Goal: Contribute content: Contribute content

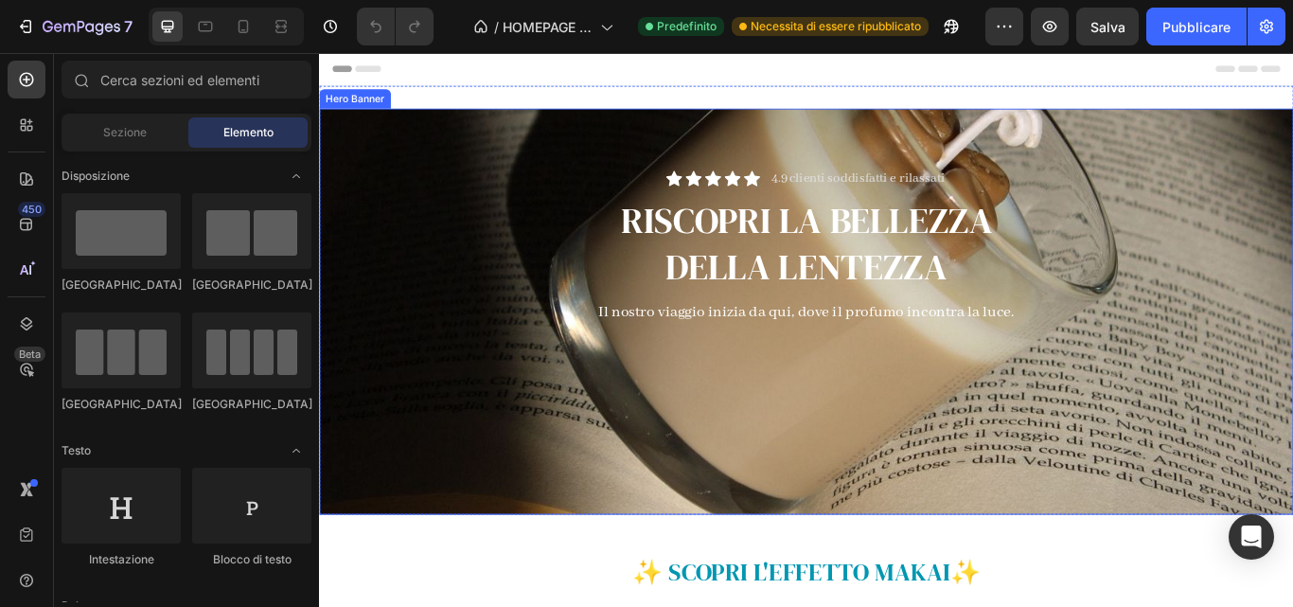
click at [1292, 240] on div "Icon Icon Icon Icon Icon Icon List 4.9 clienti soddisfatti e rilassati Text Blo…" at bounding box center [886, 355] width 1107 height 638
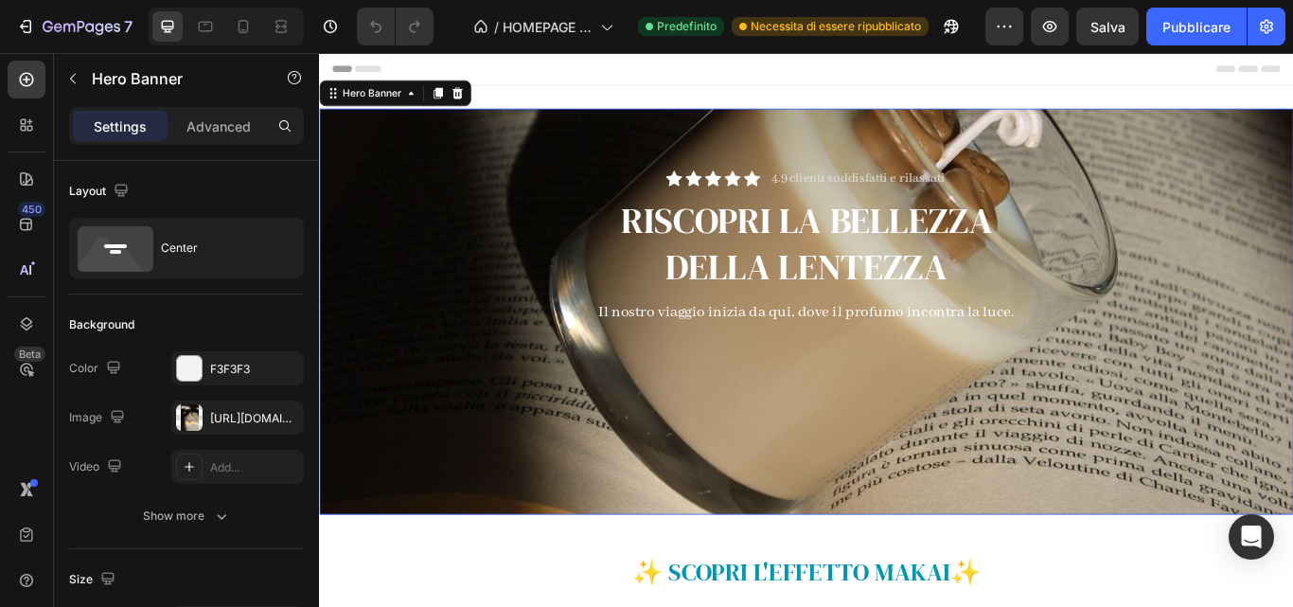
click at [1292, 240] on div "Icon Icon Icon Icon Icon Icon List 4.9 clienti soddisfatti e rilassati Text Blo…" at bounding box center [886, 355] width 1107 height 638
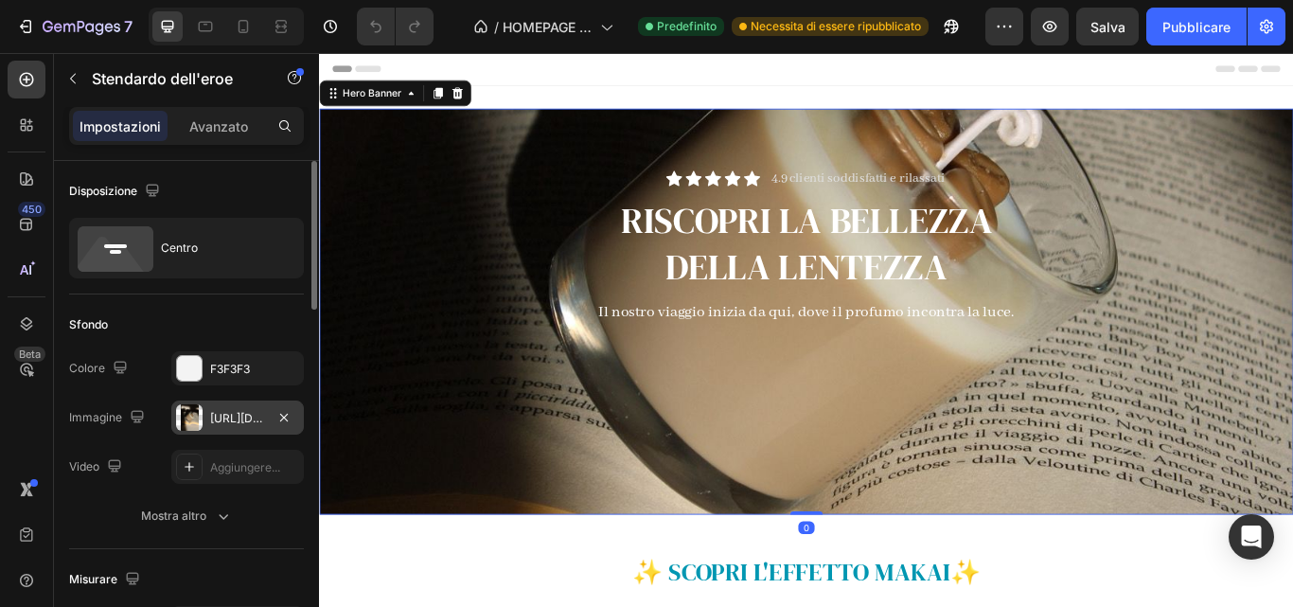
click at [239, 415] on font "[URL][DOMAIN_NAME]" at bounding box center [271, 418] width 122 height 14
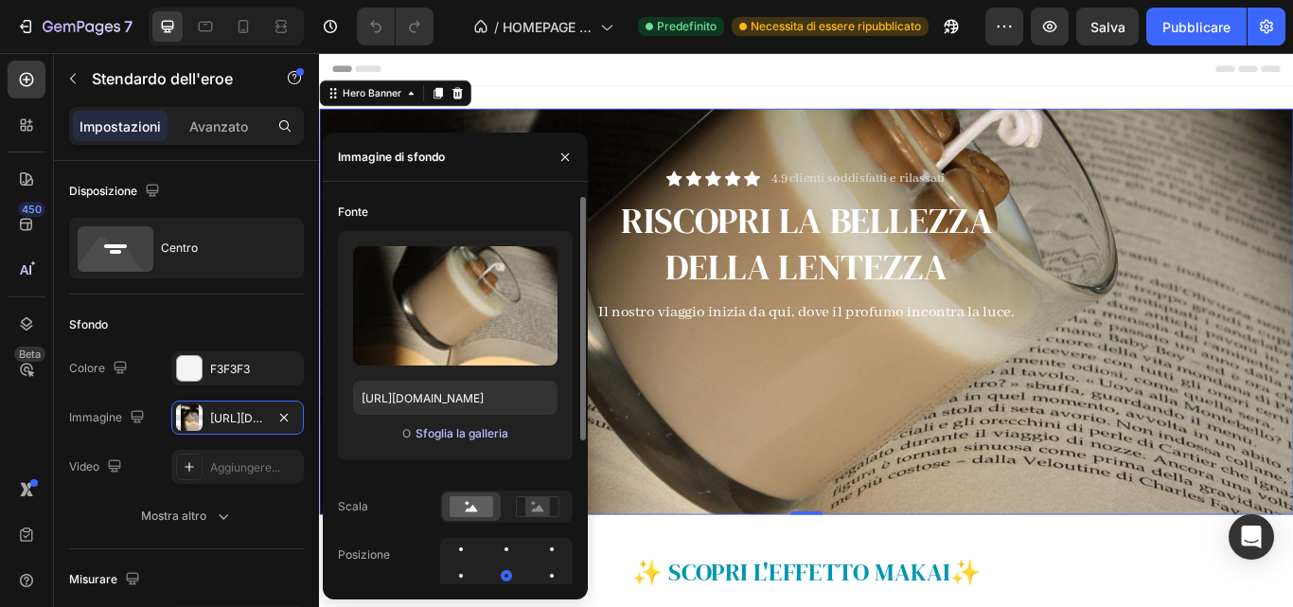
click at [467, 427] on font "Sfoglia la galleria" at bounding box center [461, 433] width 93 height 14
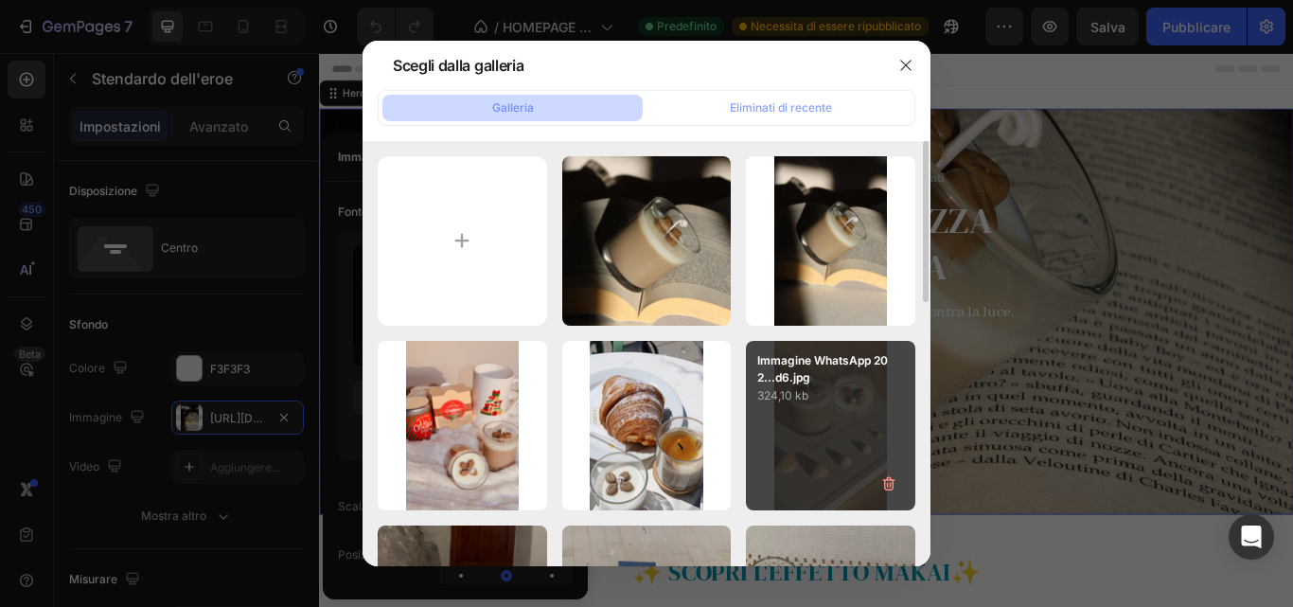
click at [761, 421] on div "Immagine WhatsApp 202...d6.jpg 324,10 kb" at bounding box center [830, 425] width 169 height 169
type input "[URL][DOMAIN_NAME]"
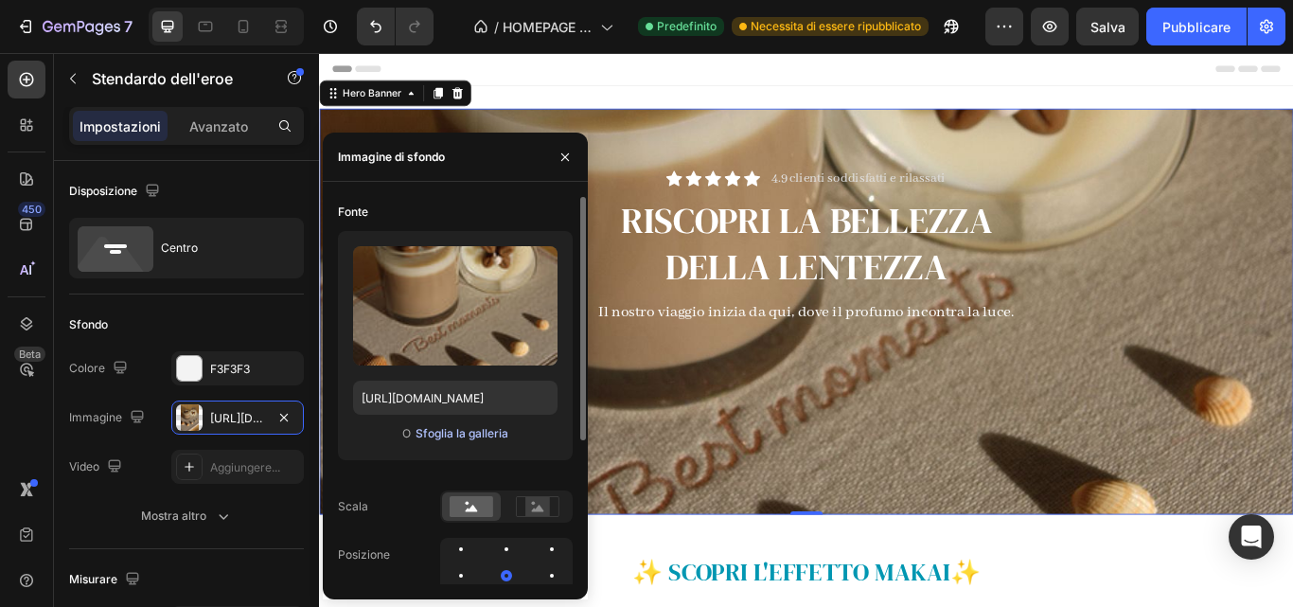
click at [453, 427] on font "Sfoglia la galleria" at bounding box center [461, 433] width 93 height 14
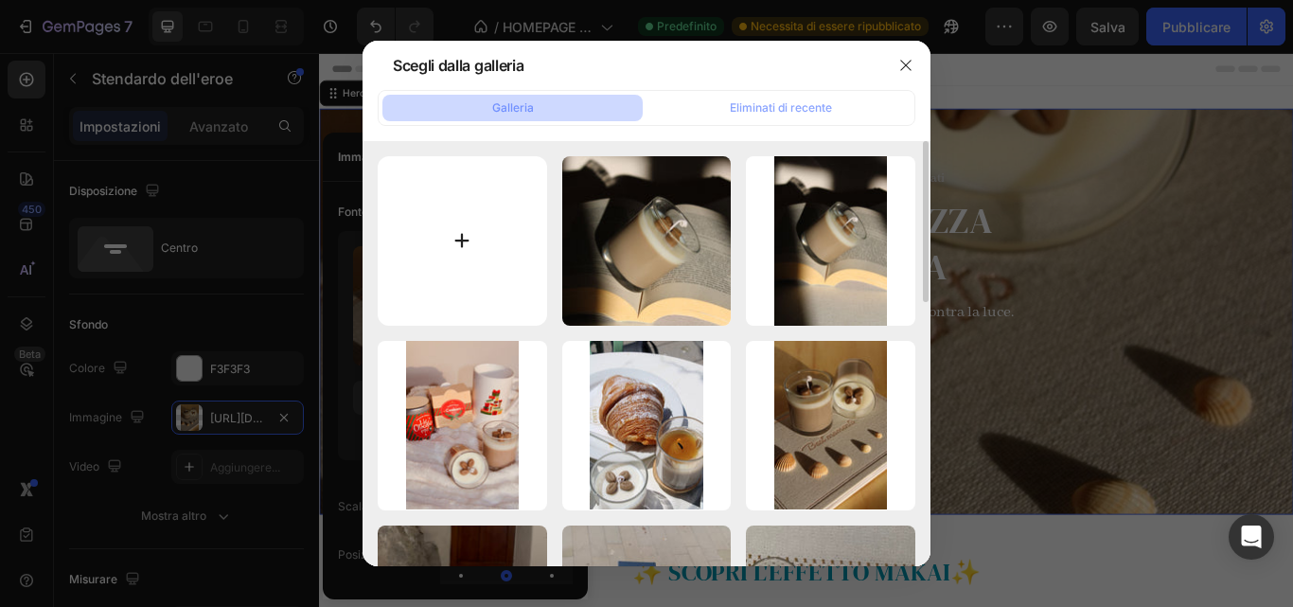
click at [432, 267] on input "file" at bounding box center [462, 240] width 169 height 169
type input "C:\fakepath\Immagine WhatsApp [DATE] 01.31.37_ce2c5bd6.jpg"
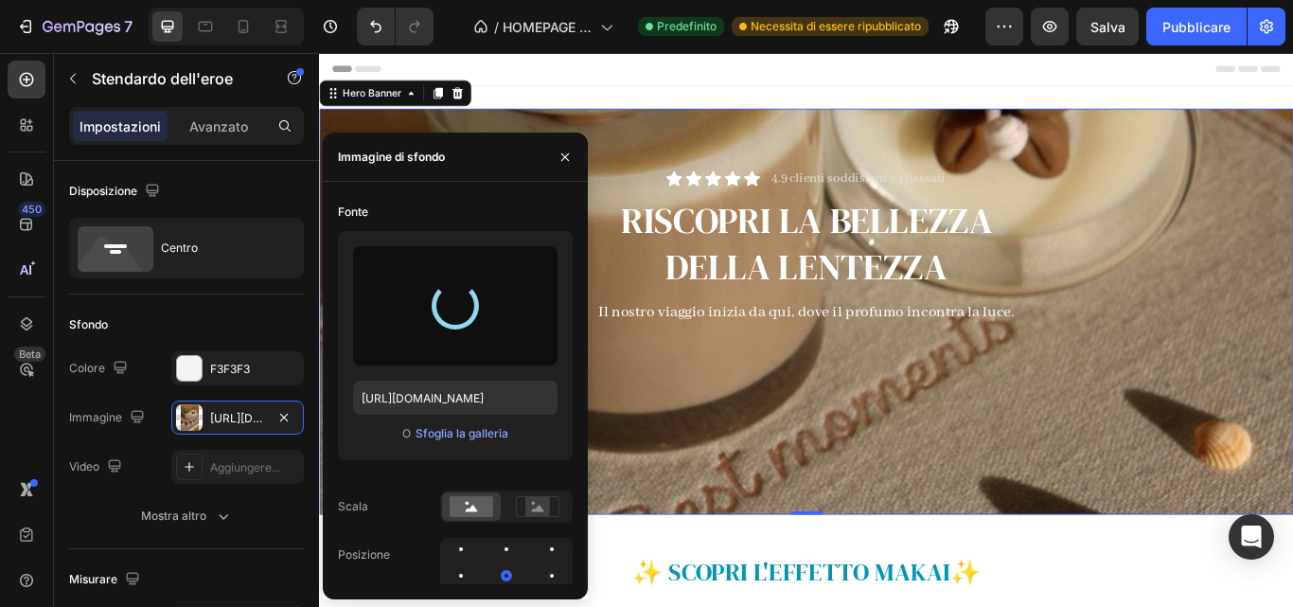
type input "[URL][DOMAIN_NAME]"
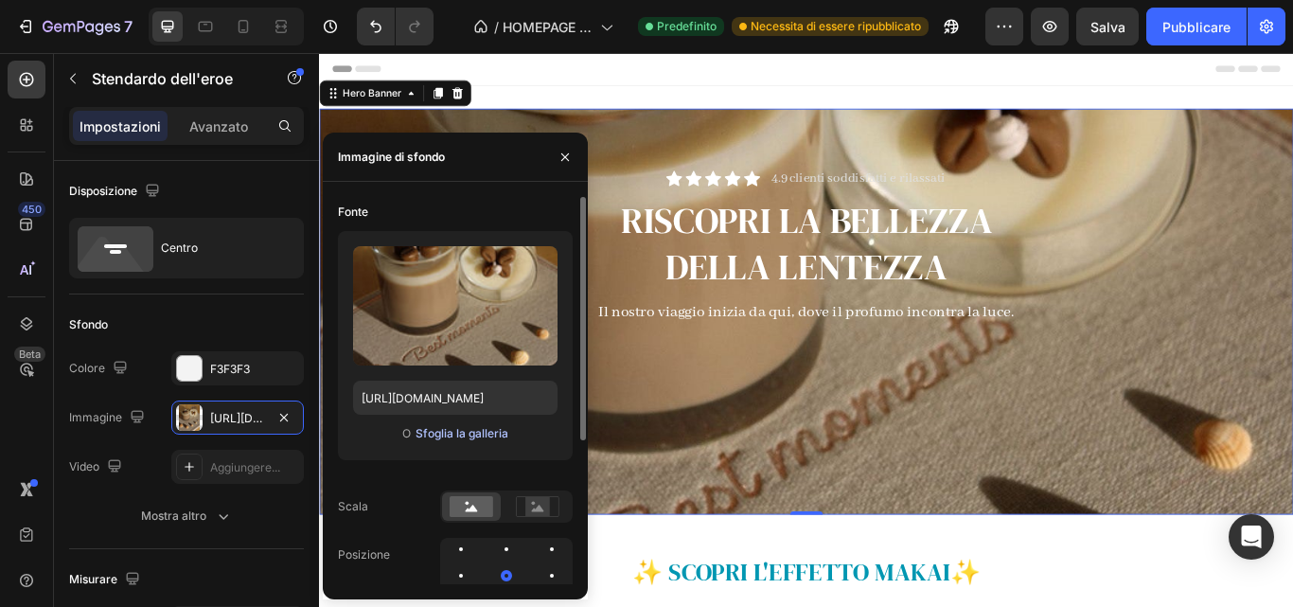
click at [440, 434] on font "Sfoglia la galleria" at bounding box center [461, 433] width 93 height 14
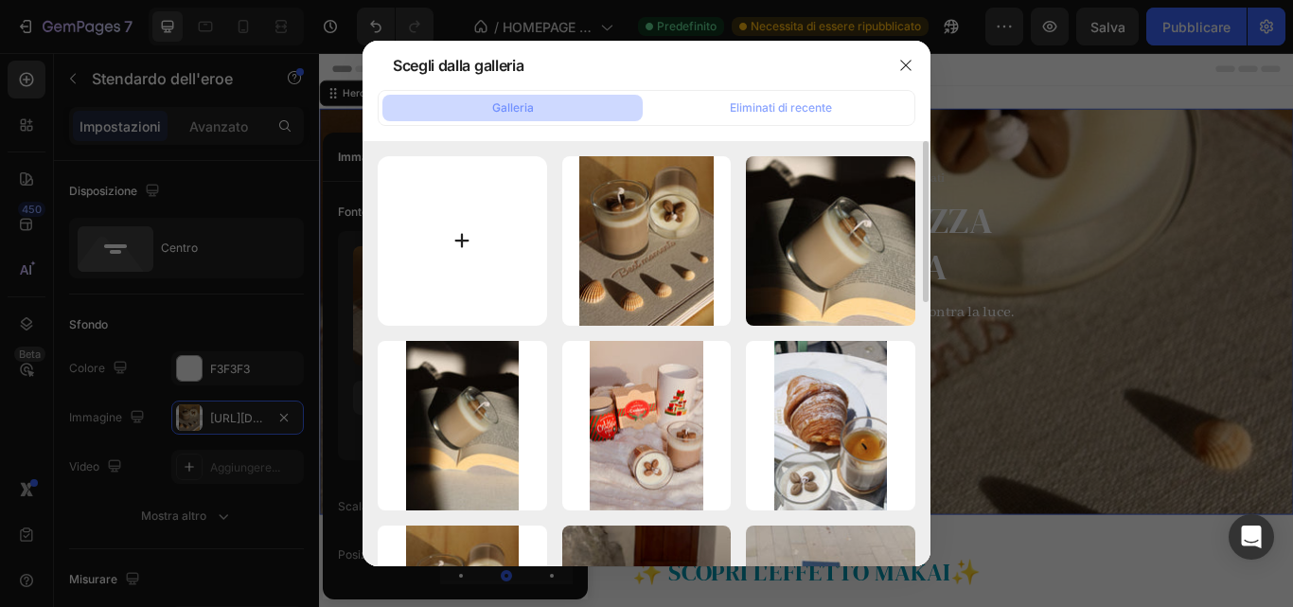
click at [443, 247] on input "file" at bounding box center [462, 240] width 169 height 169
click at [905, 70] on icon "button" at bounding box center [905, 65] width 15 height 15
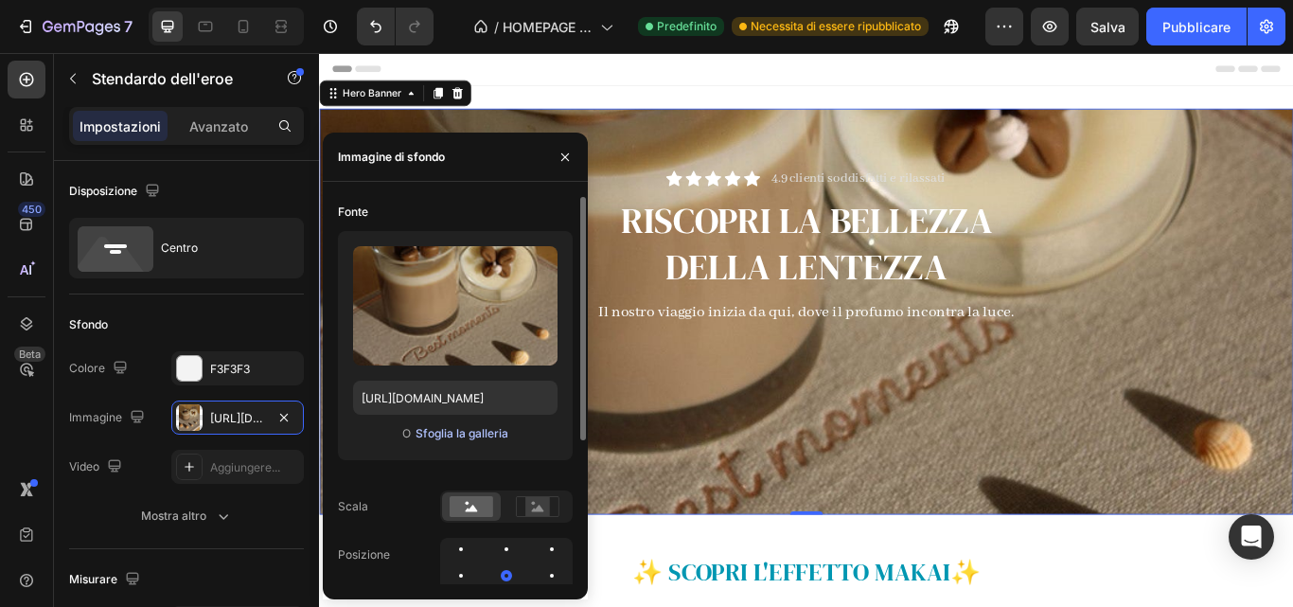
click at [463, 437] on font "Sfoglia la galleria" at bounding box center [461, 433] width 93 height 14
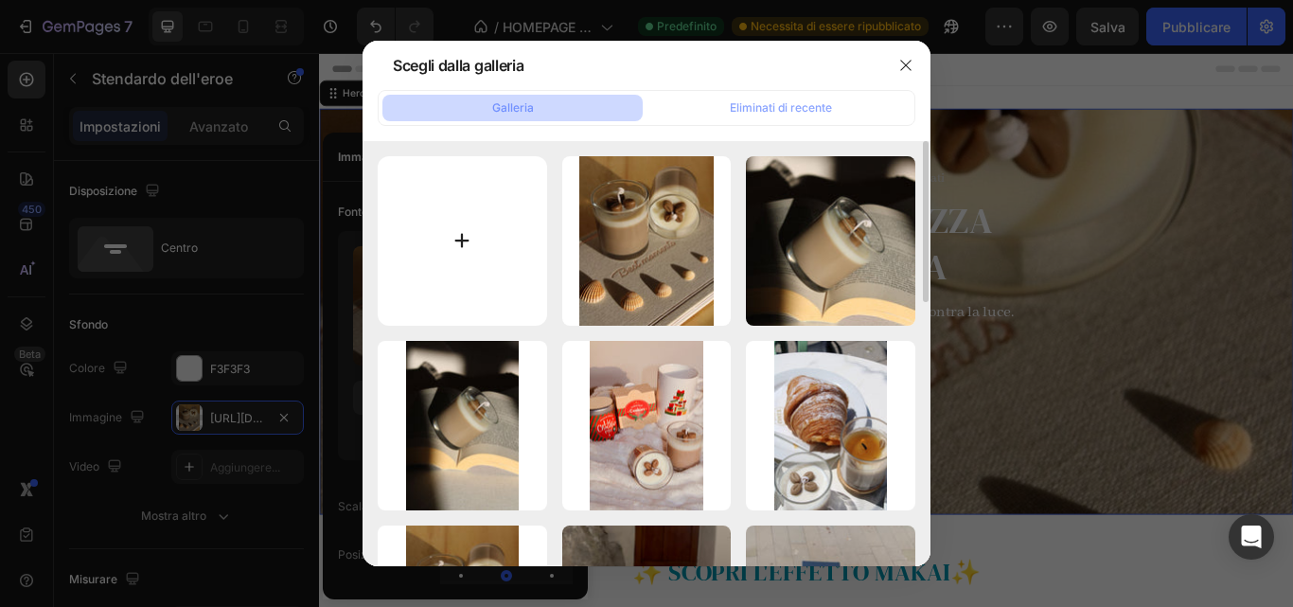
click at [468, 259] on input "file" at bounding box center [462, 240] width 169 height 169
type input "C:\fakepath\rit.jpg"
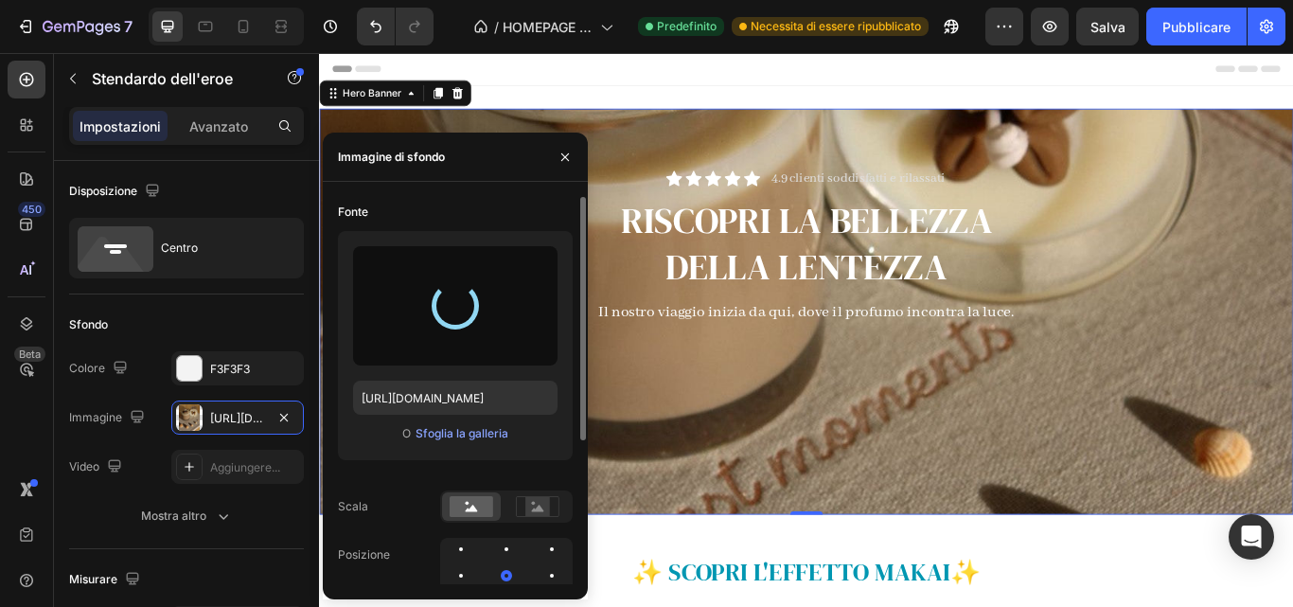
type input "[URL][DOMAIN_NAME]"
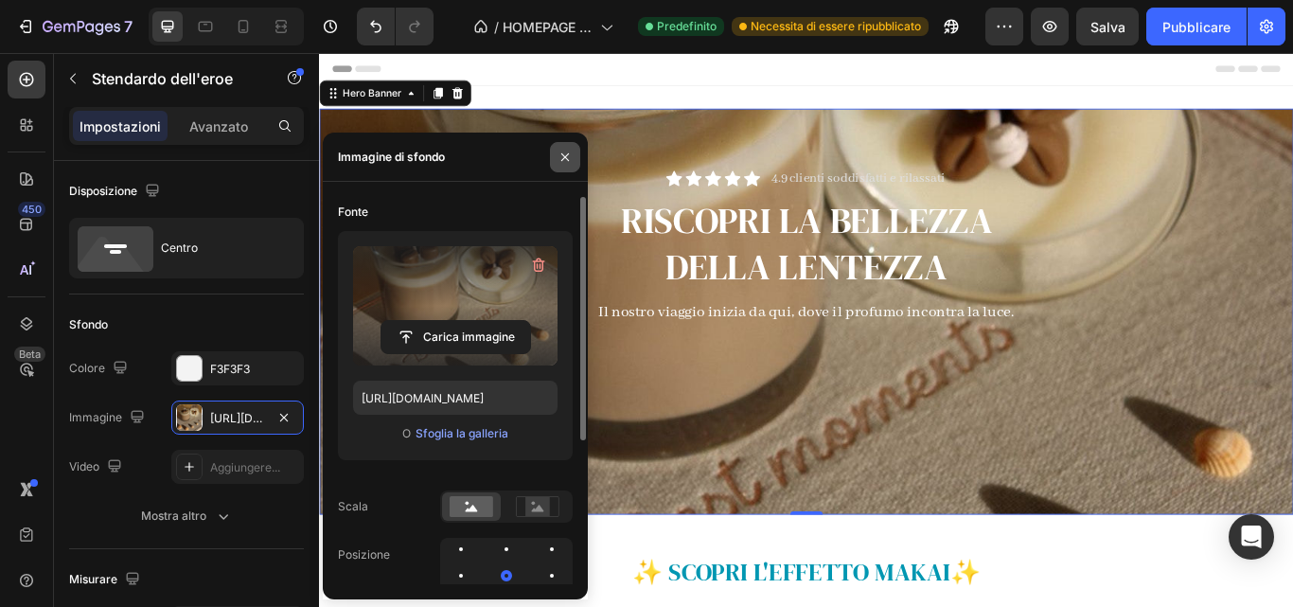
drag, startPoint x: 568, startPoint y: 160, endPoint x: 477, endPoint y: 157, distance: 90.9
click at [568, 160] on icon "button" at bounding box center [565, 156] width 8 height 8
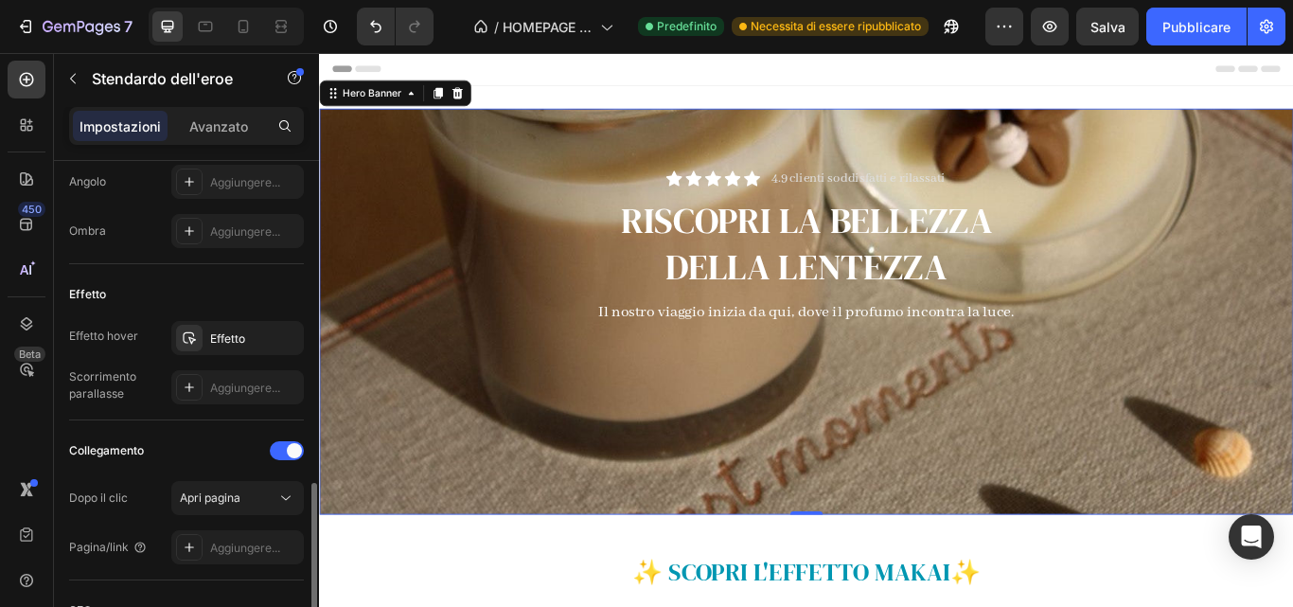
scroll to position [943, 0]
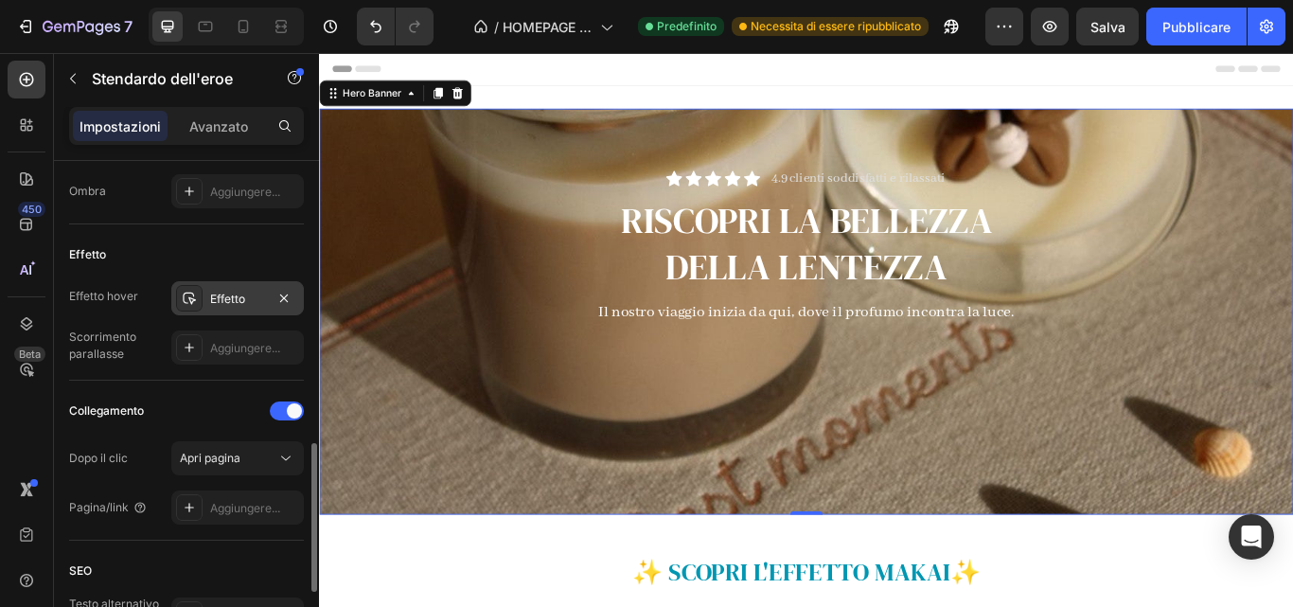
click at [223, 296] on font "Effetto" at bounding box center [227, 299] width 35 height 14
click at [210, 404] on div "Collegamento" at bounding box center [186, 411] width 235 height 30
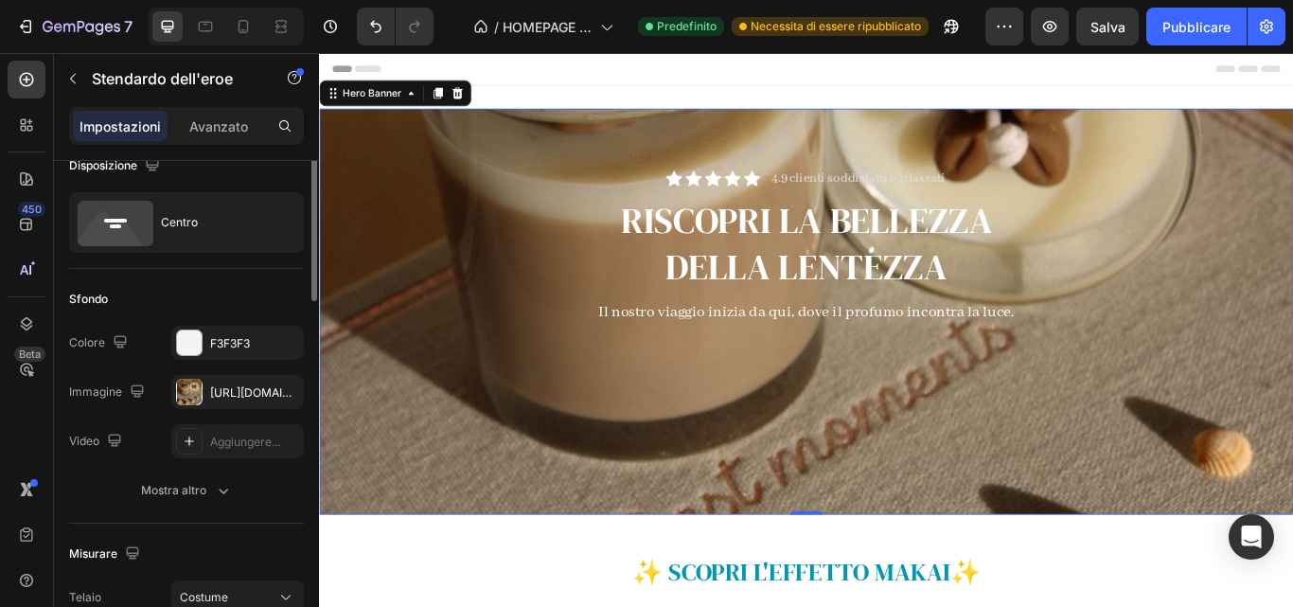
scroll to position [0, 0]
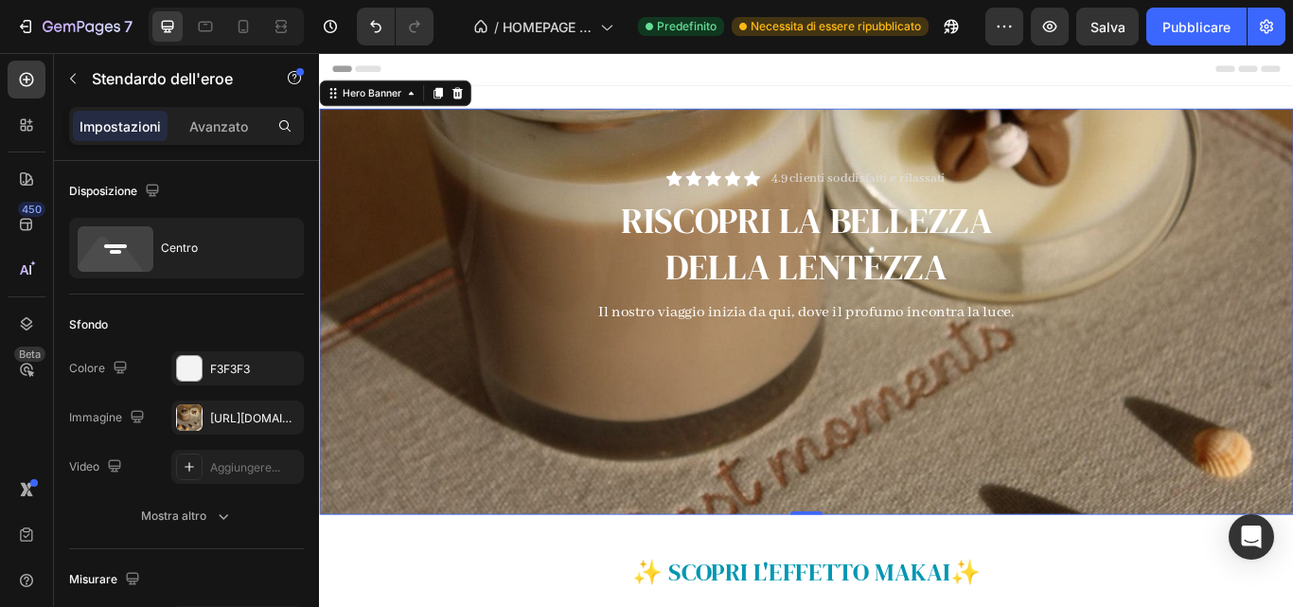
click at [223, 147] on div "Impostazioni Avanzato" at bounding box center [186, 134] width 265 height 54
click at [221, 127] on font "Avanzato" at bounding box center [218, 126] width 59 height 16
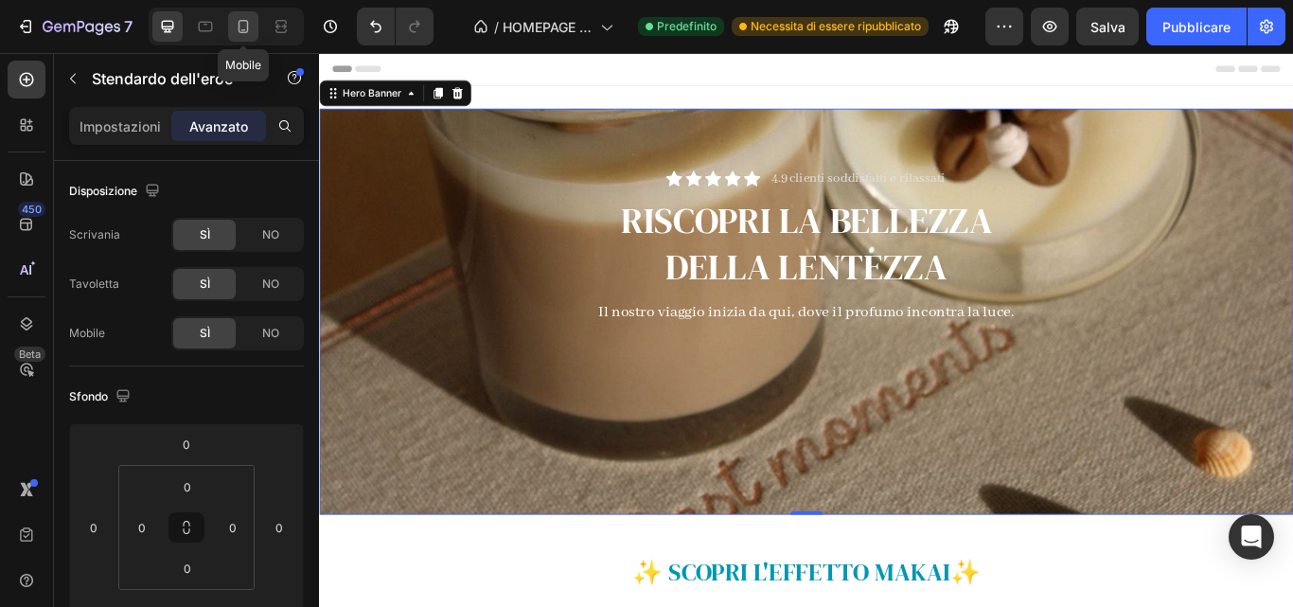
click at [239, 28] on icon at bounding box center [244, 26] width 10 height 13
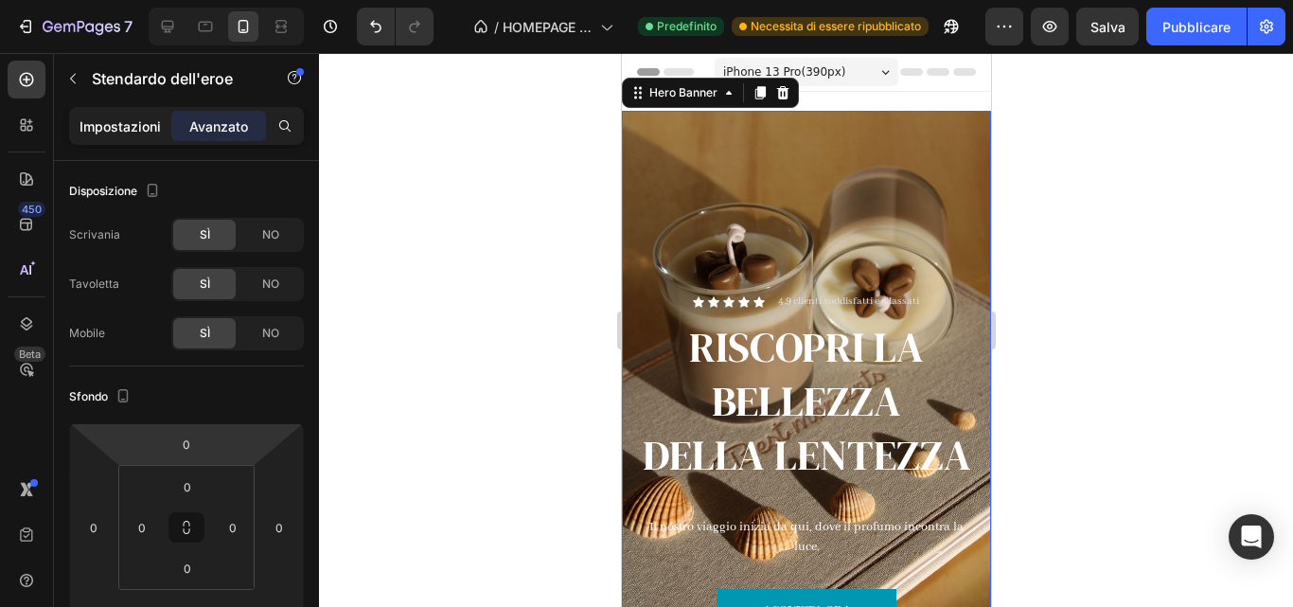
click at [117, 119] on font "Impostazioni" at bounding box center [120, 126] width 81 height 16
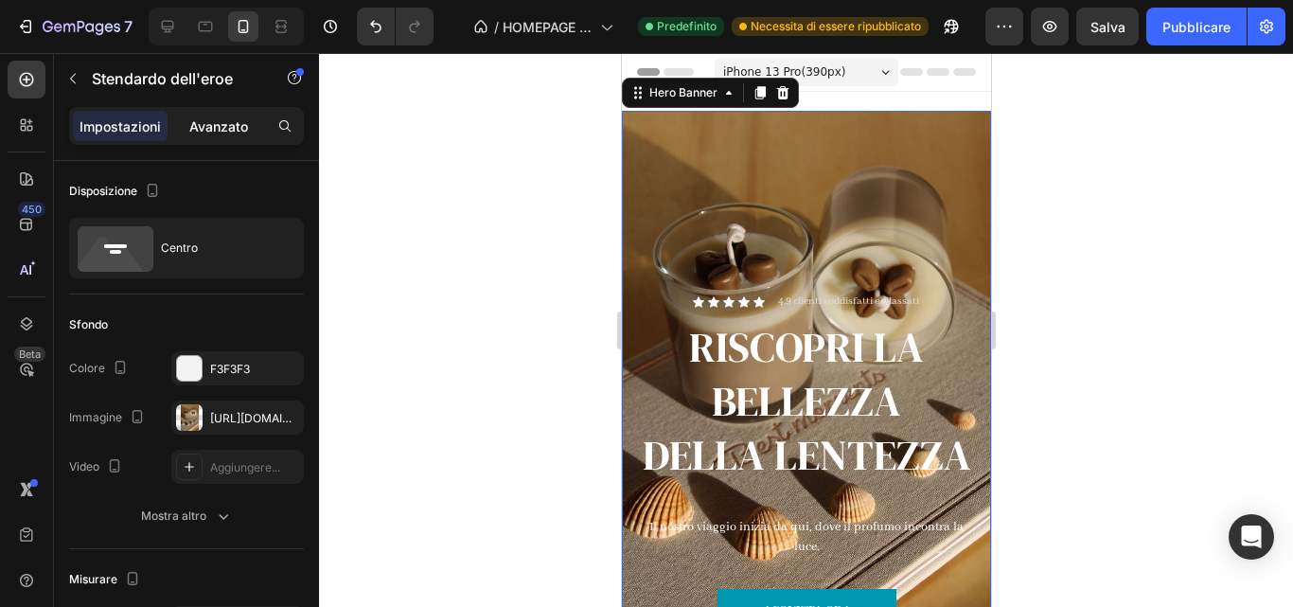
click at [202, 119] on font "Avanzato" at bounding box center [218, 126] width 59 height 16
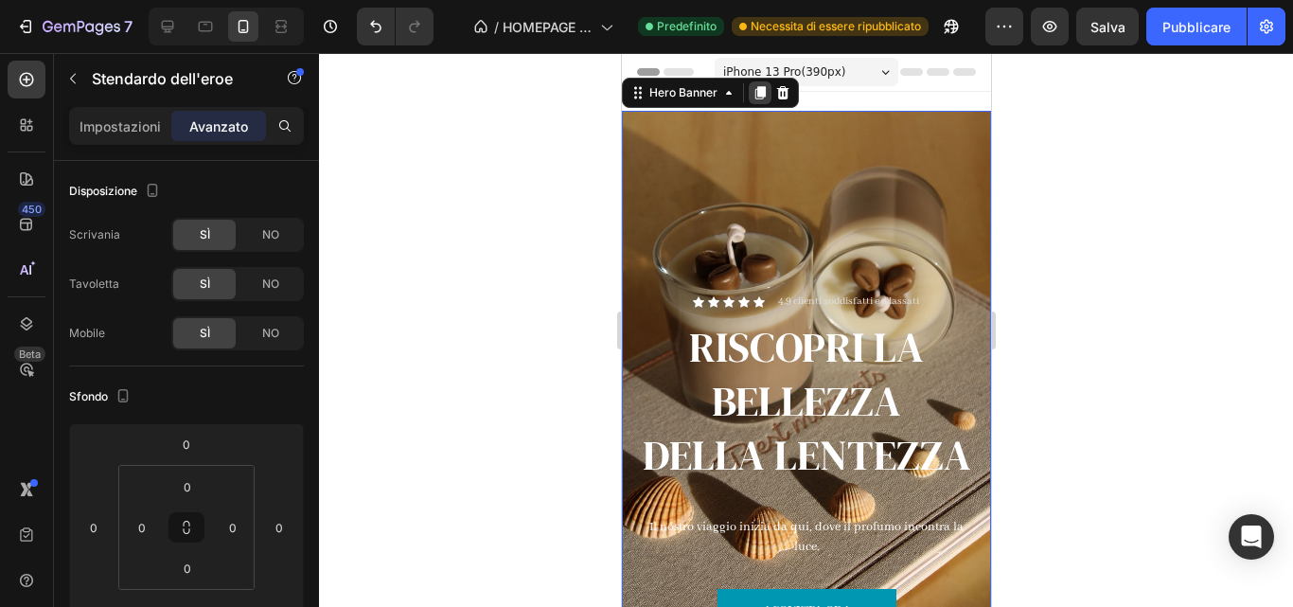
click at [763, 85] on icon at bounding box center [758, 92] width 15 height 15
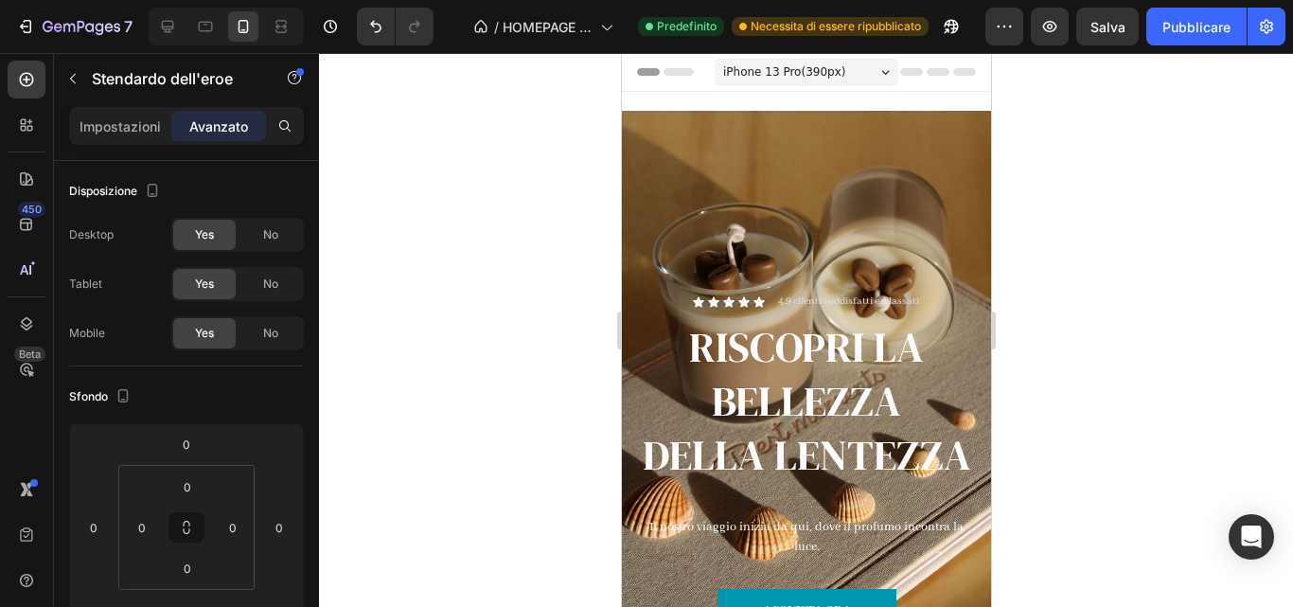
scroll to position [596, 0]
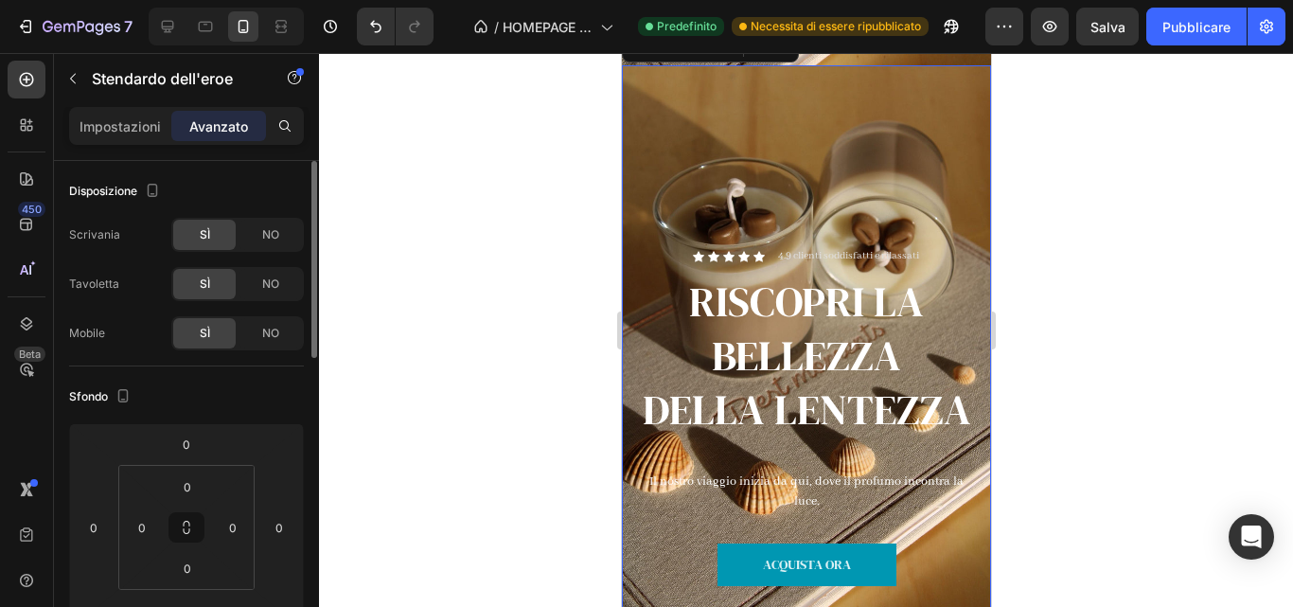
click at [207, 336] on font "SÌ" at bounding box center [205, 333] width 10 height 14
click at [271, 329] on font "NO" at bounding box center [270, 333] width 17 height 14
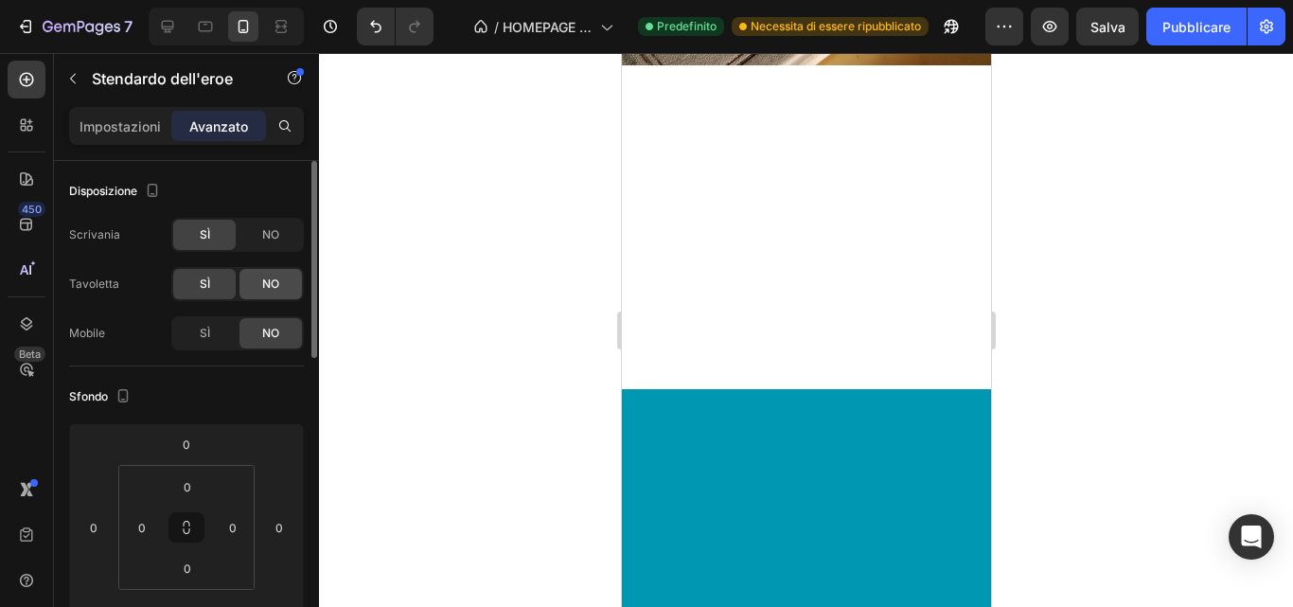
click at [267, 289] on font "NO" at bounding box center [270, 283] width 17 height 14
click at [266, 234] on font "NO" at bounding box center [270, 234] width 17 height 14
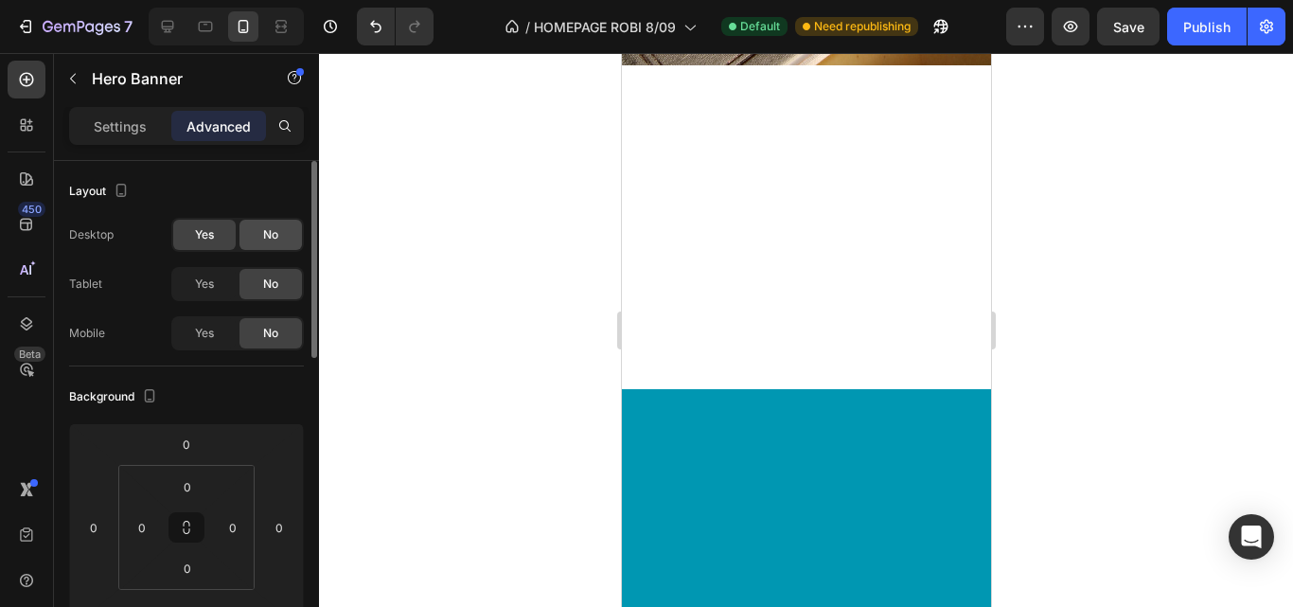
click at [437, 230] on div at bounding box center [806, 330] width 974 height 554
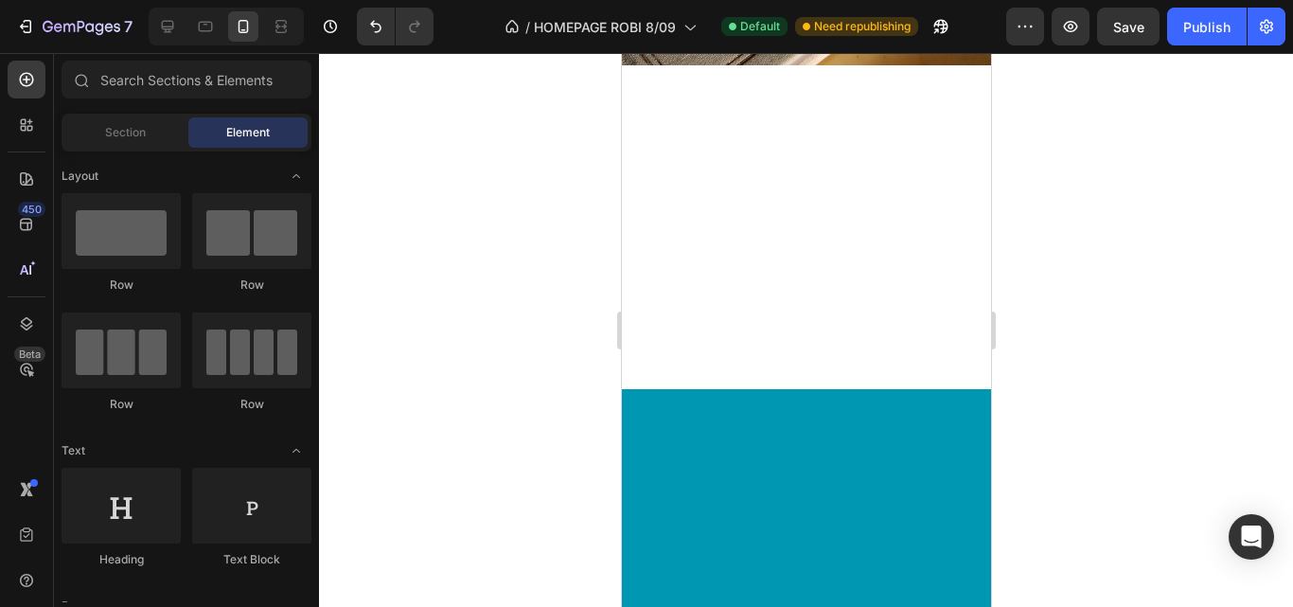
click at [698, 242] on div at bounding box center [805, 227] width 369 height 324
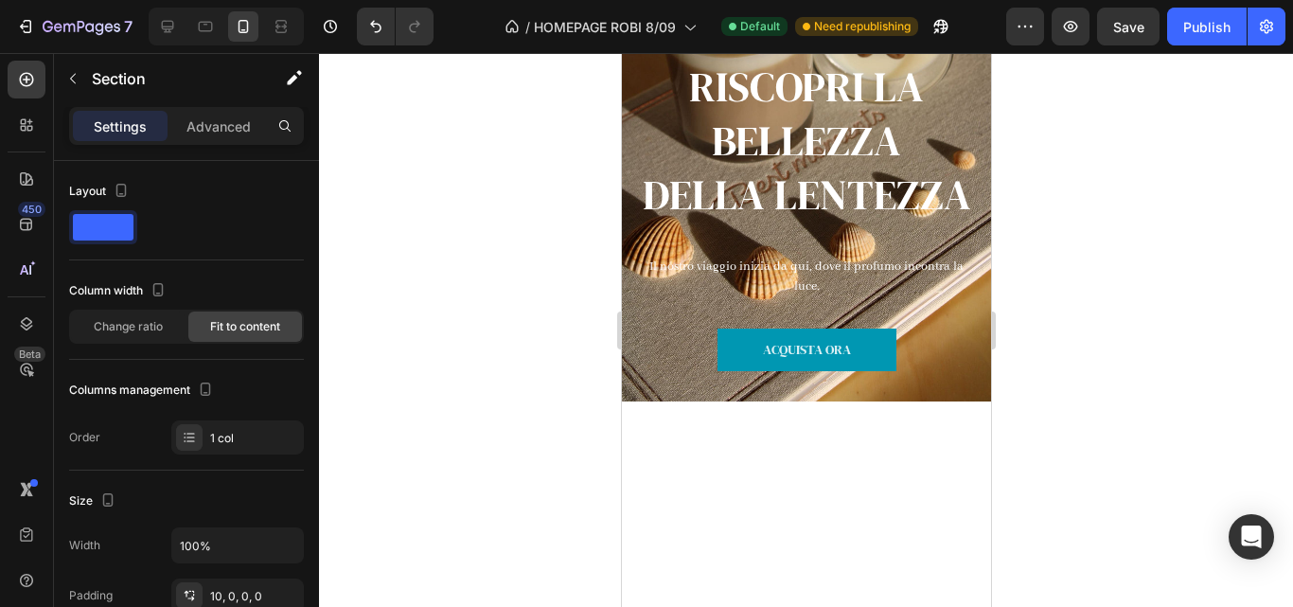
scroll to position [0, 0]
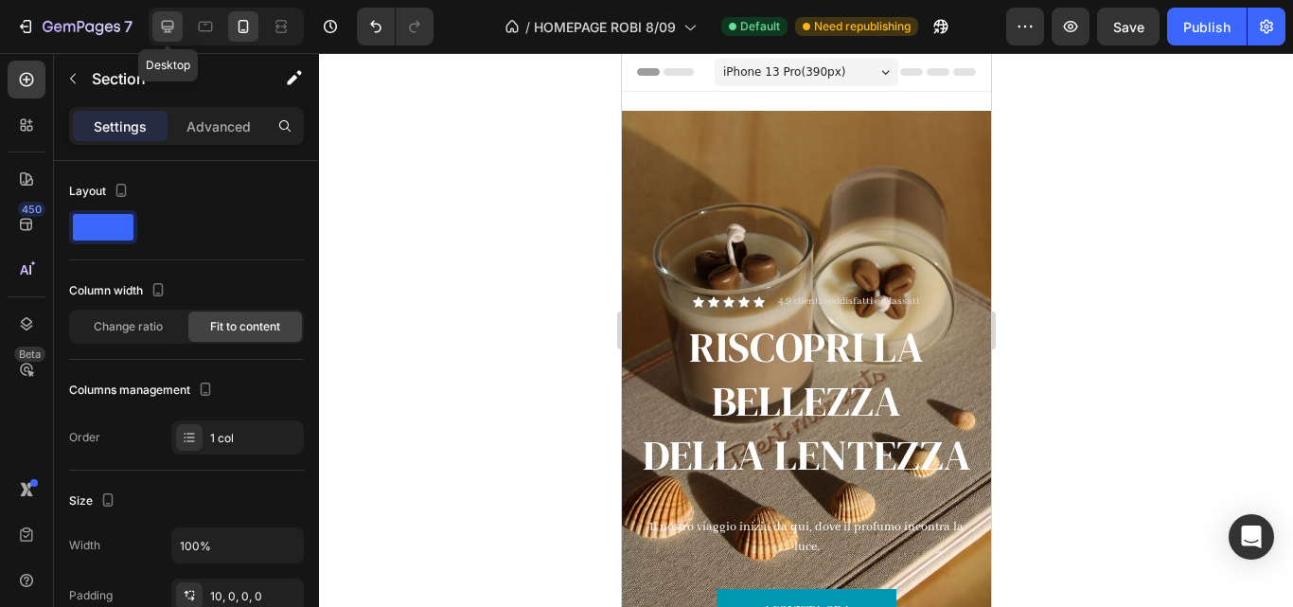
click at [176, 27] on icon at bounding box center [167, 26] width 19 height 19
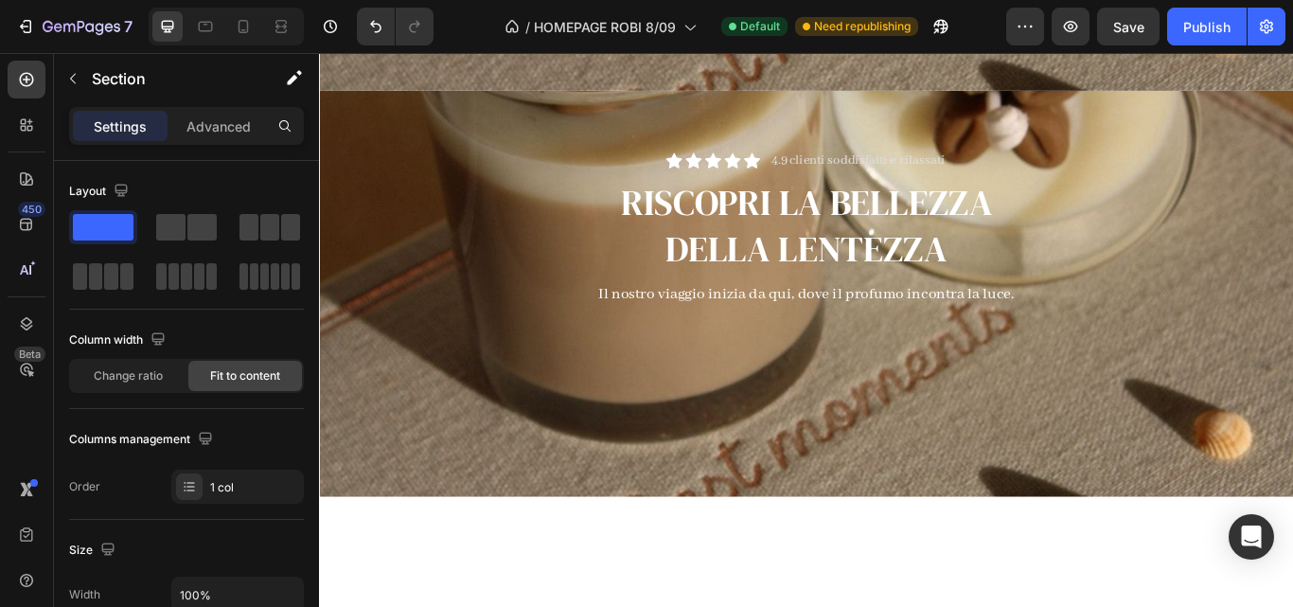
scroll to position [248, 0]
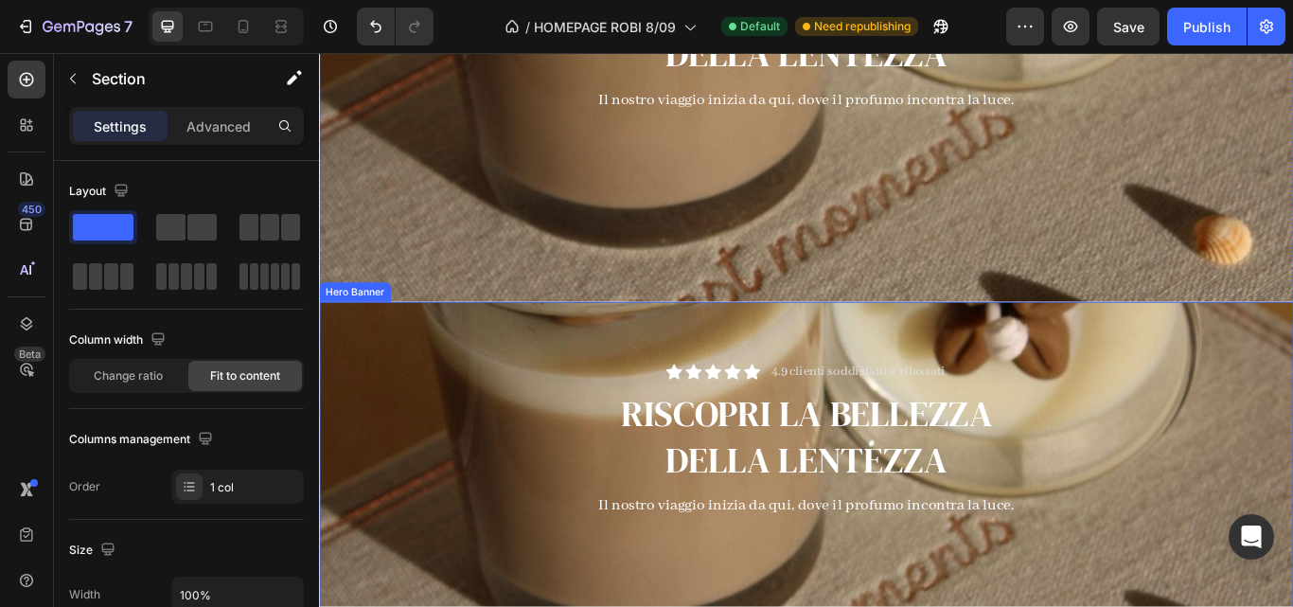
click at [484, 434] on div "Icon Icon Icon Icon Icon Icon List 4.9 clienti soddisfatti e rilassati Text Blo…" at bounding box center [886, 580] width 1107 height 638
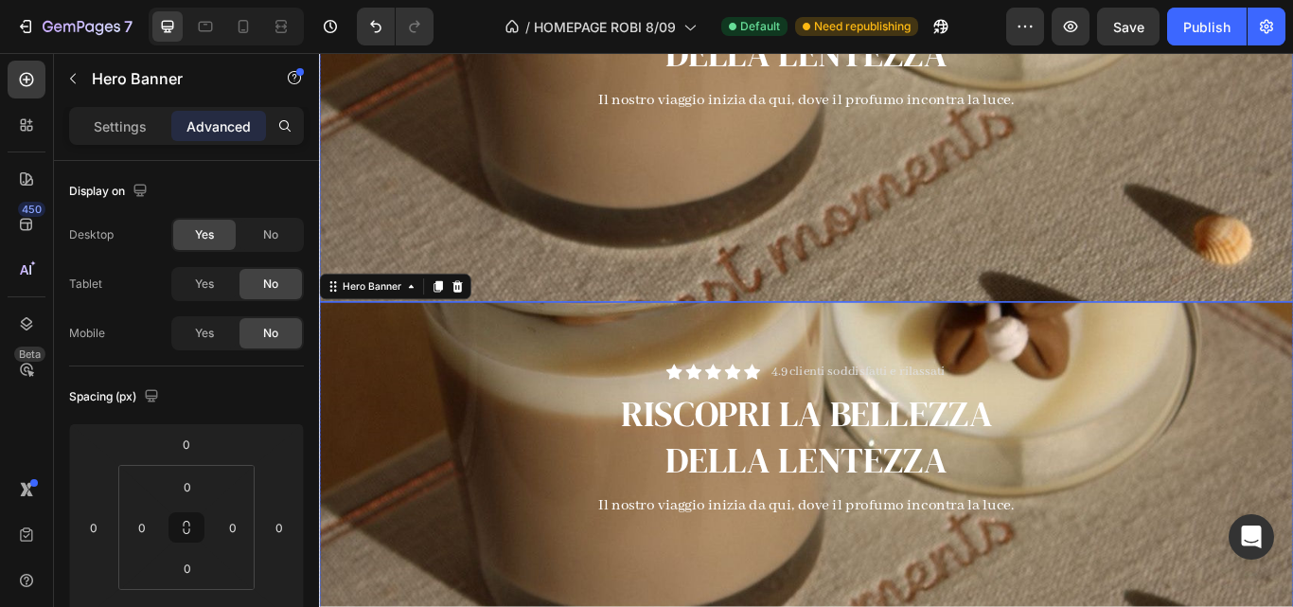
click at [486, 185] on div "Icon Icon Icon Icon Icon Icon List 4.9 clienti soddisfatti e rilassati Text Blo…" at bounding box center [886, 107] width 1107 height 638
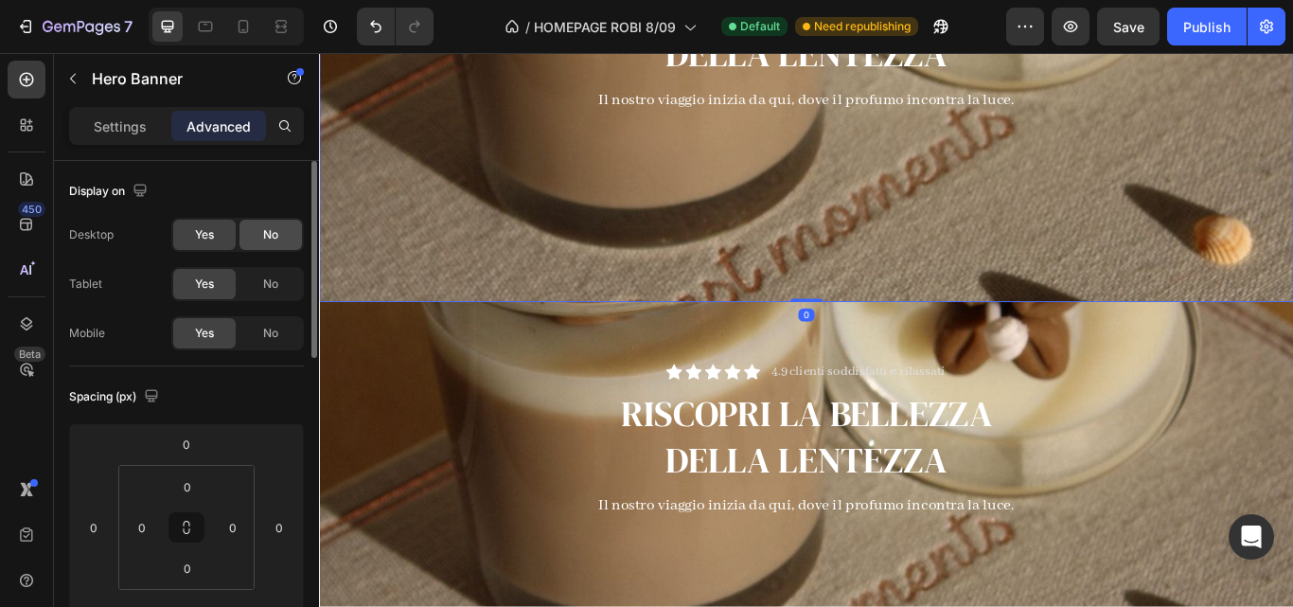
click at [266, 237] on span "No" at bounding box center [270, 234] width 15 height 17
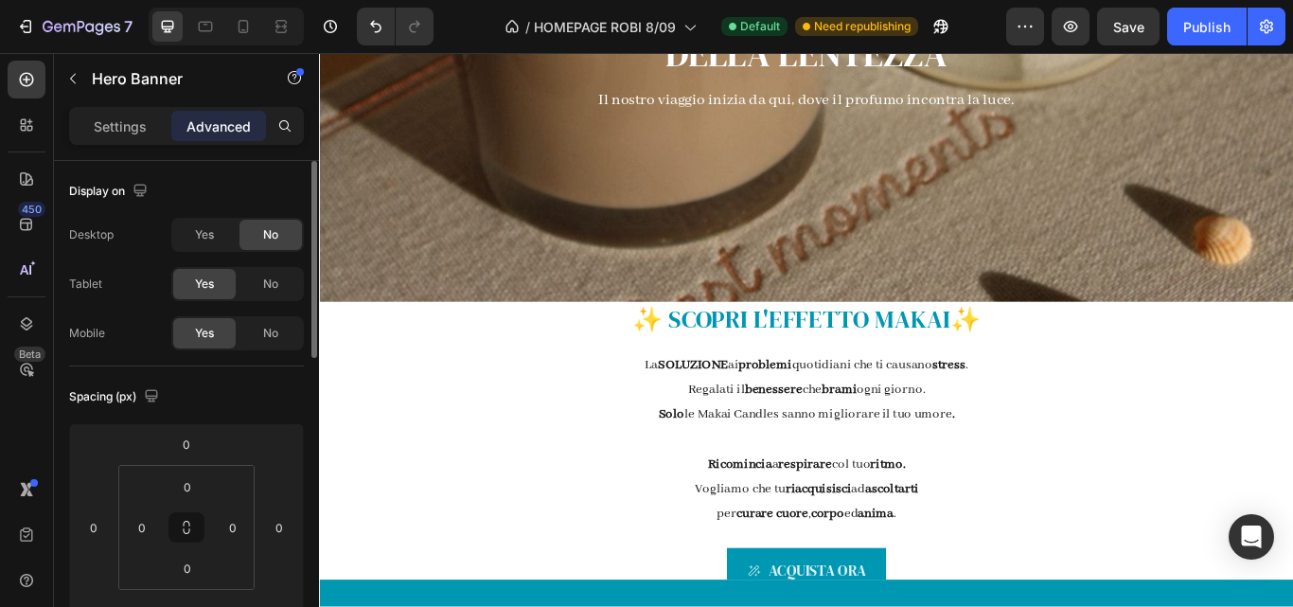
scroll to position [0, 0]
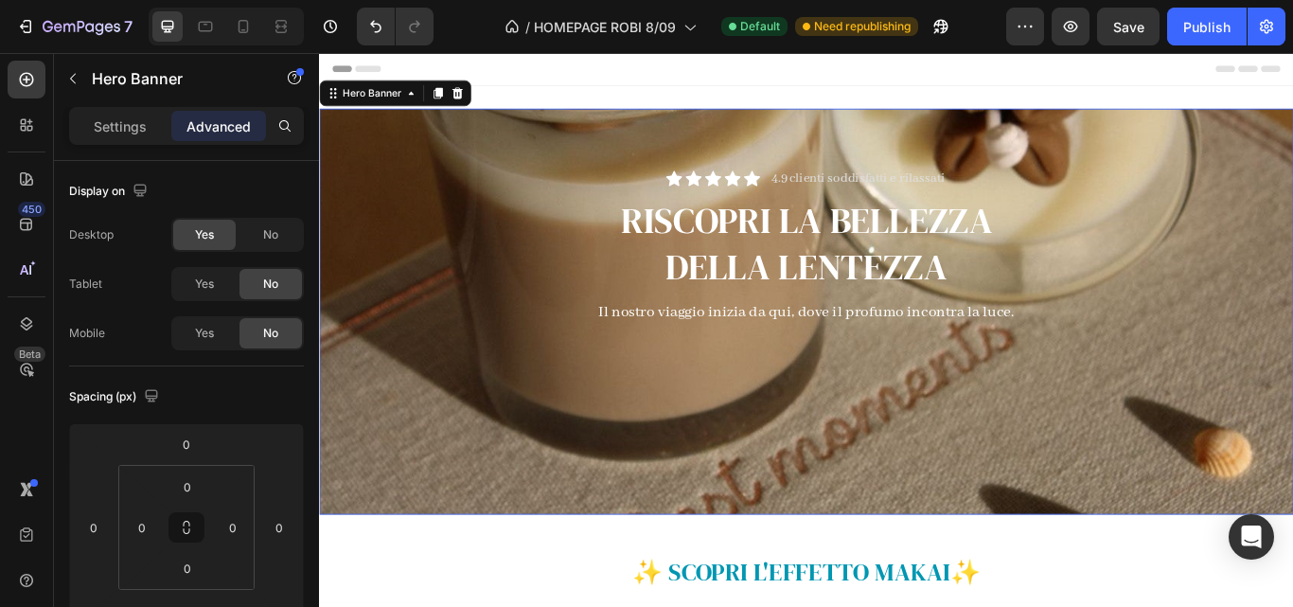
click at [453, 260] on div "Icon Icon Icon Icon Icon Icon List 4.9 clienti soddisfatti e rilassati Text Blo…" at bounding box center [886, 355] width 1107 height 638
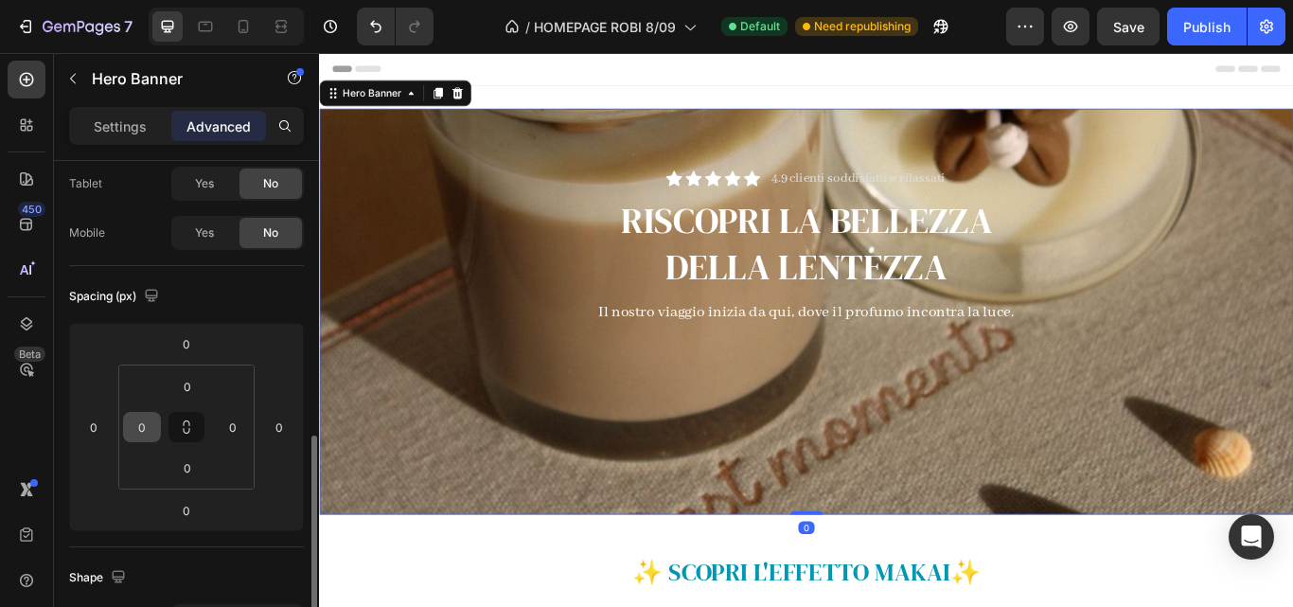
scroll to position [269, 0]
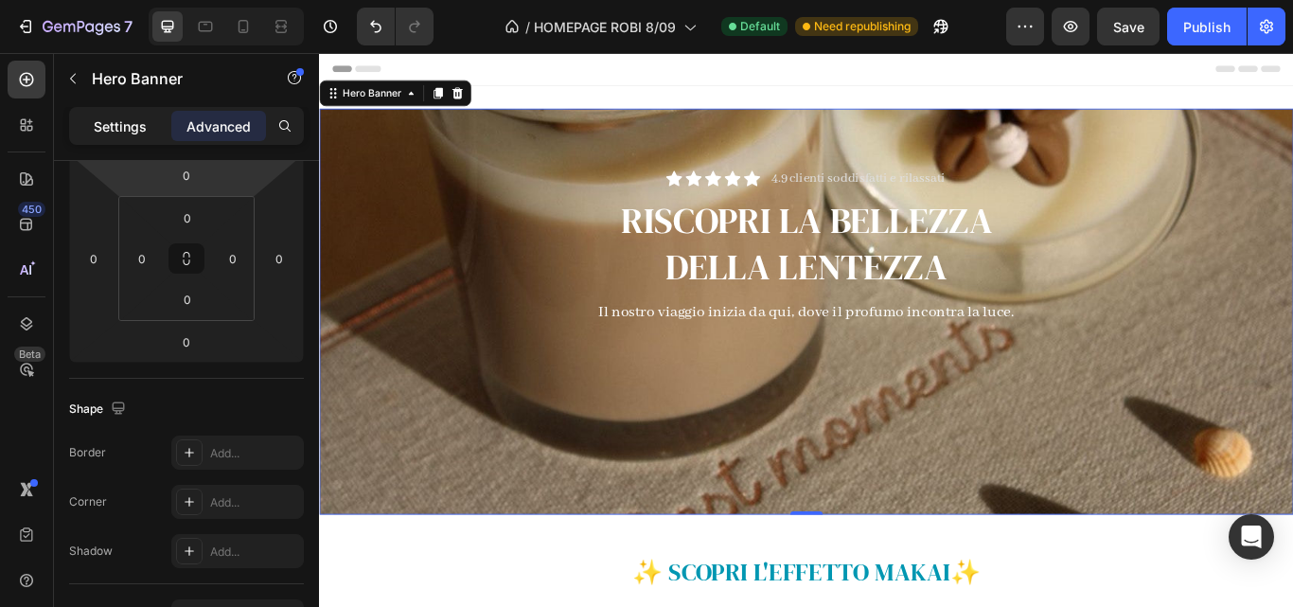
click at [130, 126] on p "Settings" at bounding box center [120, 126] width 53 height 20
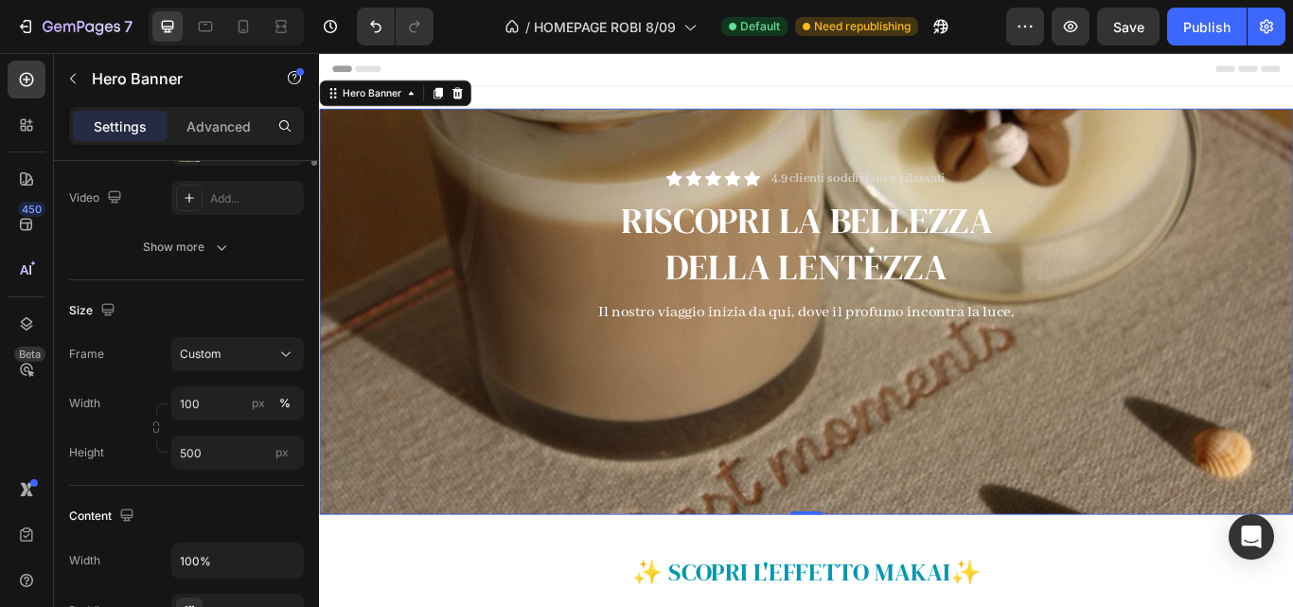
scroll to position [0, 0]
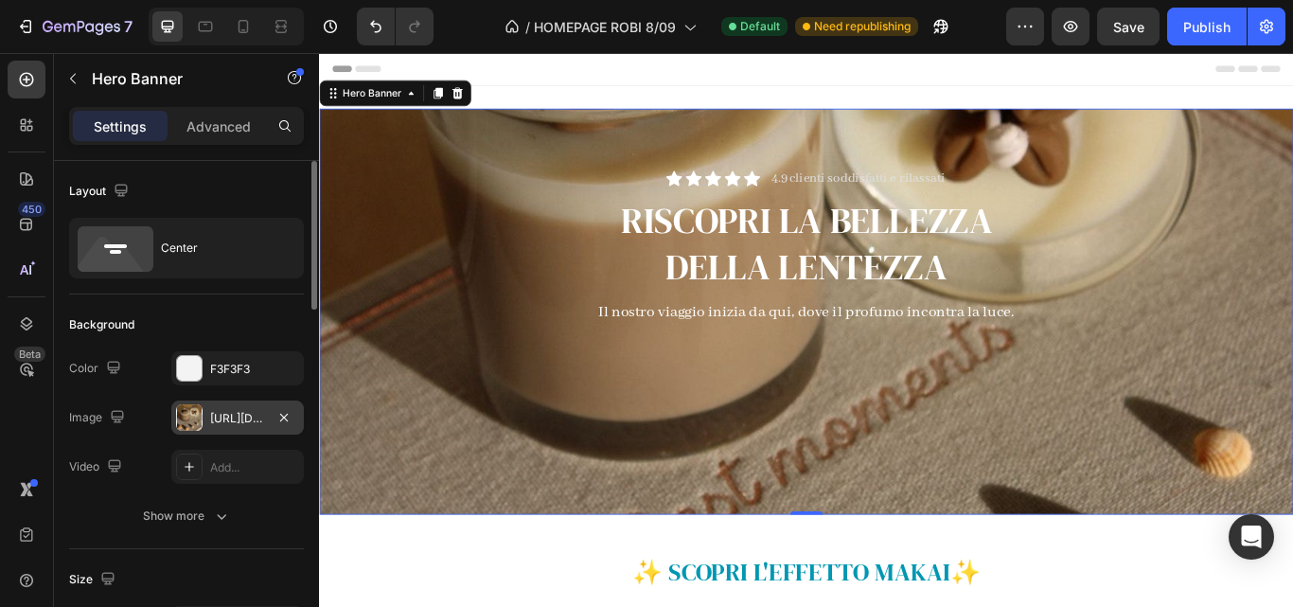
click at [243, 426] on div "[URL][DOMAIN_NAME]" at bounding box center [237, 418] width 55 height 17
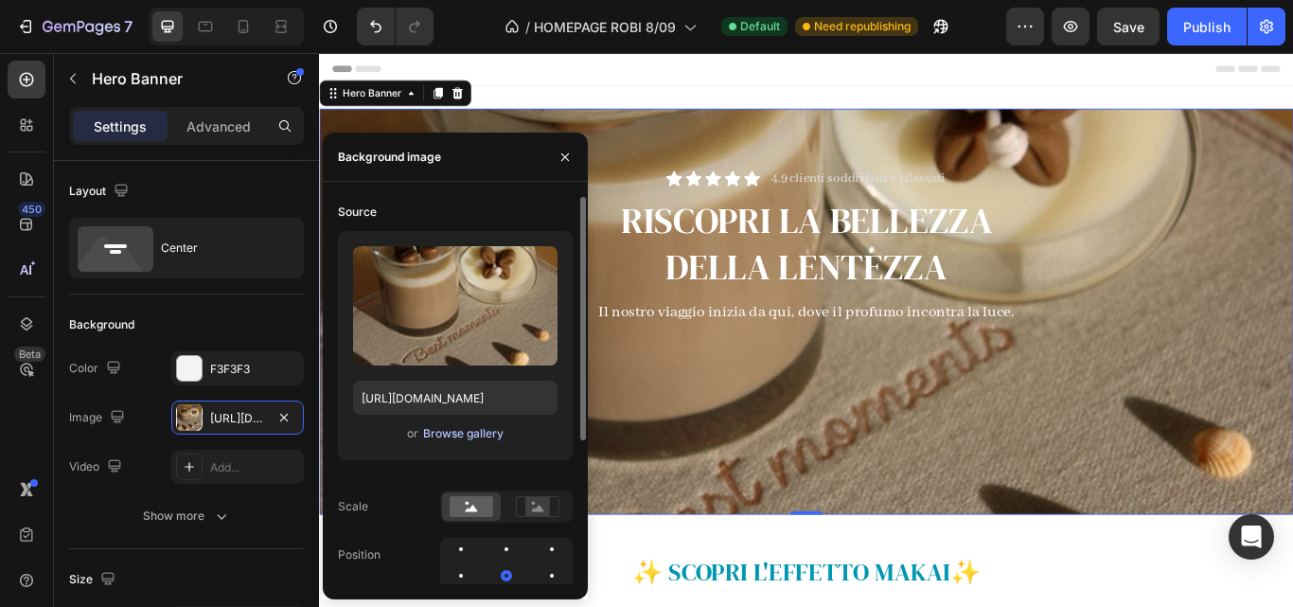
click at [475, 433] on div "Browse gallery" at bounding box center [463, 433] width 80 height 17
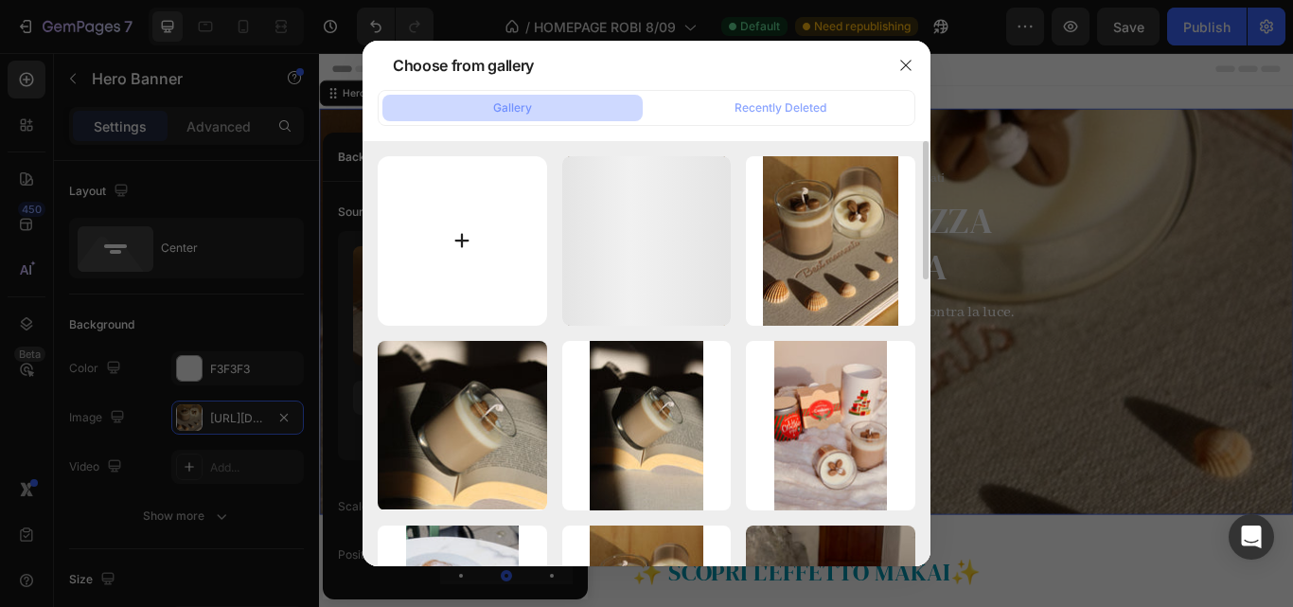
click at [462, 195] on input "file" at bounding box center [462, 240] width 169 height 169
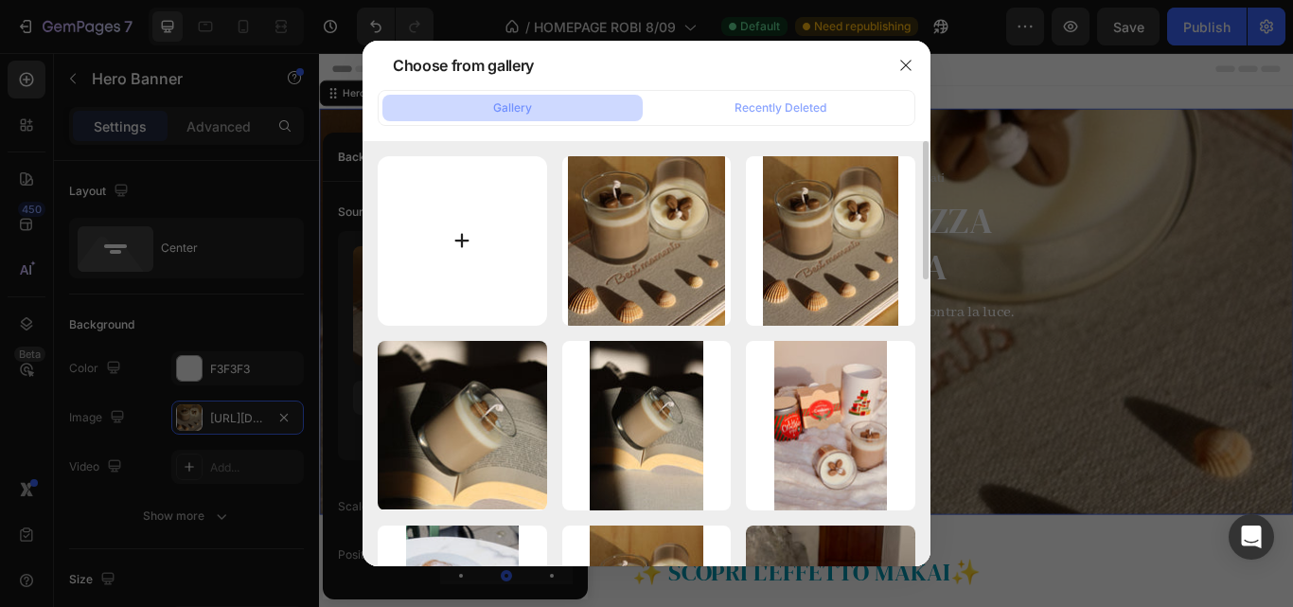
type input "C:\fakepath\Immagine WhatsApp [DATE] 01.31.37_ce2c5bd6.jpg"
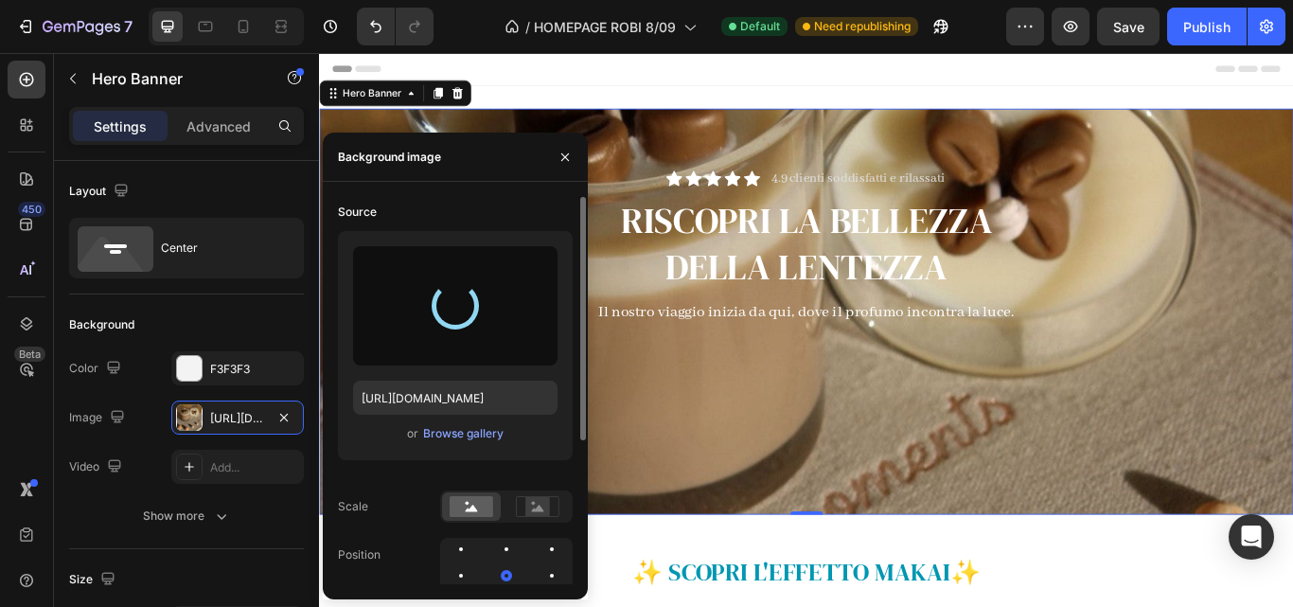
type input "[URL][DOMAIN_NAME]"
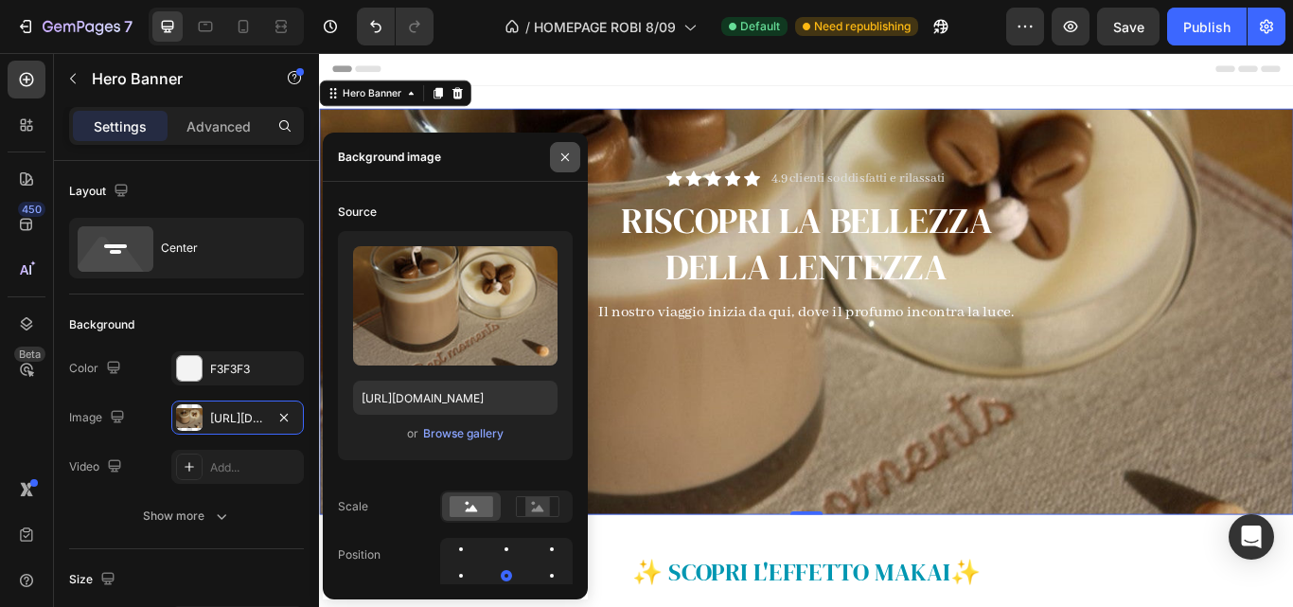
drag, startPoint x: 564, startPoint y: 158, endPoint x: 310, endPoint y: 342, distance: 313.1
click at [564, 158] on icon "button" at bounding box center [565, 156] width 8 height 8
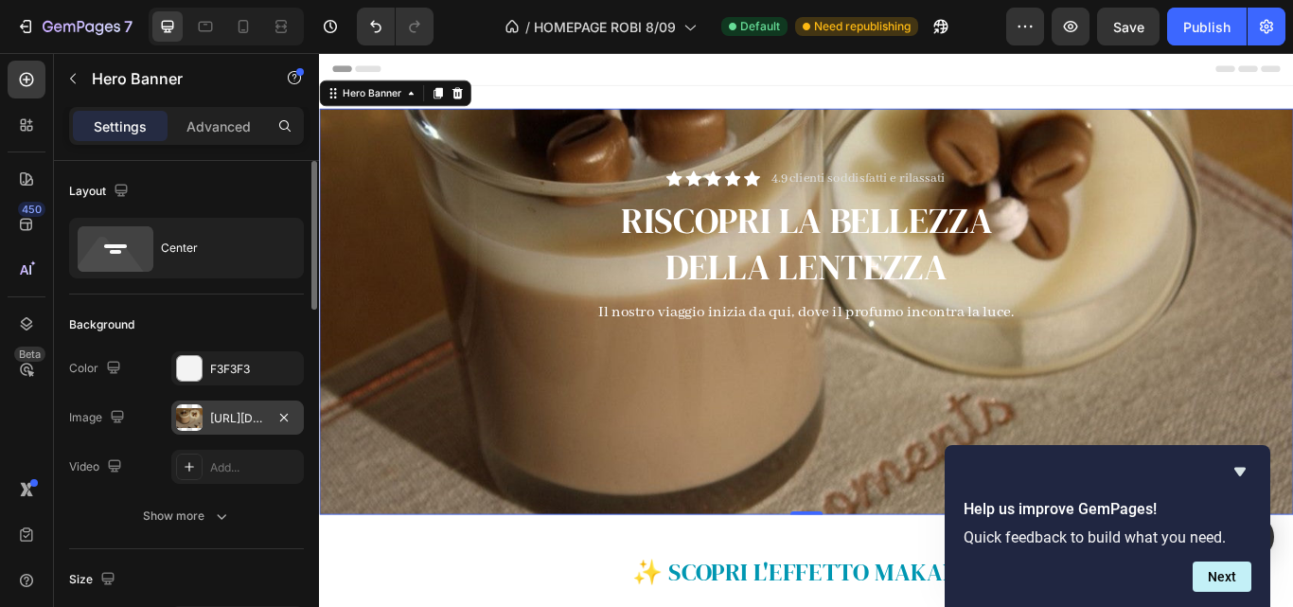
click at [254, 414] on div "[URL][DOMAIN_NAME]" at bounding box center [237, 418] width 55 height 17
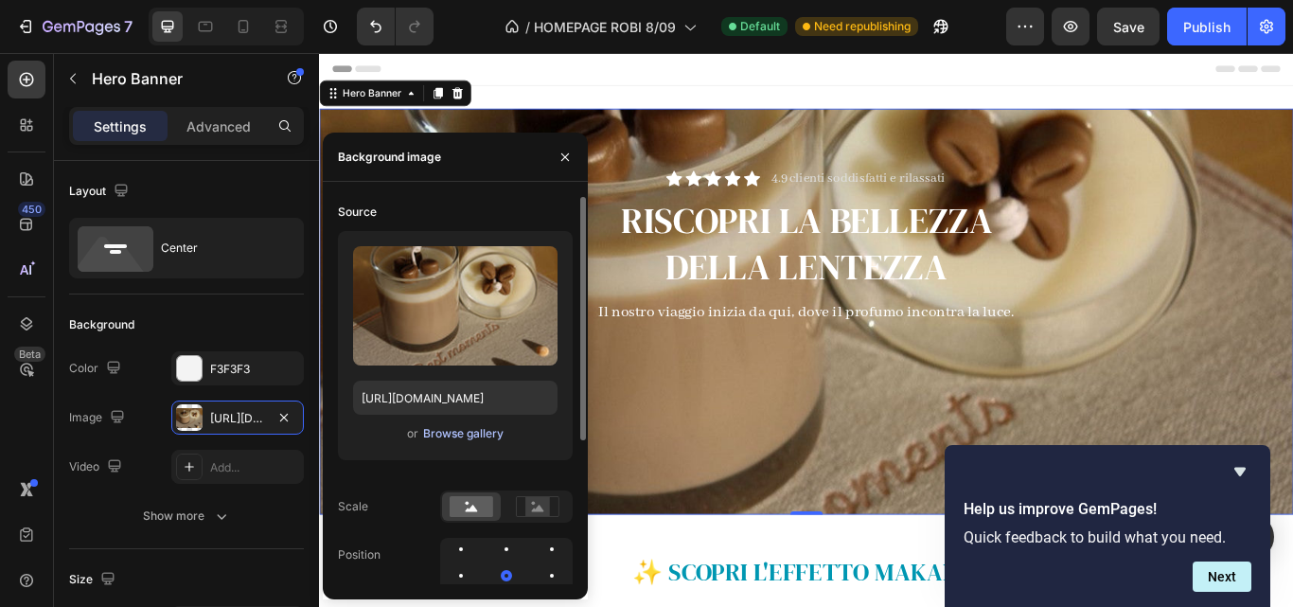
click at [445, 431] on div "Browse gallery" at bounding box center [463, 433] width 80 height 17
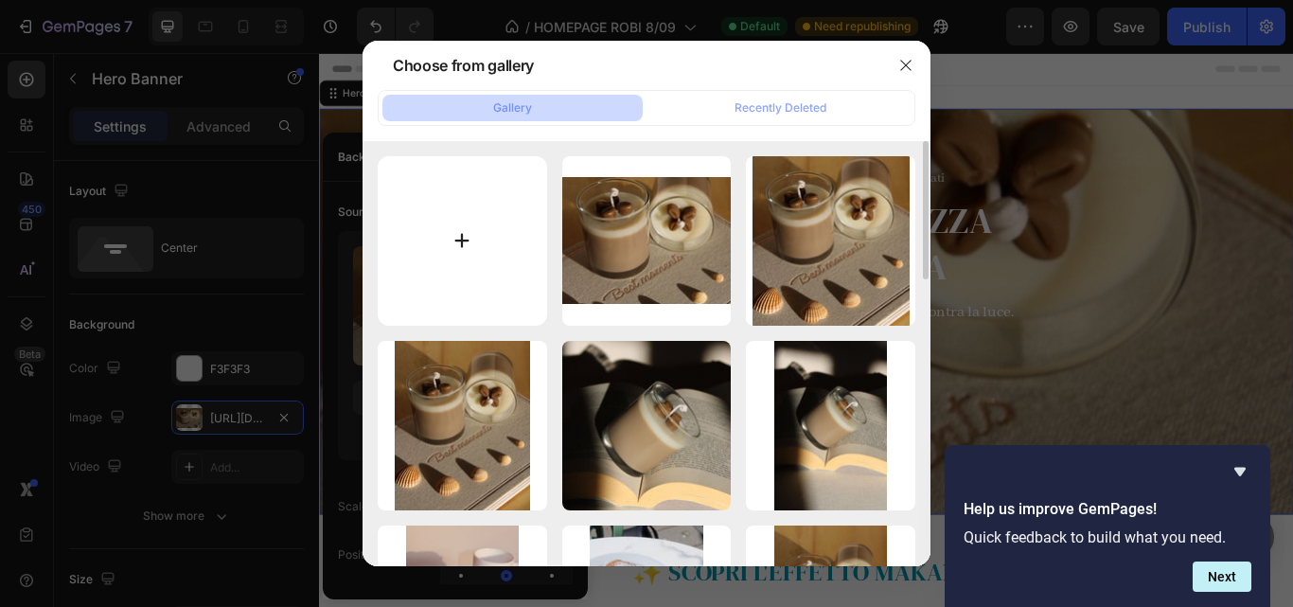
click at [450, 250] on input "file" at bounding box center [462, 240] width 169 height 169
type input "C:\fakepath\Immagine WhatsApp [DATE] 01.31.35_e26777d7.jpg"
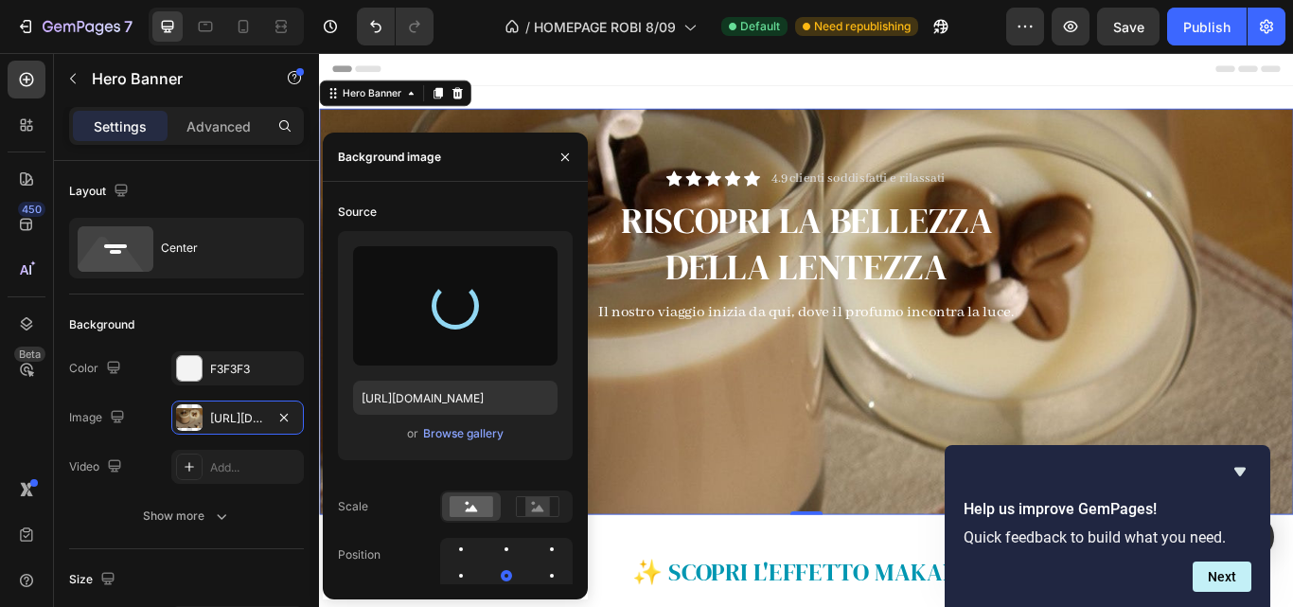
type input "[URL][DOMAIN_NAME]"
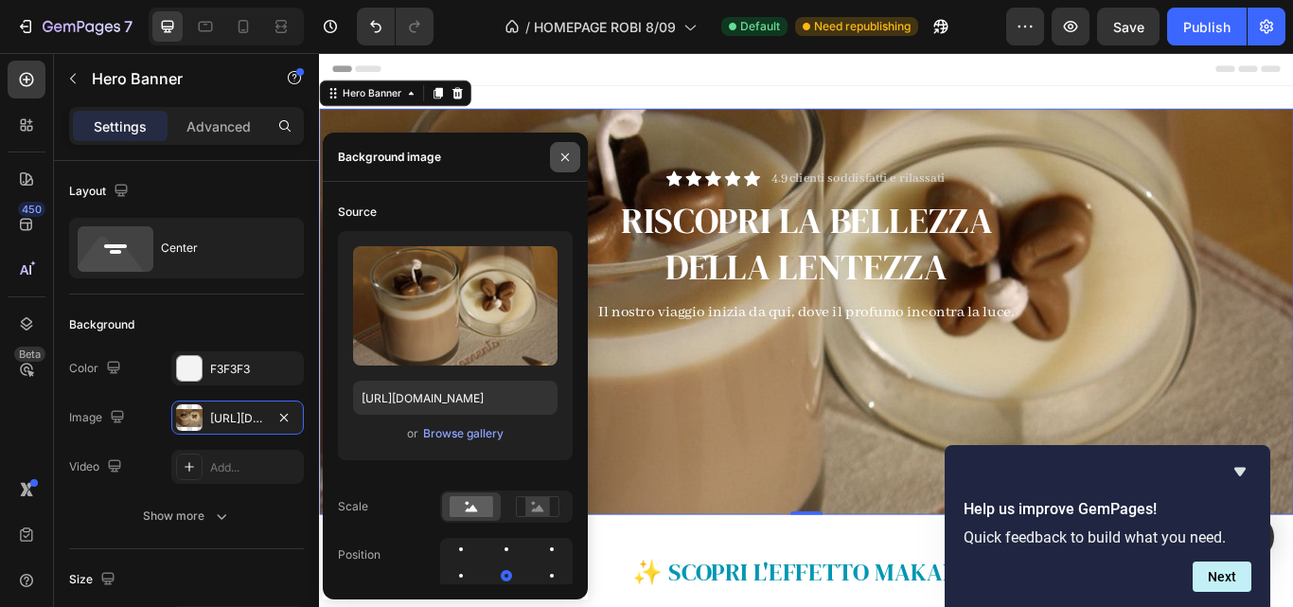
click at [564, 156] on icon "button" at bounding box center [565, 156] width 8 height 8
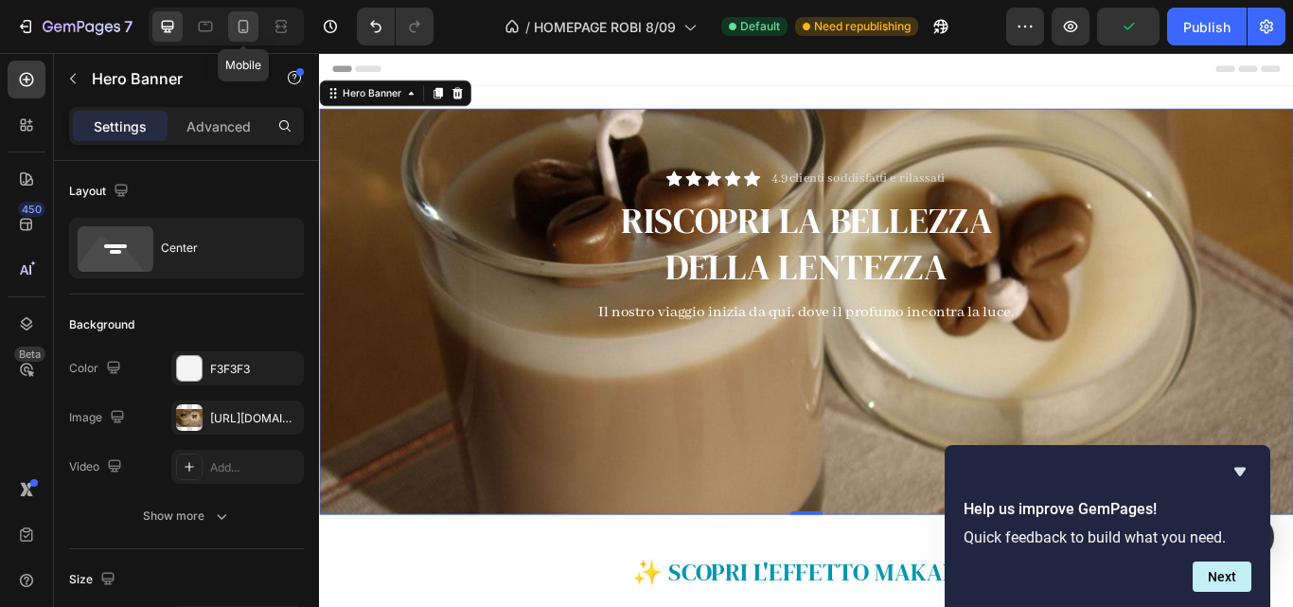
drag, startPoint x: 230, startPoint y: 31, endPoint x: 125, endPoint y: 66, distance: 110.7
click at [230, 31] on div at bounding box center [243, 26] width 30 height 30
type input "Auto"
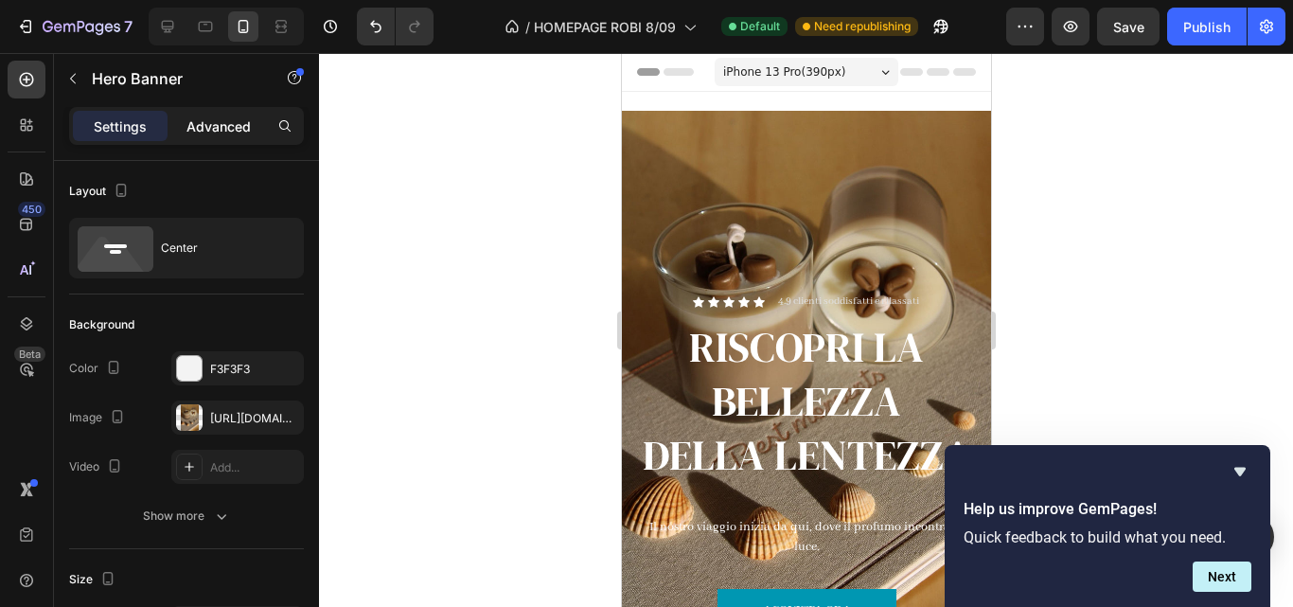
drag, startPoint x: 215, startPoint y: 115, endPoint x: 154, endPoint y: 120, distance: 60.8
click at [215, 116] on p "Advanced" at bounding box center [218, 126] width 64 height 20
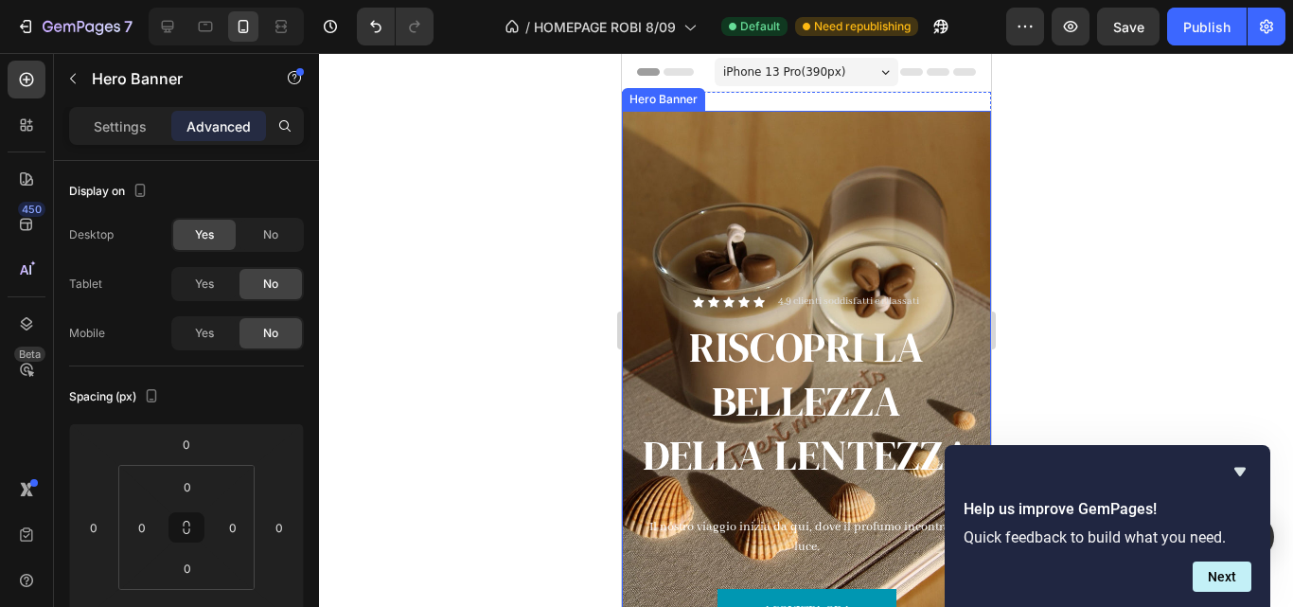
click at [690, 120] on div "Icon Icon Icon Icon Icon Icon List 4.9 clienti soddisfatti e rilassati Text Blo…" at bounding box center [805, 386] width 369 height 551
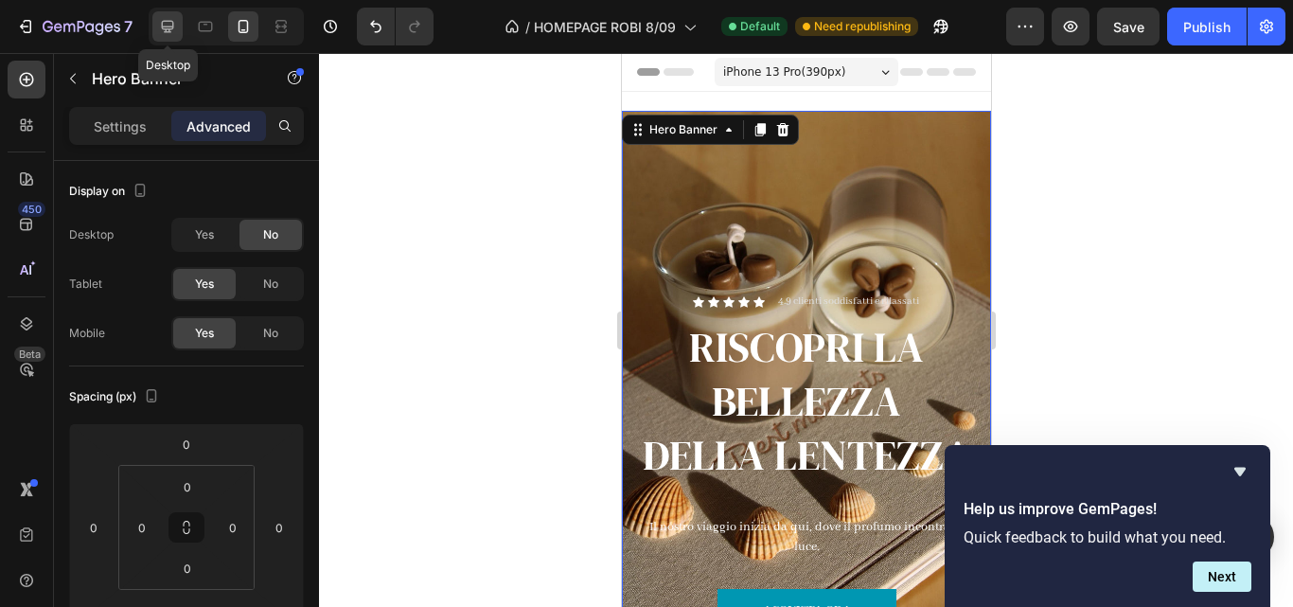
click at [167, 25] on icon at bounding box center [167, 26] width 19 height 19
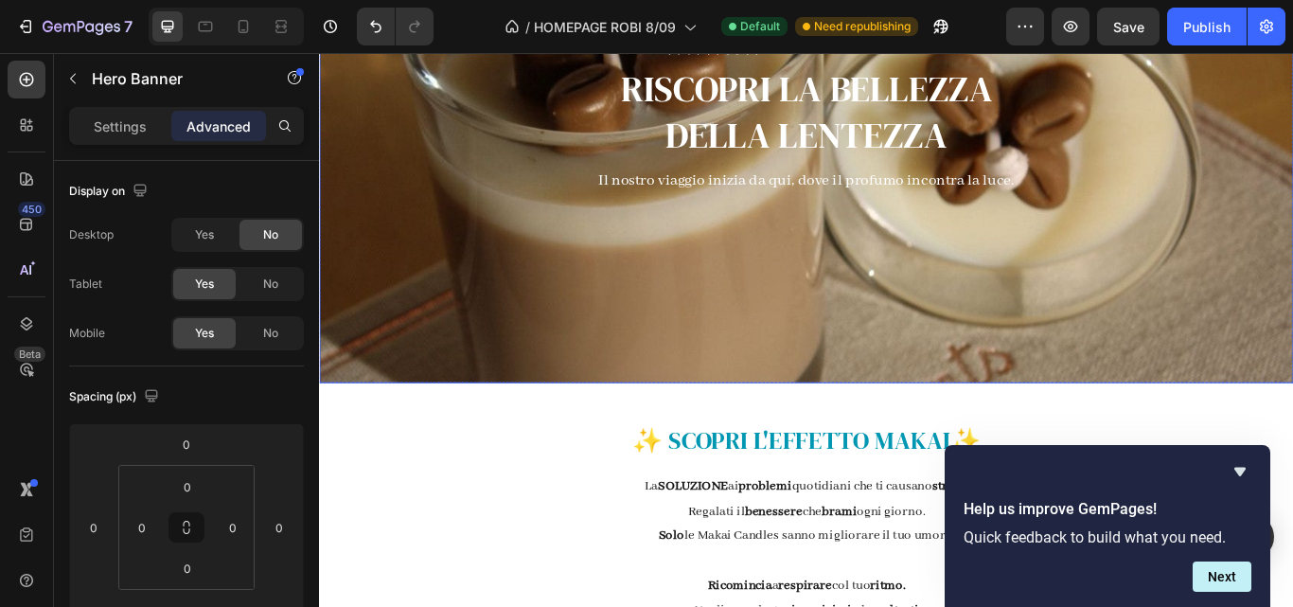
scroll to position [133, 0]
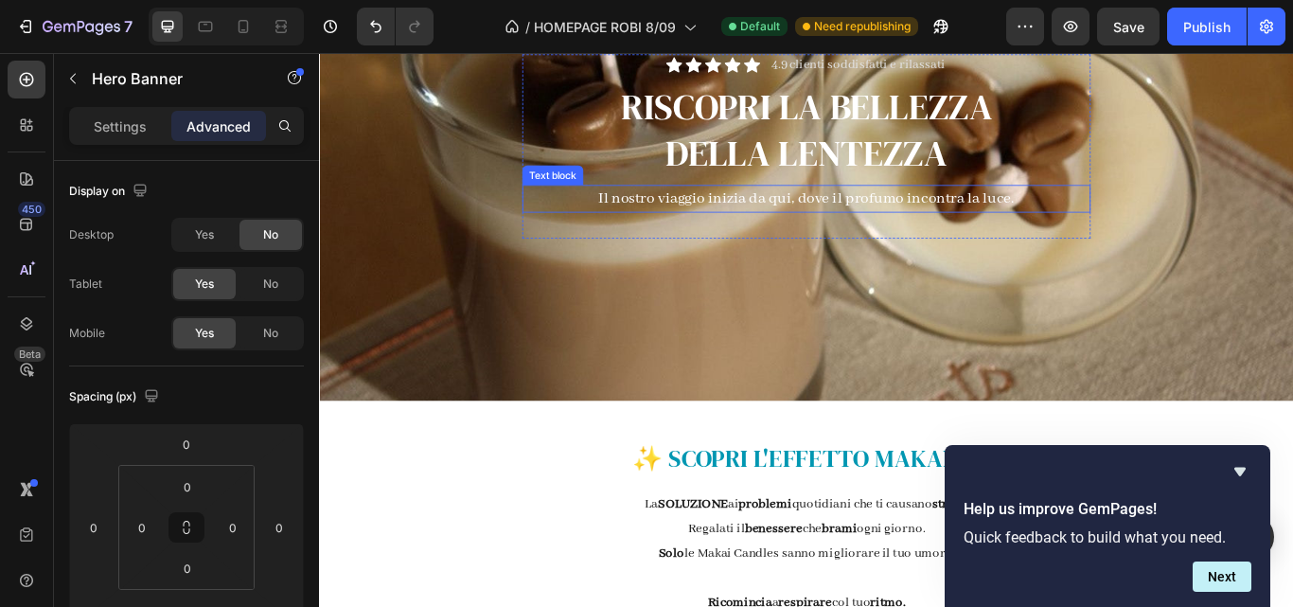
click at [872, 224] on p "Il nostro viaggio inizia da qui, dove il profumo incontra la luce." at bounding box center [886, 223] width 659 height 28
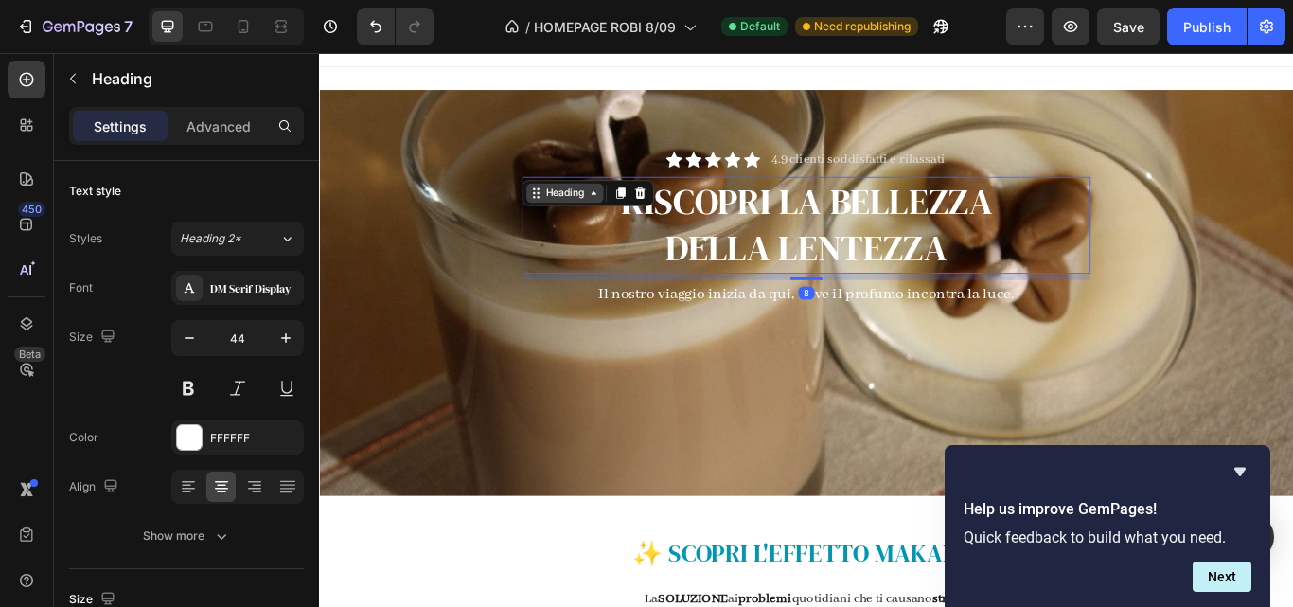
scroll to position [21, 0]
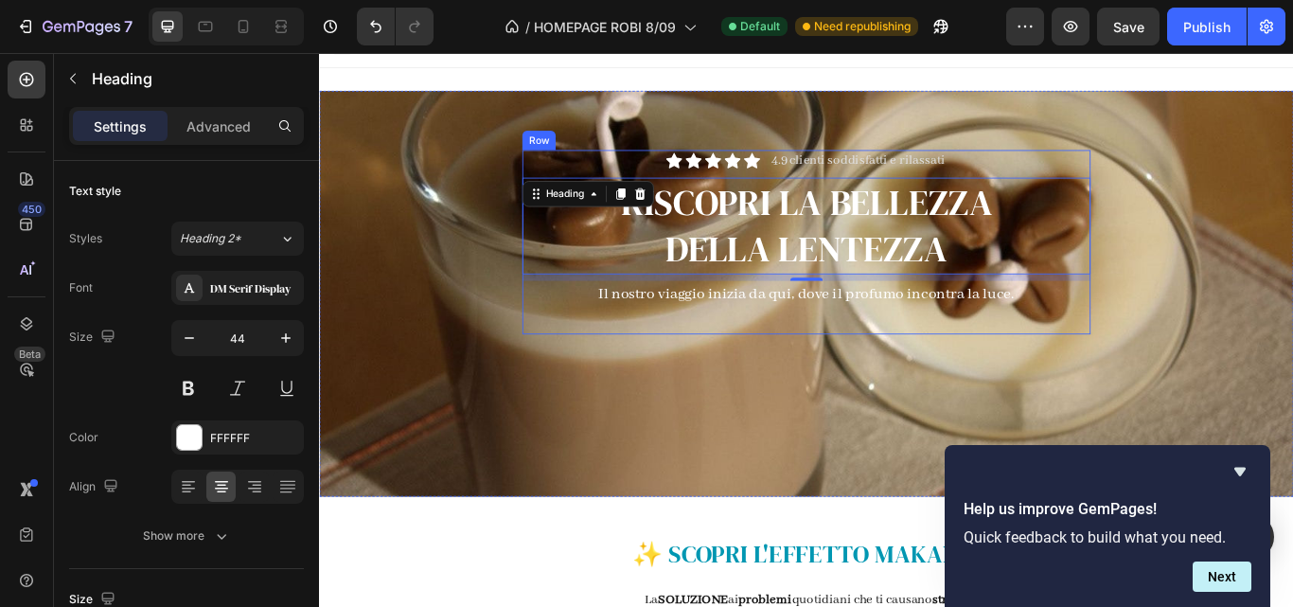
click at [565, 195] on div "Icon Icon Icon Icon Icon Icon List 4.9 clienti soddisfatti e rilassati Text Blo…" at bounding box center [887, 274] width 663 height 215
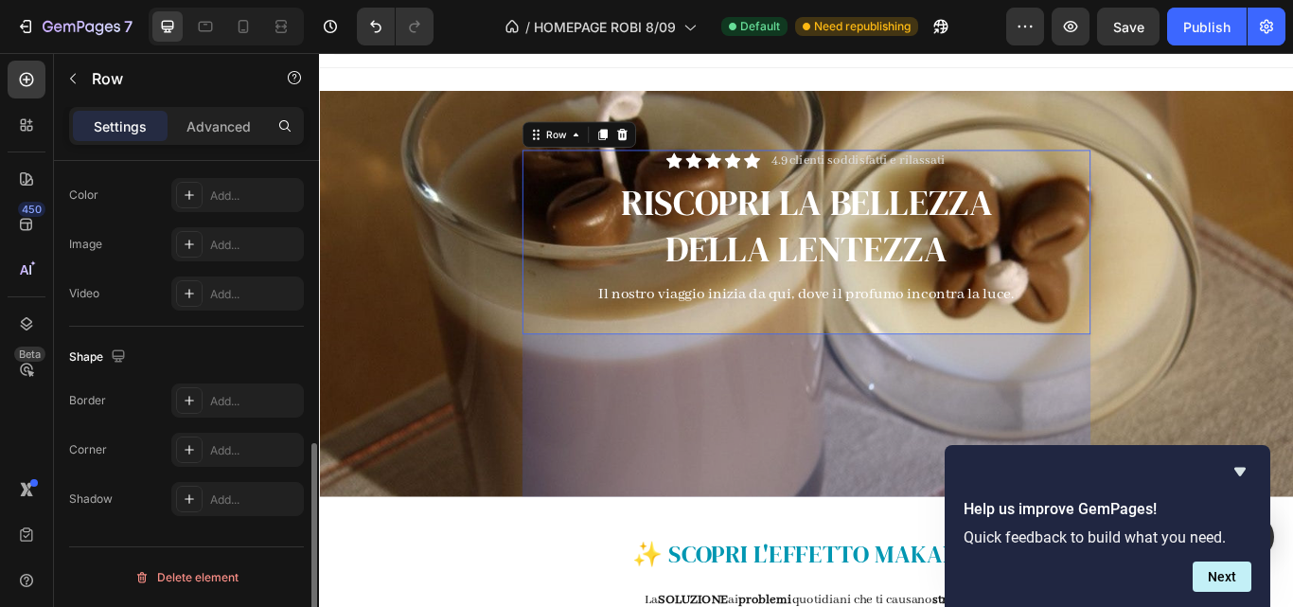
scroll to position [645, 0]
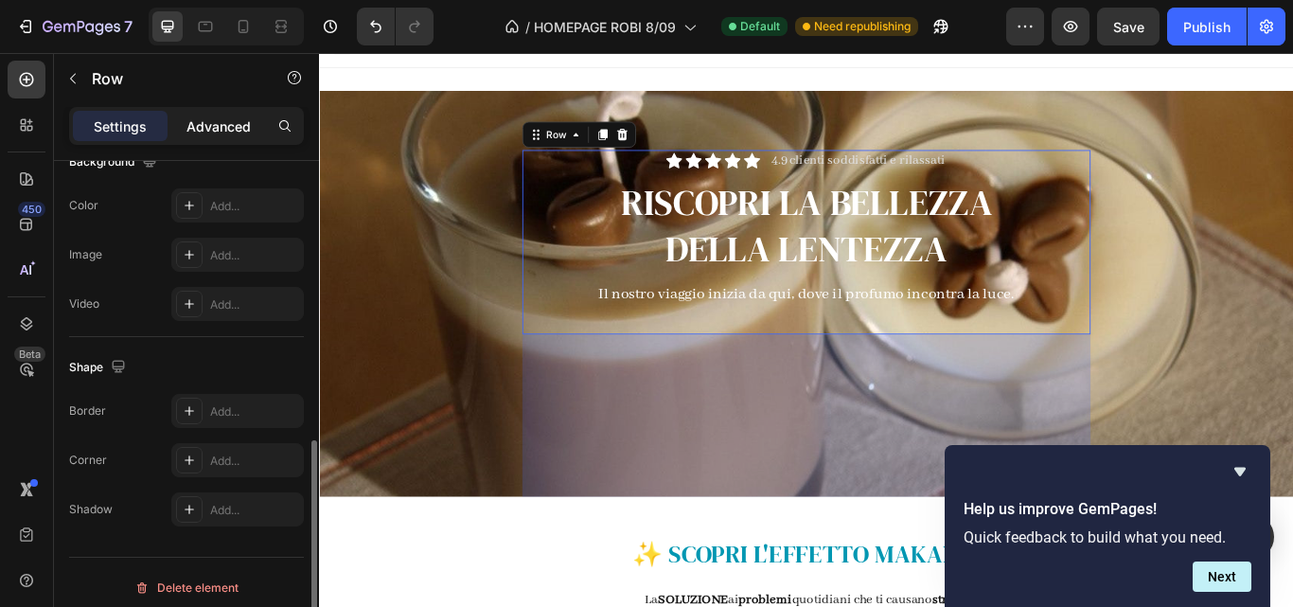
click at [222, 125] on p "Advanced" at bounding box center [218, 126] width 64 height 20
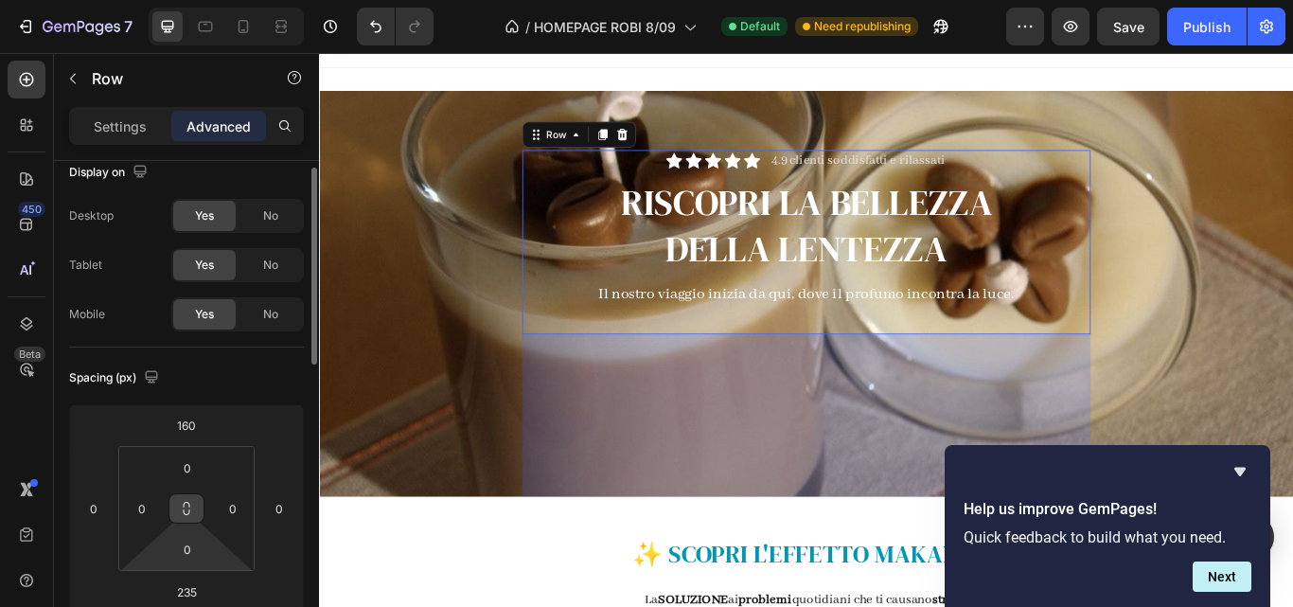
scroll to position [89, 0]
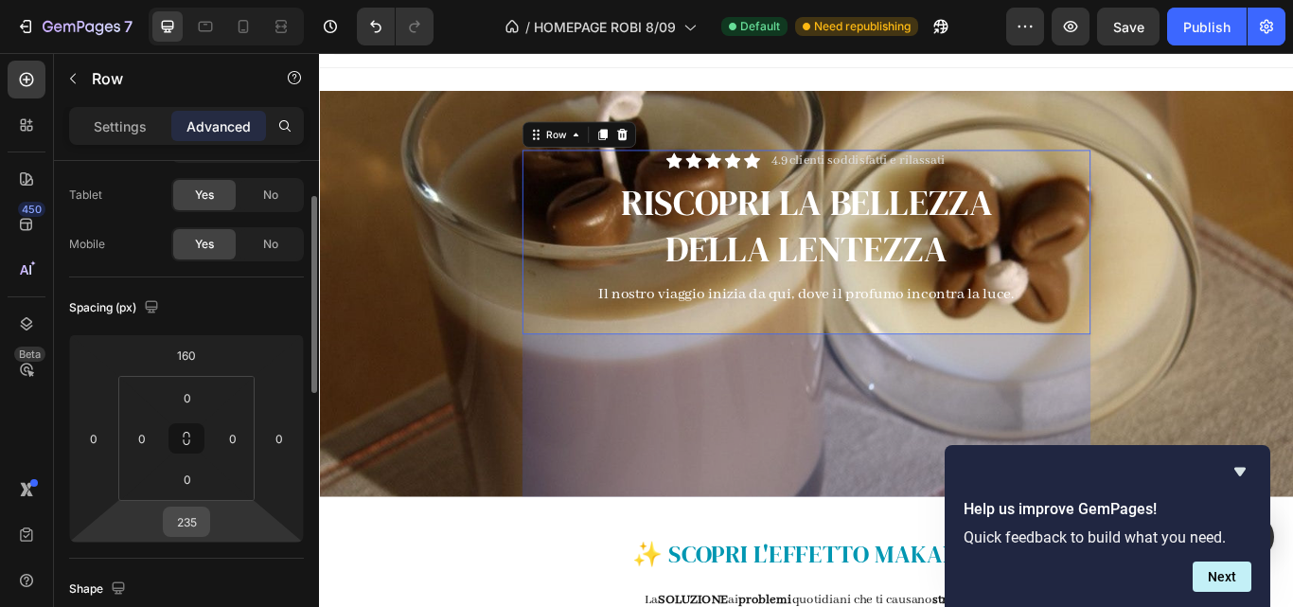
click at [195, 529] on input "235" at bounding box center [187, 521] width 38 height 28
drag, startPoint x: 195, startPoint y: 529, endPoint x: 130, endPoint y: 535, distance: 65.6
click at [130, 535] on div "160 0 235 0" at bounding box center [186, 438] width 235 height 208
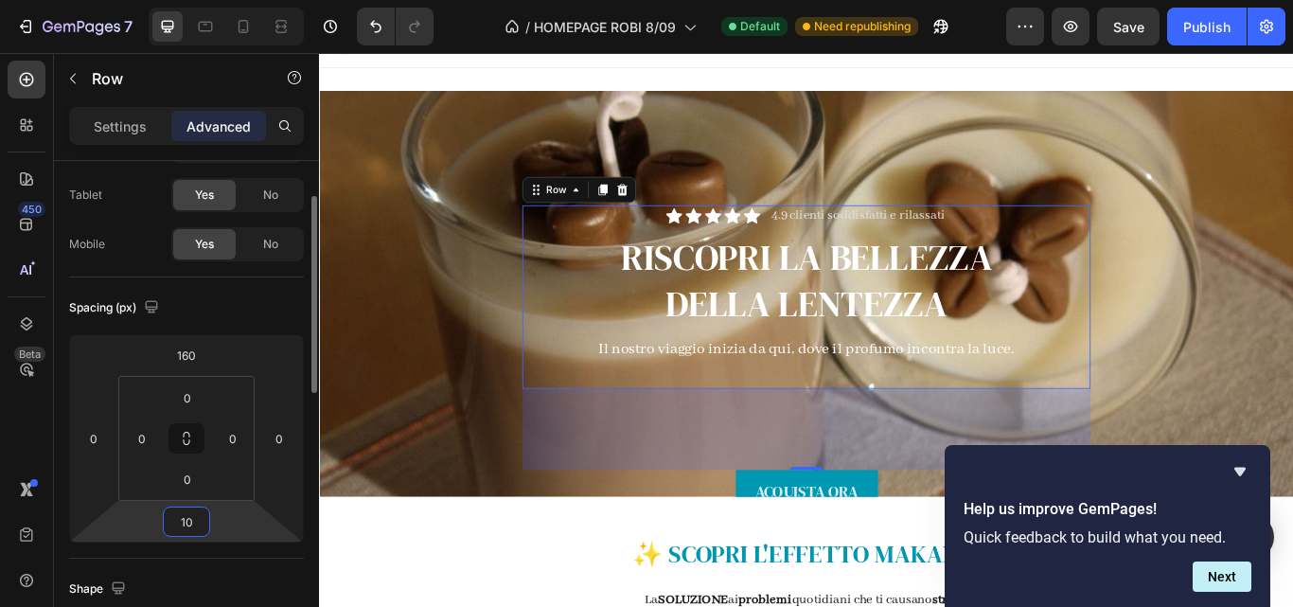
type input "1"
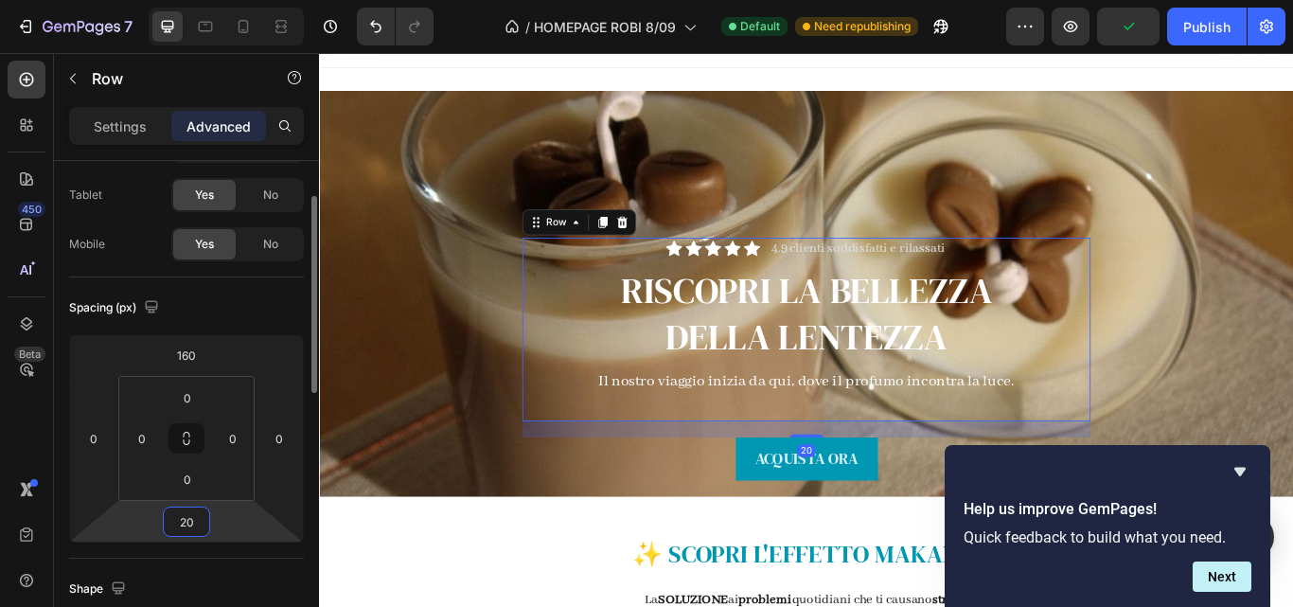
type input "20"
click at [287, 0] on html "7 Version history / HOMEPAGE ROBI 8/09 Default Need republishing Preview Publis…" at bounding box center [646, 0] width 1293 height 0
click at [271, 578] on div "Shape" at bounding box center [186, 589] width 235 height 30
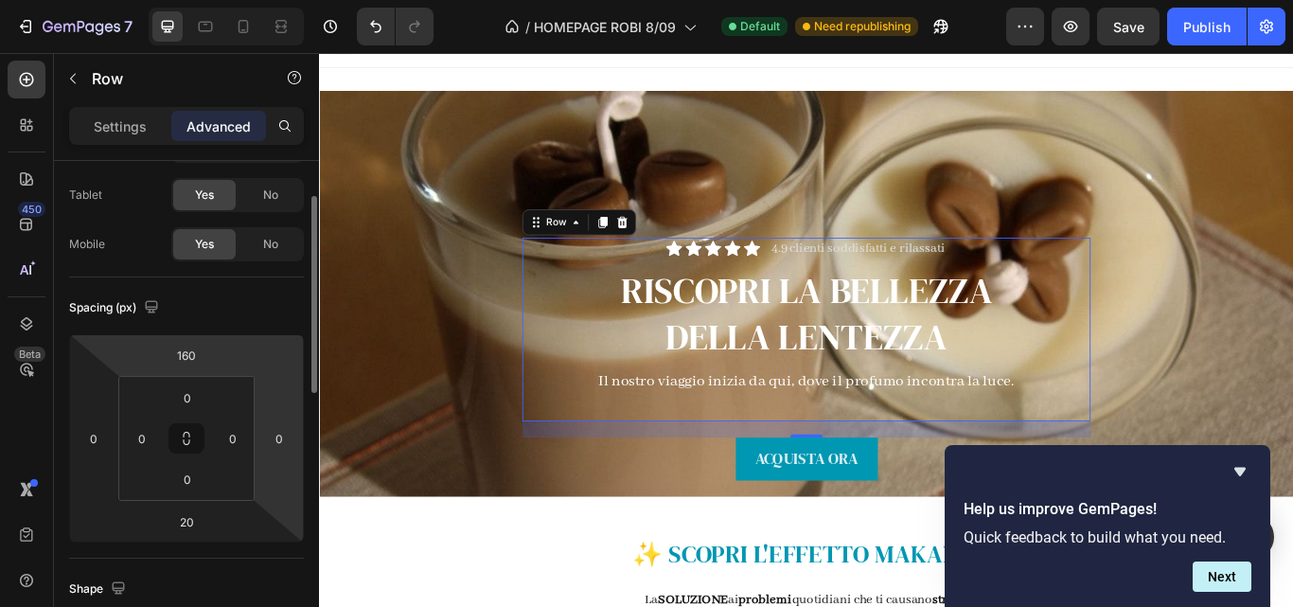
click at [243, 0] on html "7 Version history / HOMEPAGE ROBI 8/09 Default Need republishing Preview Save P…" at bounding box center [646, 0] width 1293 height 0
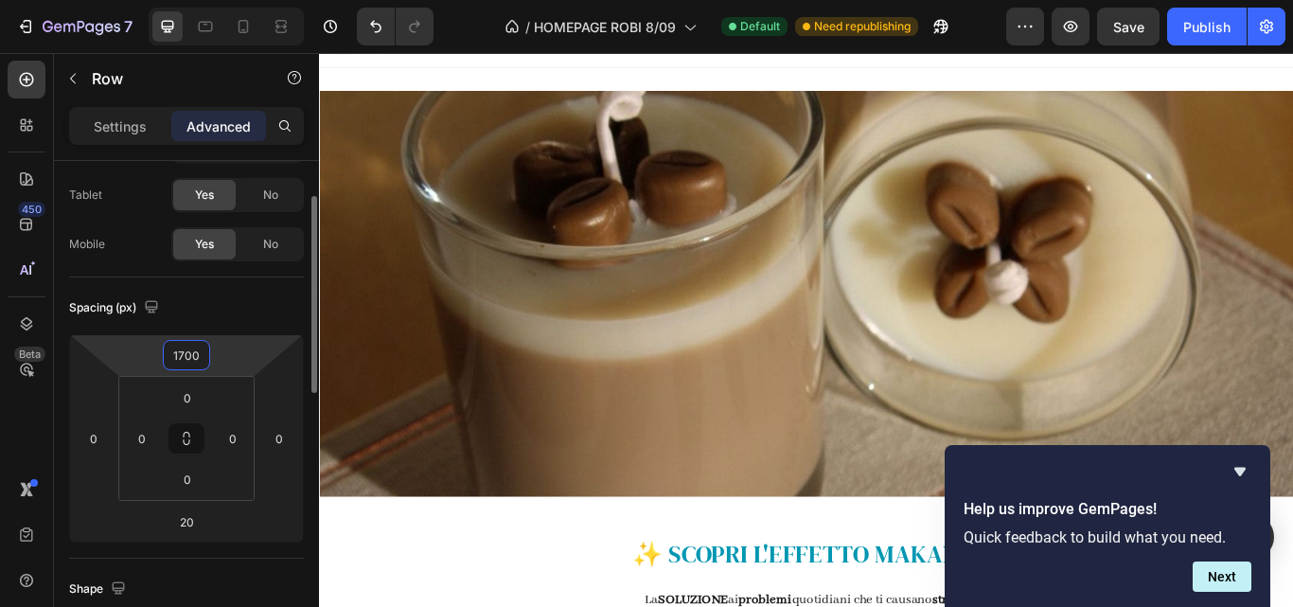
type input "170"
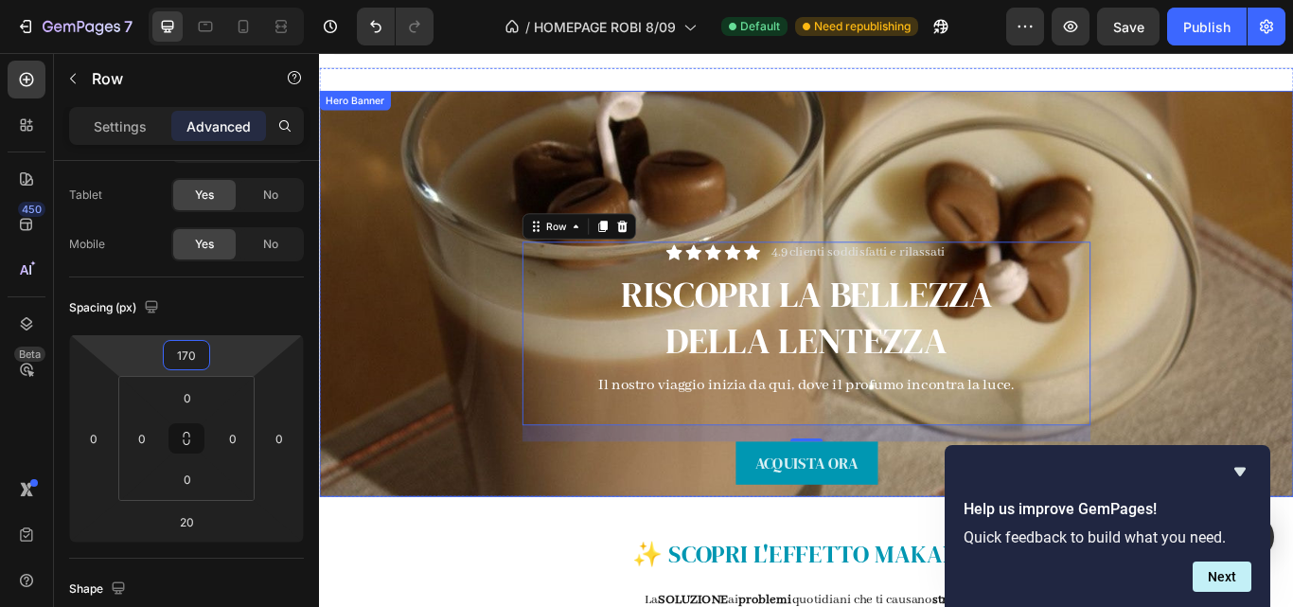
click at [423, 473] on div "Icon Icon Icon Icon Icon Icon List 4.9 clienti soddisfatti e rilassati Text Blo…" at bounding box center [886, 335] width 1107 height 444
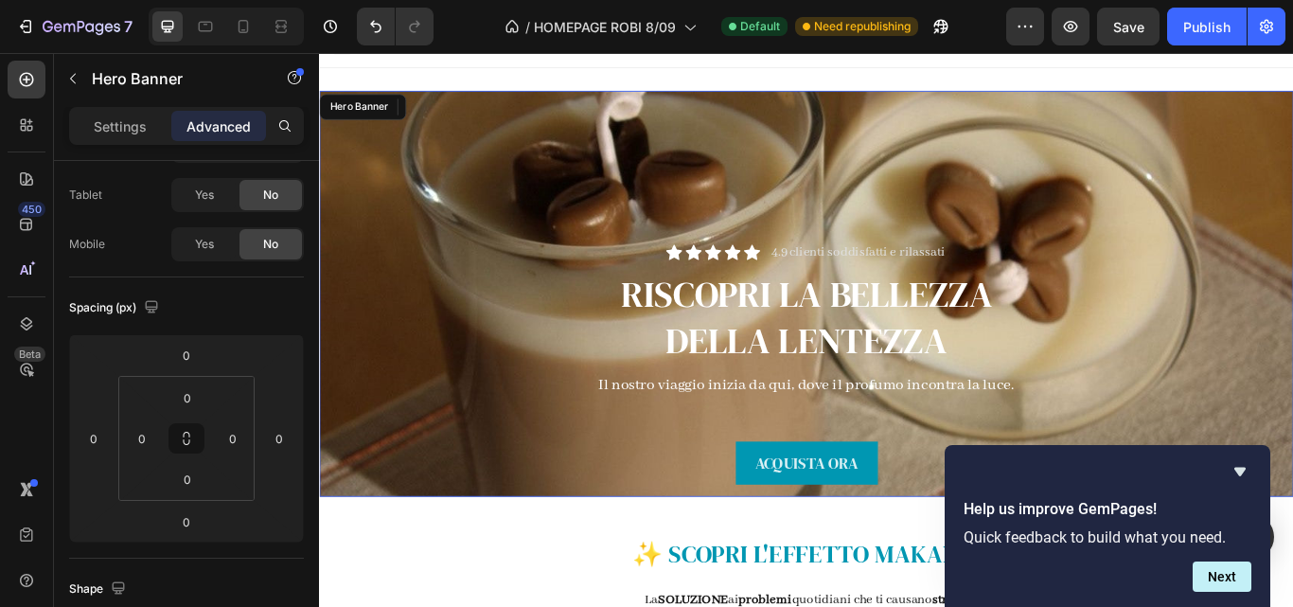
click at [422, 482] on div "Icon Icon Icon Icon Icon Icon List 4.9 clienti soddisfatti e rilassati Text Blo…" at bounding box center [886, 335] width 1107 height 444
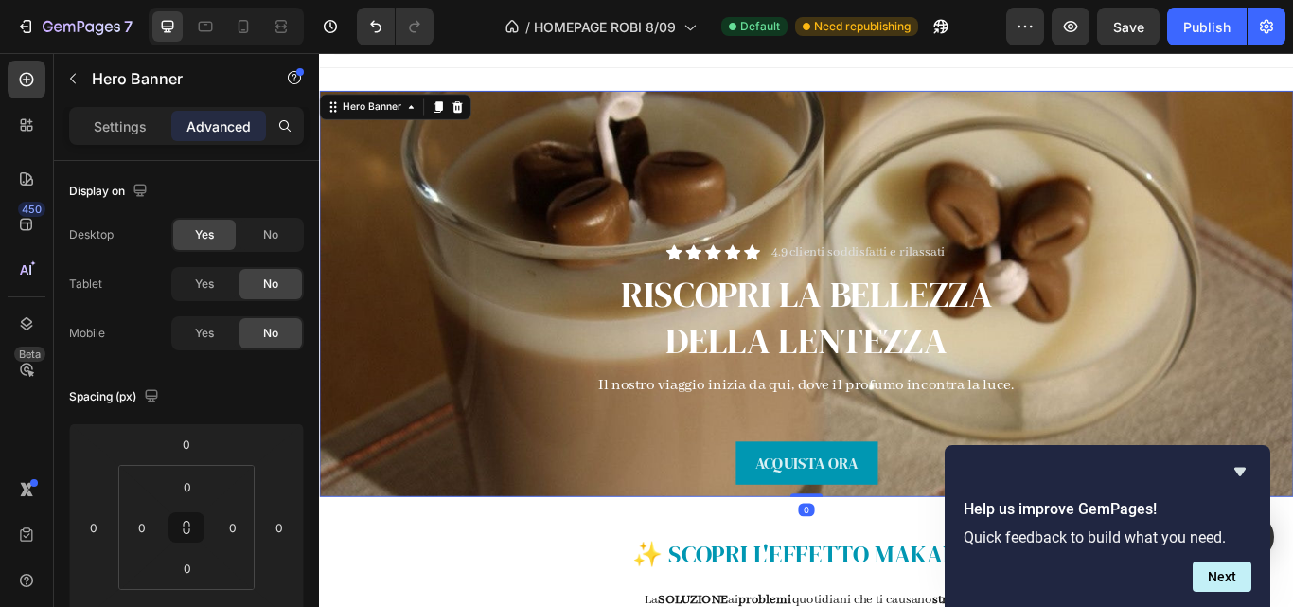
click at [1292, 430] on div "Icon Icon Icon Icon Icon Icon List 4.9 clienti soddisfatti e rilassati Text Blo…" at bounding box center [886, 335] width 1107 height 444
click at [1221, 574] on button "Next" at bounding box center [1222, 576] width 59 height 30
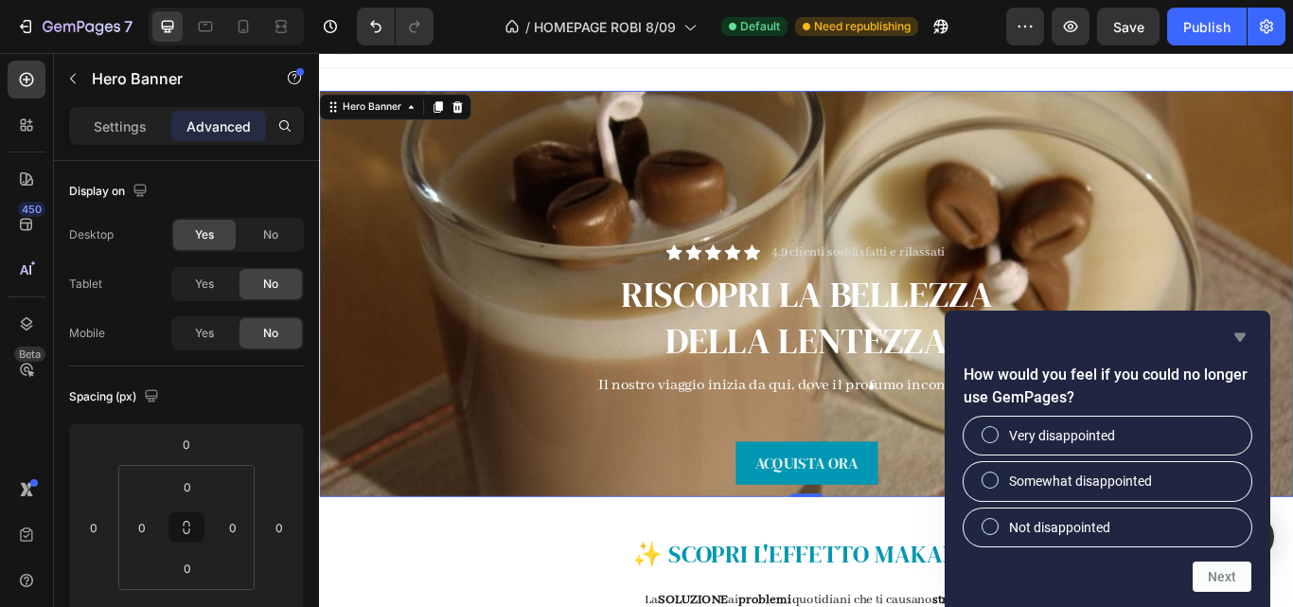
click at [1234, 347] on icon "Hide survey" at bounding box center [1240, 337] width 23 height 23
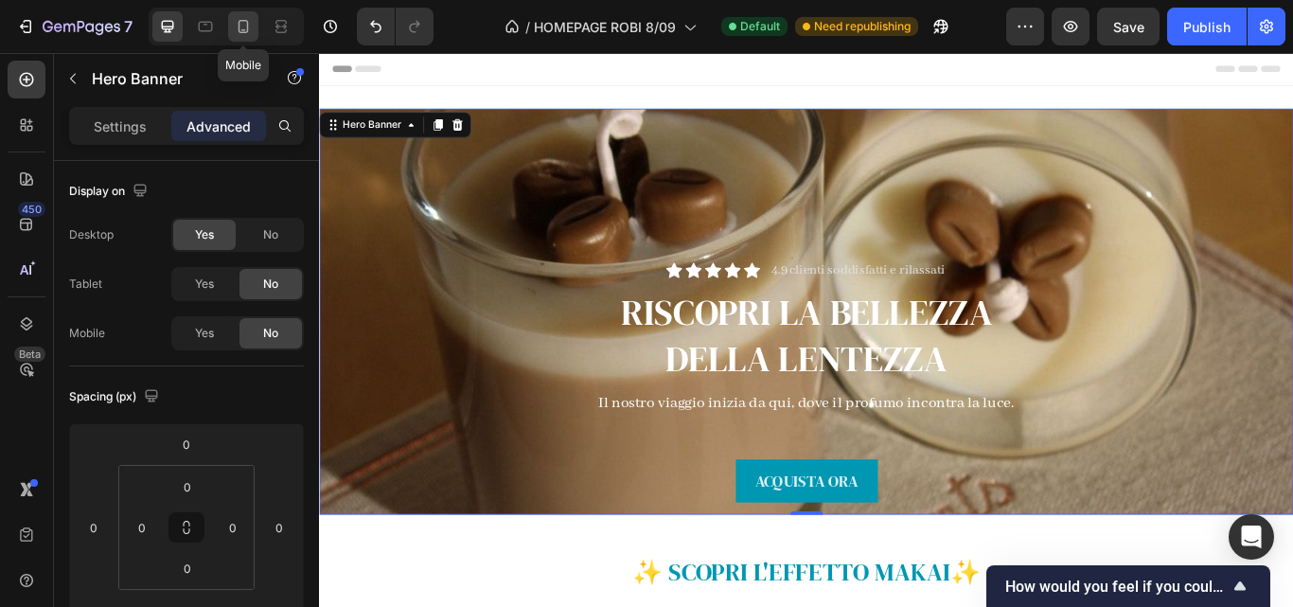
click at [244, 26] on icon at bounding box center [243, 26] width 19 height 19
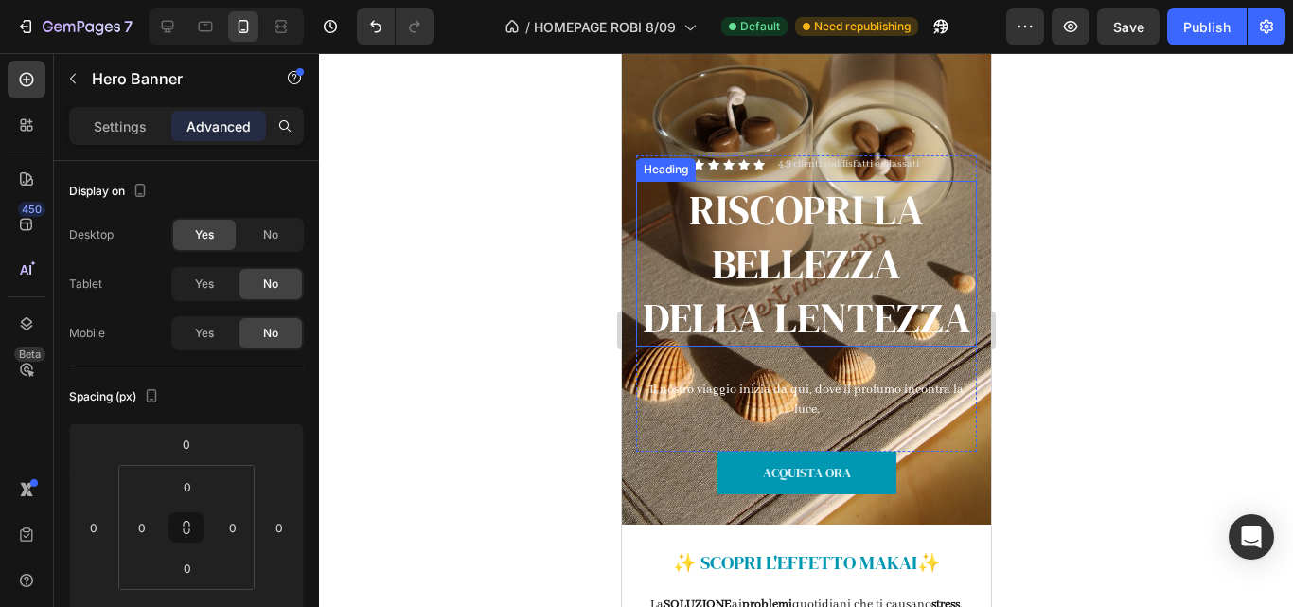
scroll to position [133, 0]
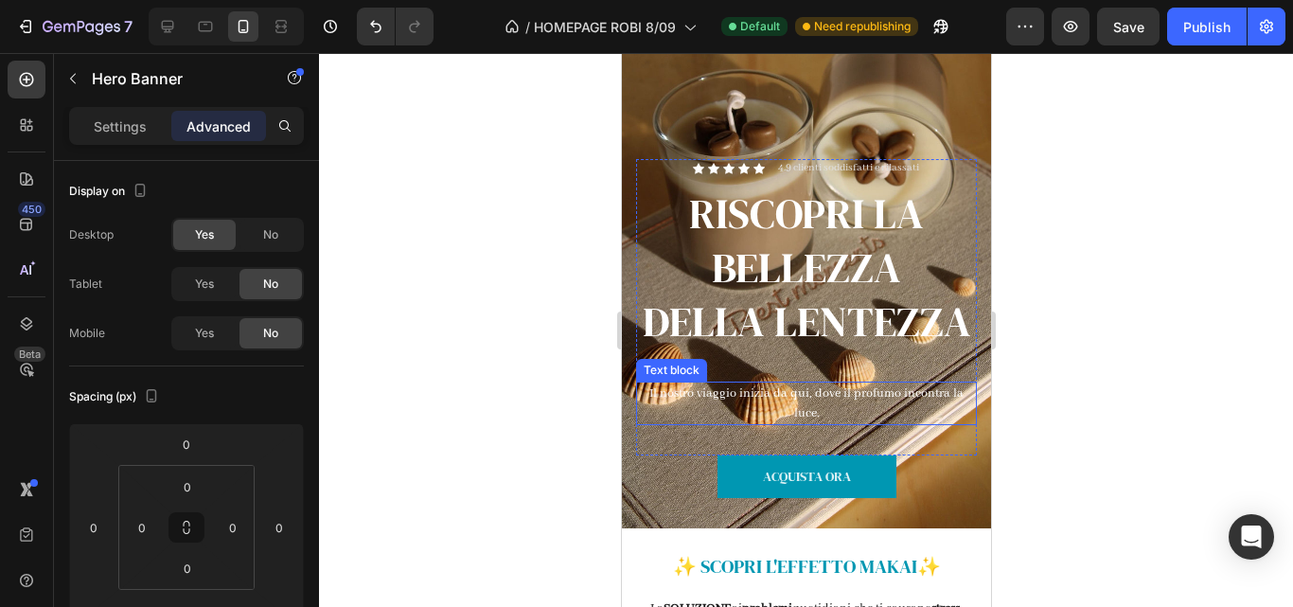
click at [835, 423] on p "Il nostro viaggio inizia da qui, dove il profumo incontra la luce." at bounding box center [805, 403] width 337 height 40
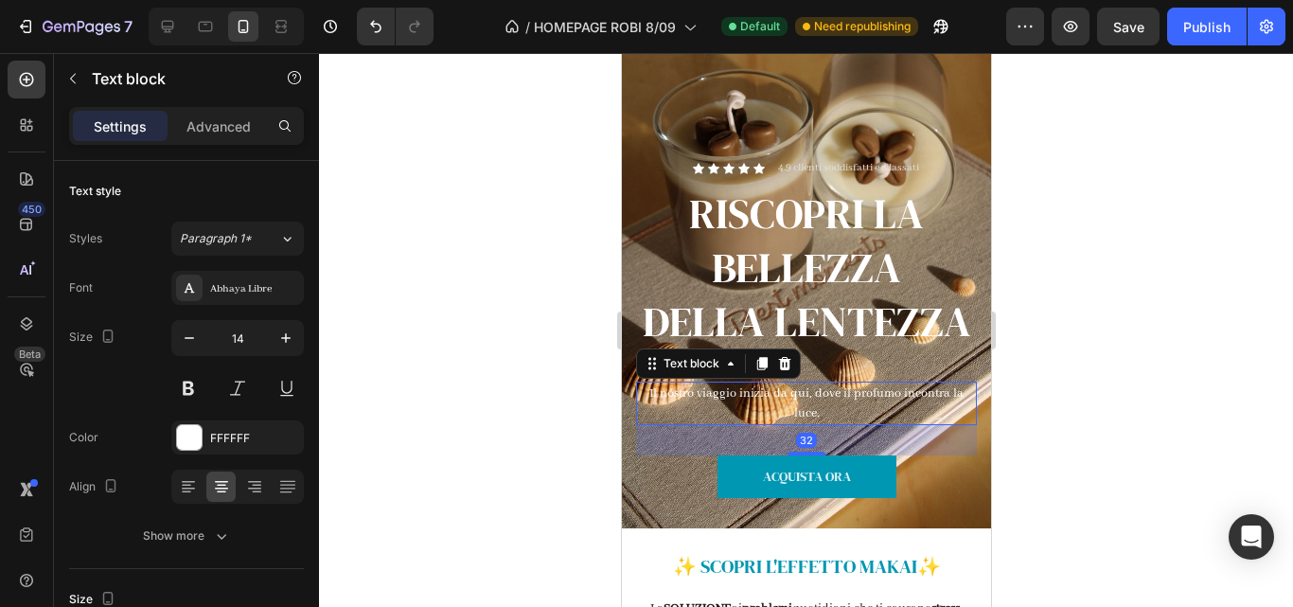
click at [835, 423] on p "Il nostro viaggio inizia da qui, dove il profumo incontra la luce." at bounding box center [805, 403] width 337 height 40
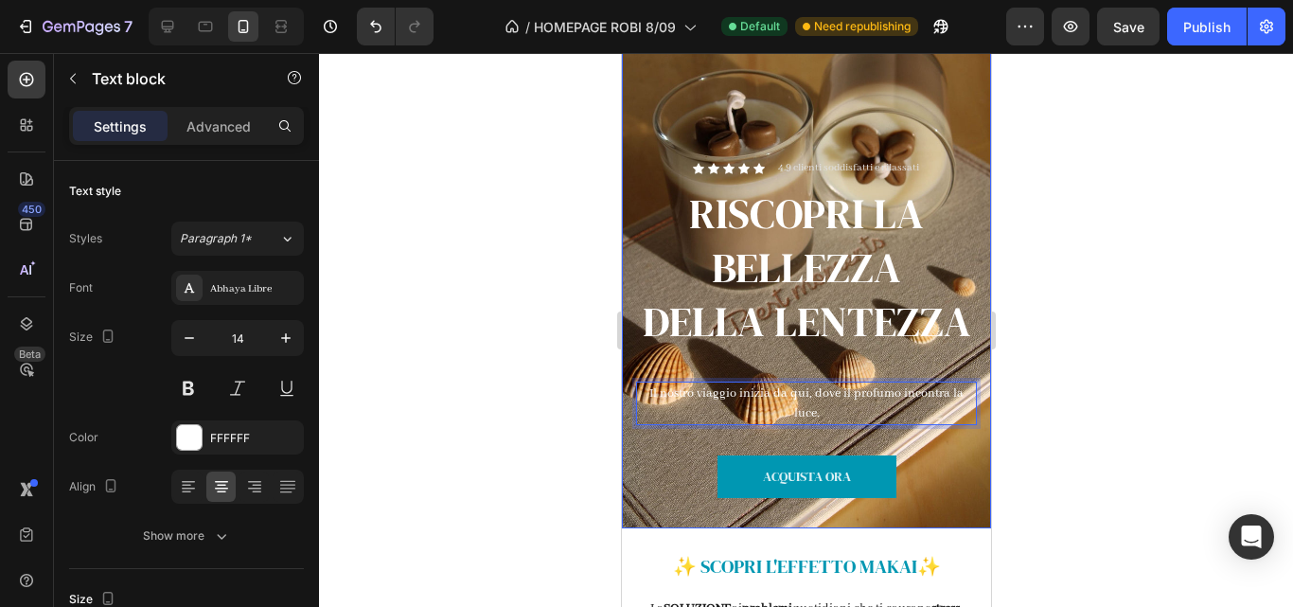
drag, startPoint x: 816, startPoint y: 462, endPoint x: 633, endPoint y: 447, distance: 183.3
click at [633, 447] on div "Icon Icon Icon Icon Icon Icon List 4.9 clienti soddisfatti e rilassati Text Blo…" at bounding box center [805, 252] width 369 height 551
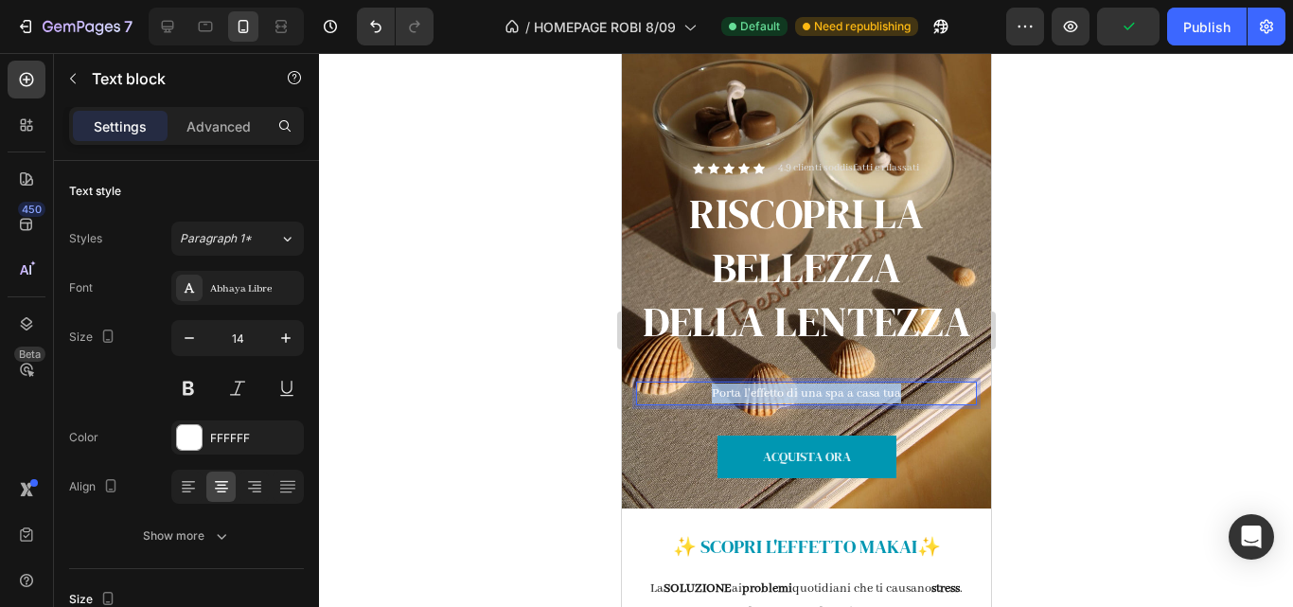
drag, startPoint x: 919, startPoint y: 448, endPoint x: 668, endPoint y: 445, distance: 250.8
click at [668, 403] on p "Porta l'effetto di una spa a casa tua" at bounding box center [805, 393] width 337 height 20
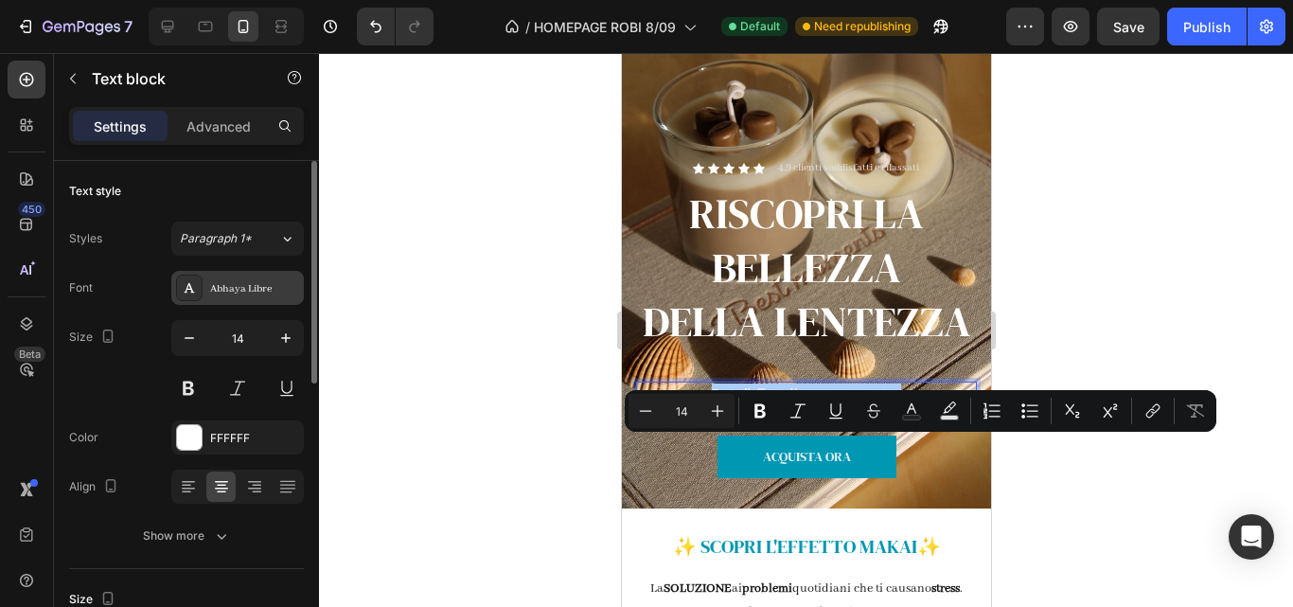
click at [268, 293] on div "Abhaya Libre" at bounding box center [254, 288] width 89 height 17
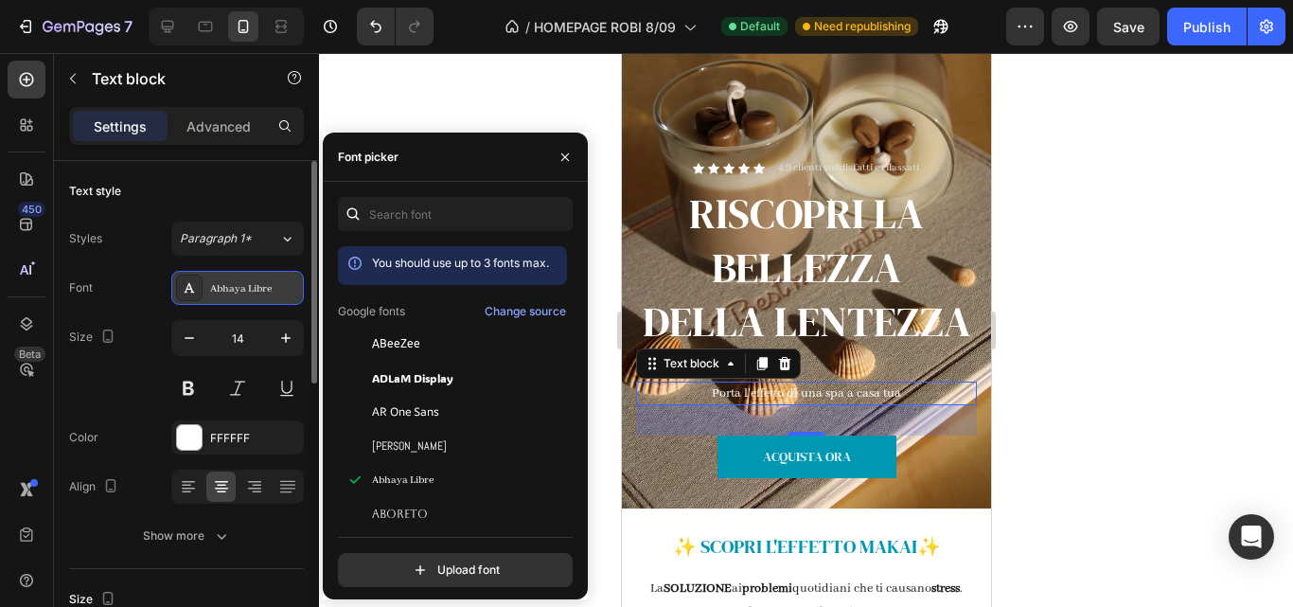
click at [268, 293] on div "Abhaya Libre" at bounding box center [254, 288] width 89 height 17
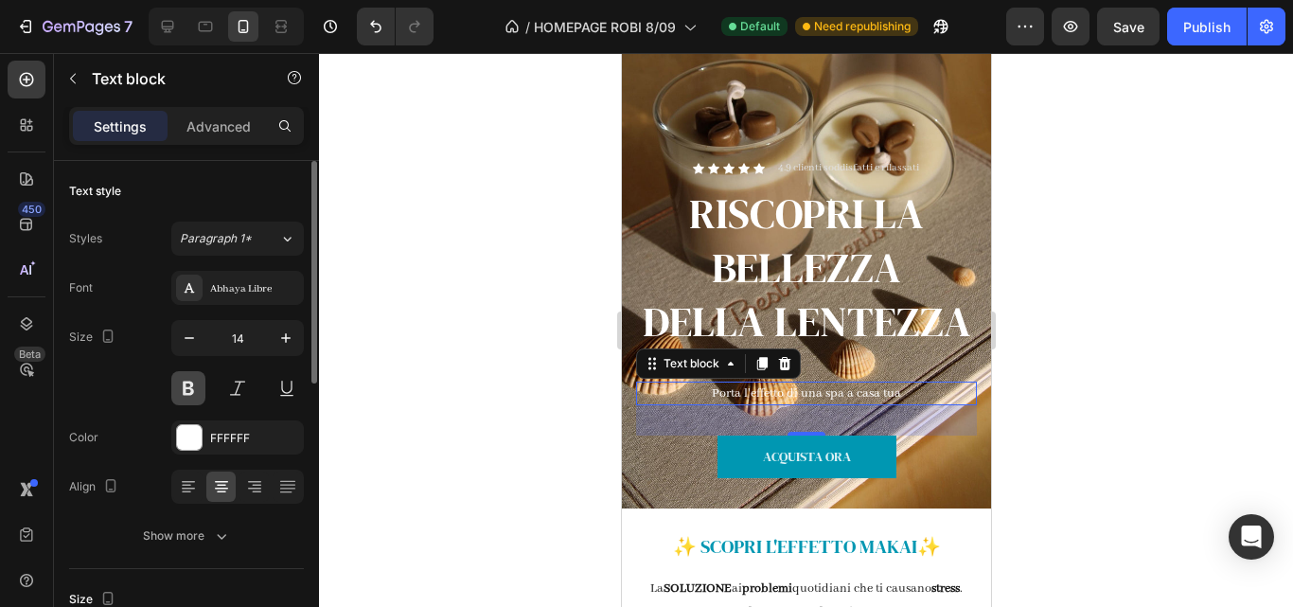
click at [186, 384] on button at bounding box center [188, 388] width 34 height 34
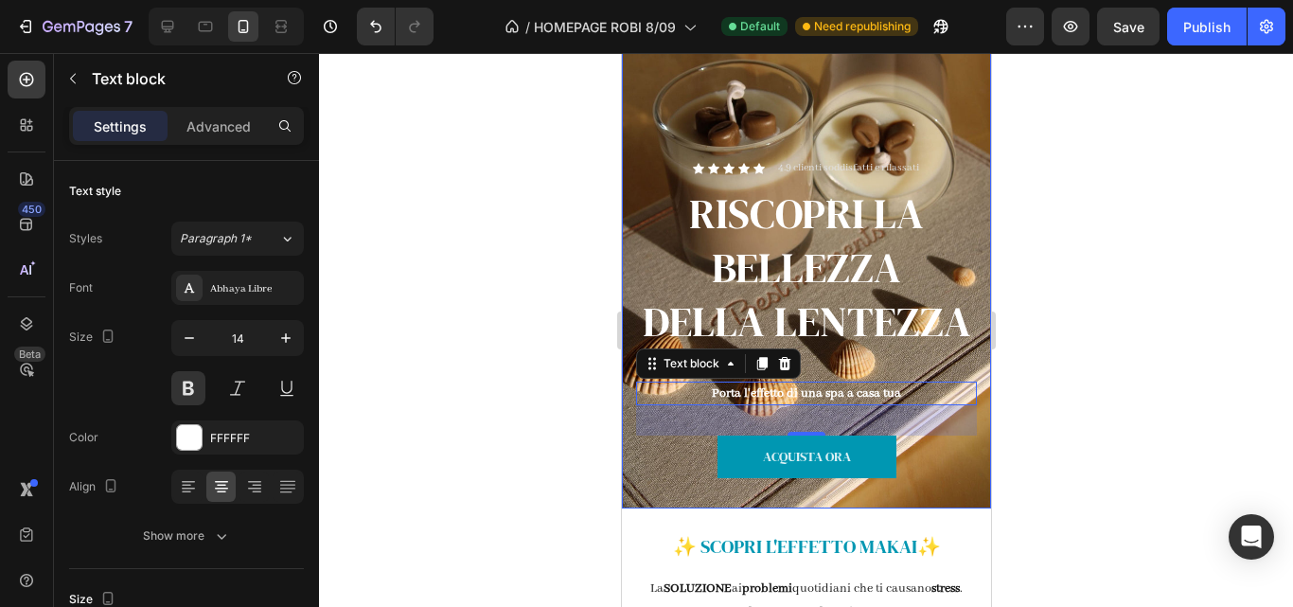
click at [1056, 411] on div at bounding box center [806, 330] width 974 height 554
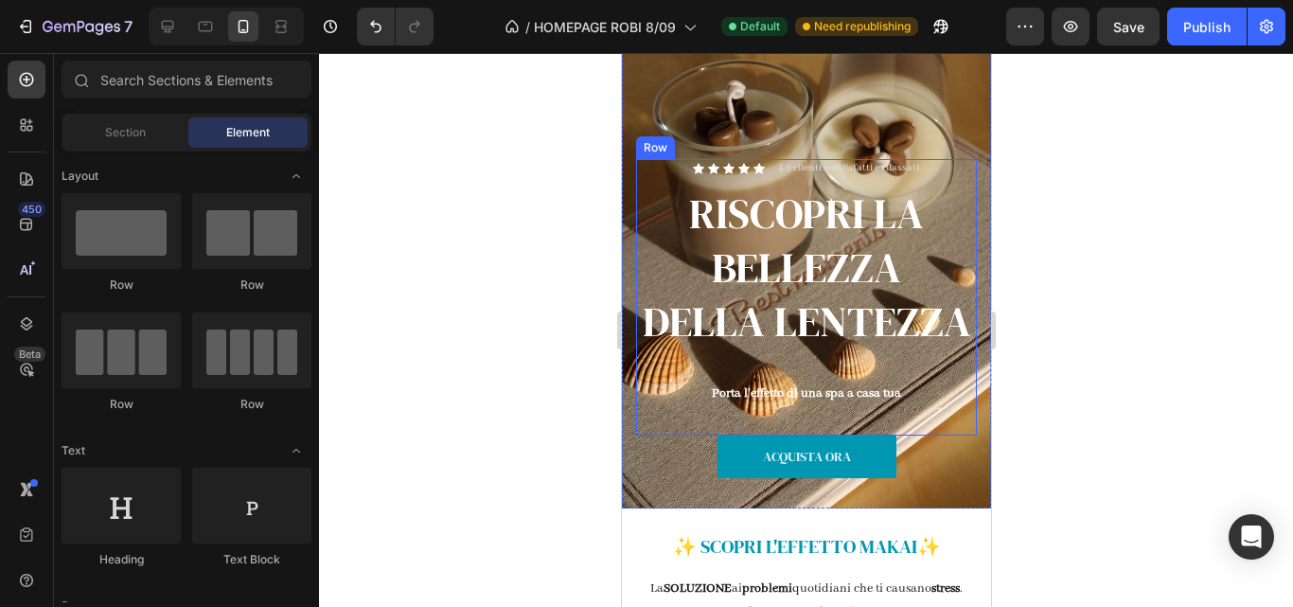
click at [840, 435] on div "Icon Icon Icon Icon Icon Icon List 4.9 clienti soddisfatti e rilassati Text Blo…" at bounding box center [805, 297] width 341 height 276
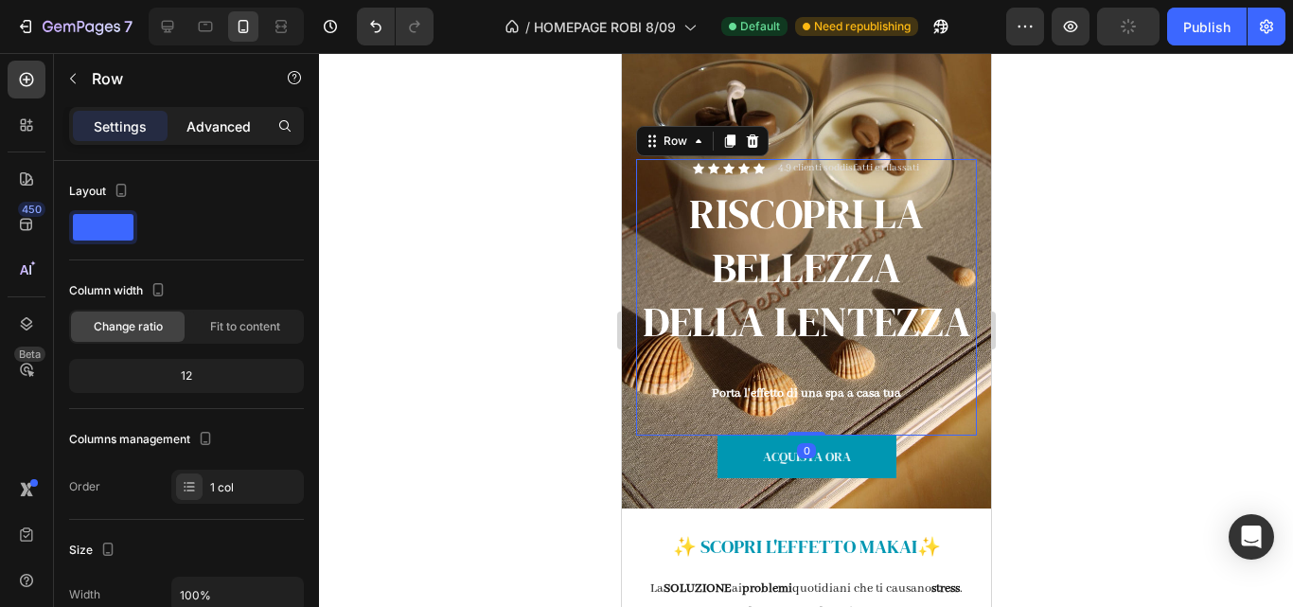
click at [216, 131] on p "Advanced" at bounding box center [218, 126] width 64 height 20
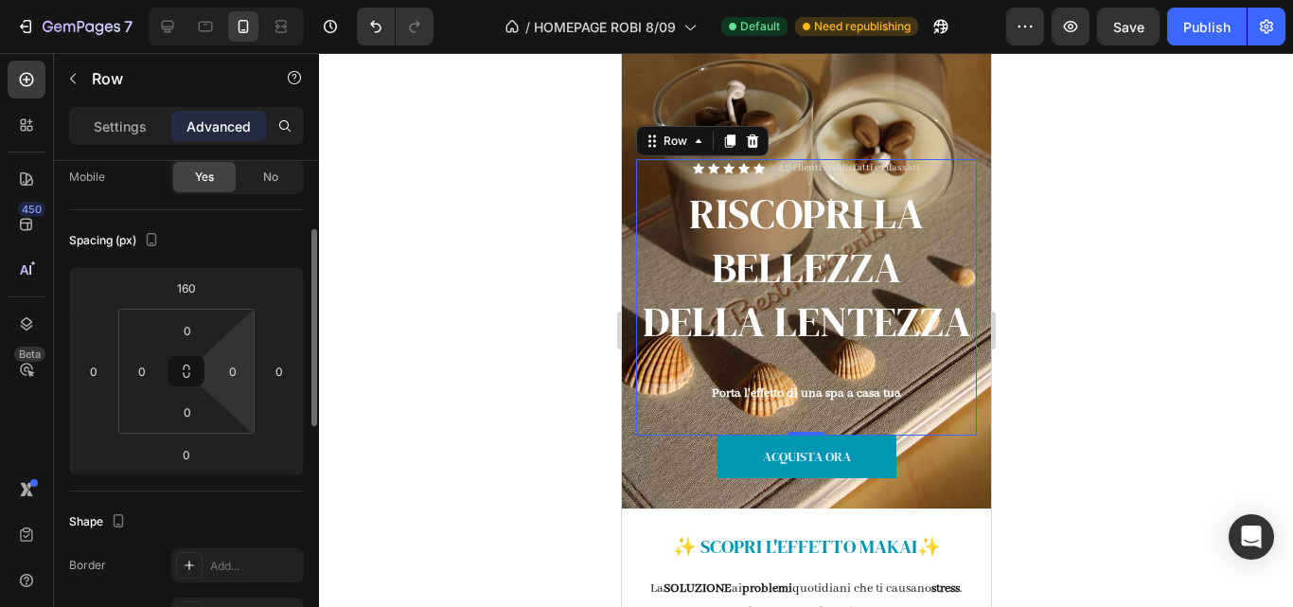
scroll to position [161, 0]
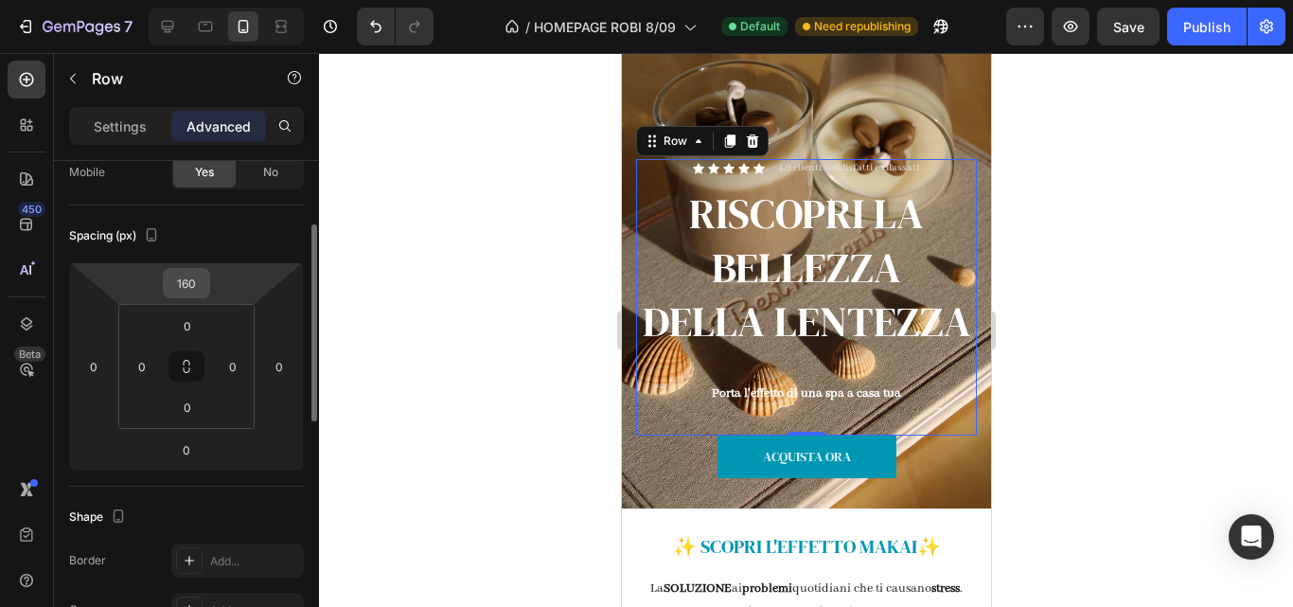
click at [207, 284] on div "160" at bounding box center [186, 283] width 47 height 30
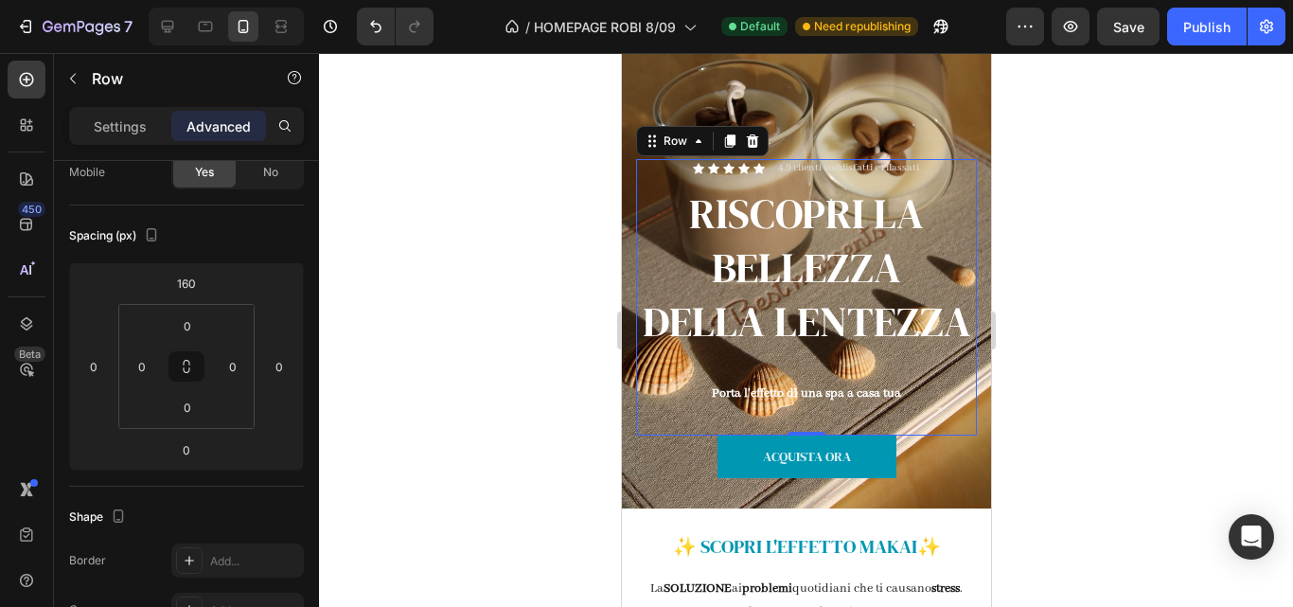
click at [395, 309] on div at bounding box center [806, 330] width 974 height 554
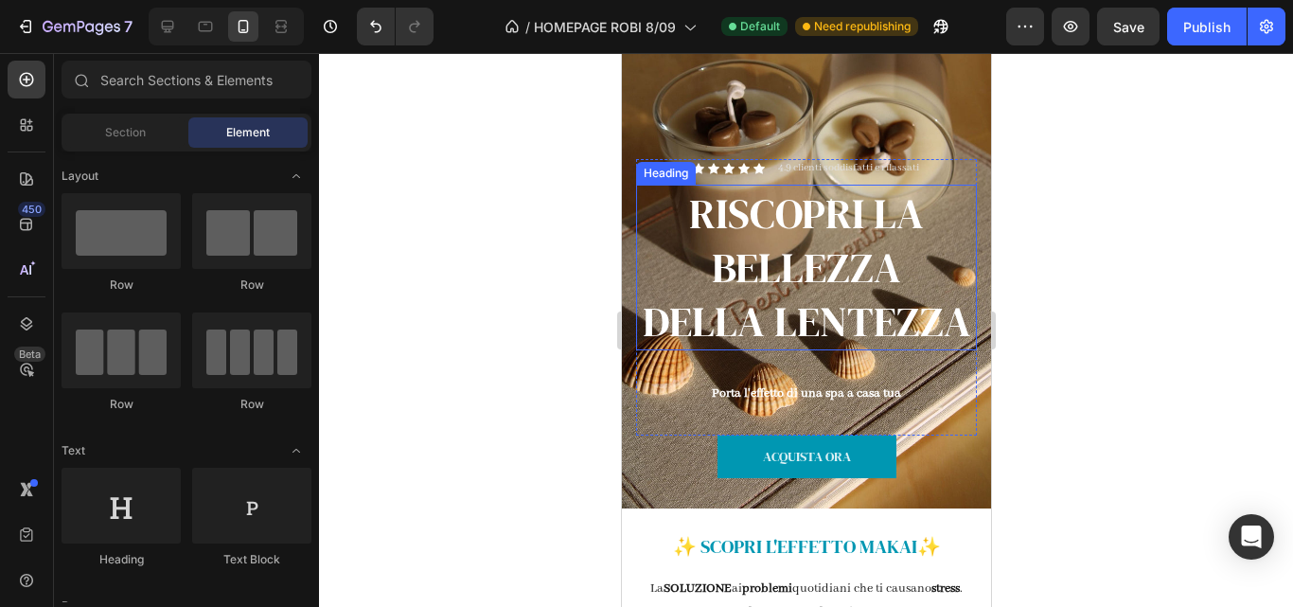
click at [786, 351] on h2 "RISCOPRI LA BELLEZZA DELLA LENTEZZA" at bounding box center [805, 268] width 341 height 167
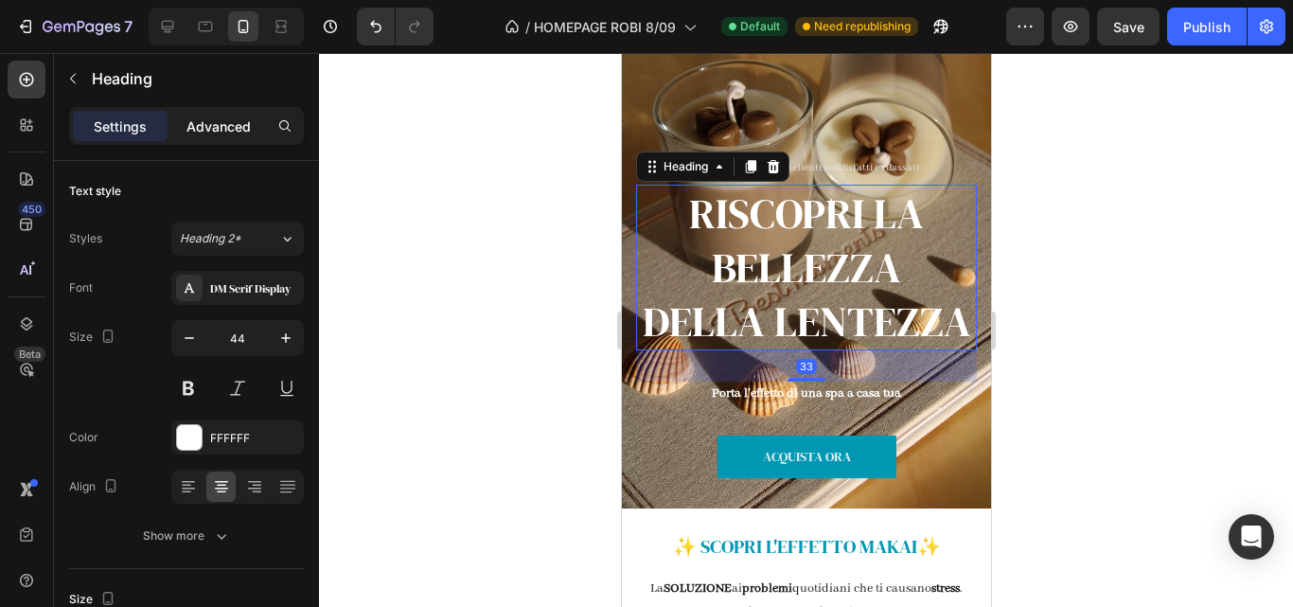
click at [235, 135] on p "Advanced" at bounding box center [218, 126] width 64 height 20
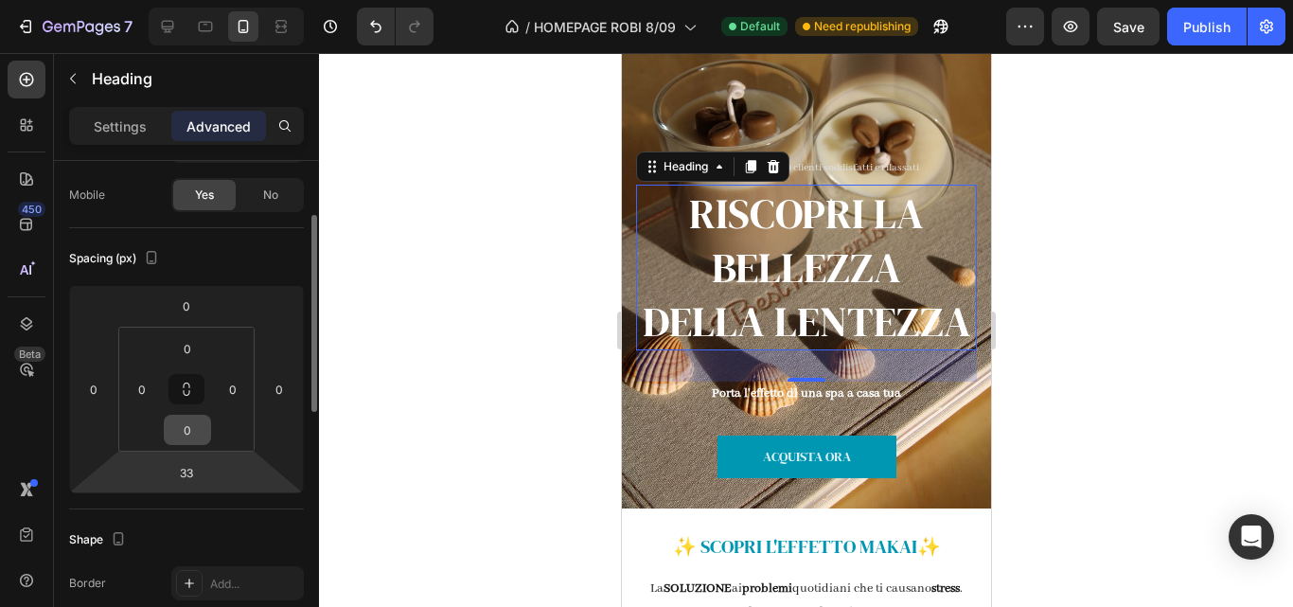
scroll to position [138, 0]
click at [196, 479] on input "33" at bounding box center [187, 472] width 38 height 28
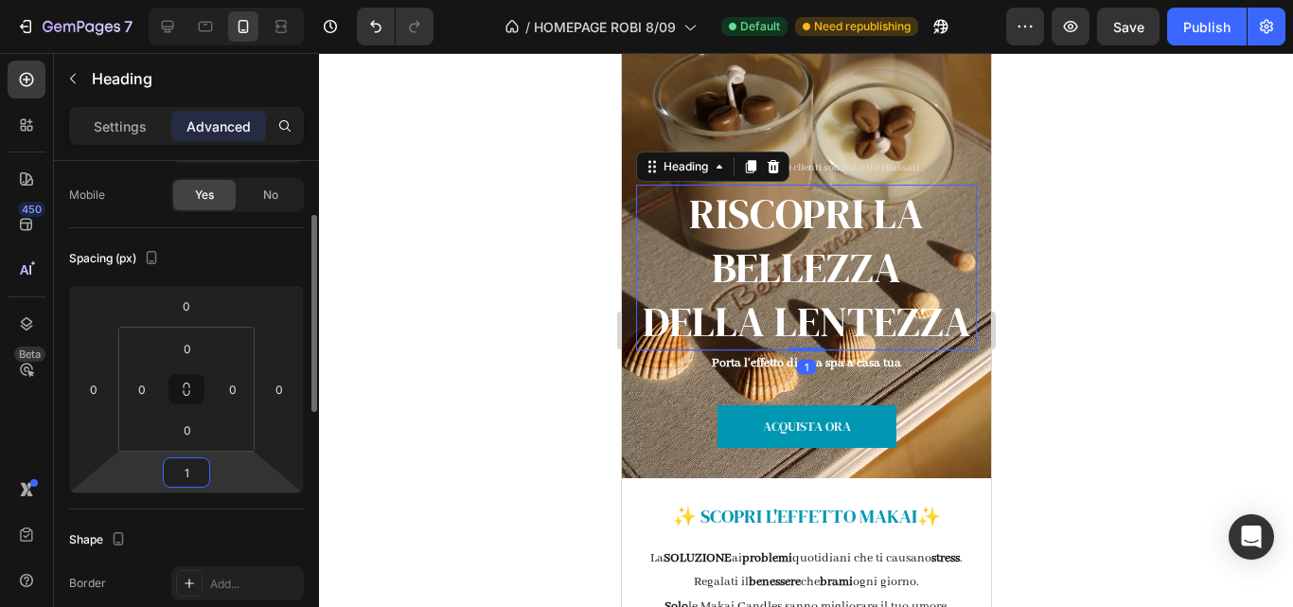
type input "10"
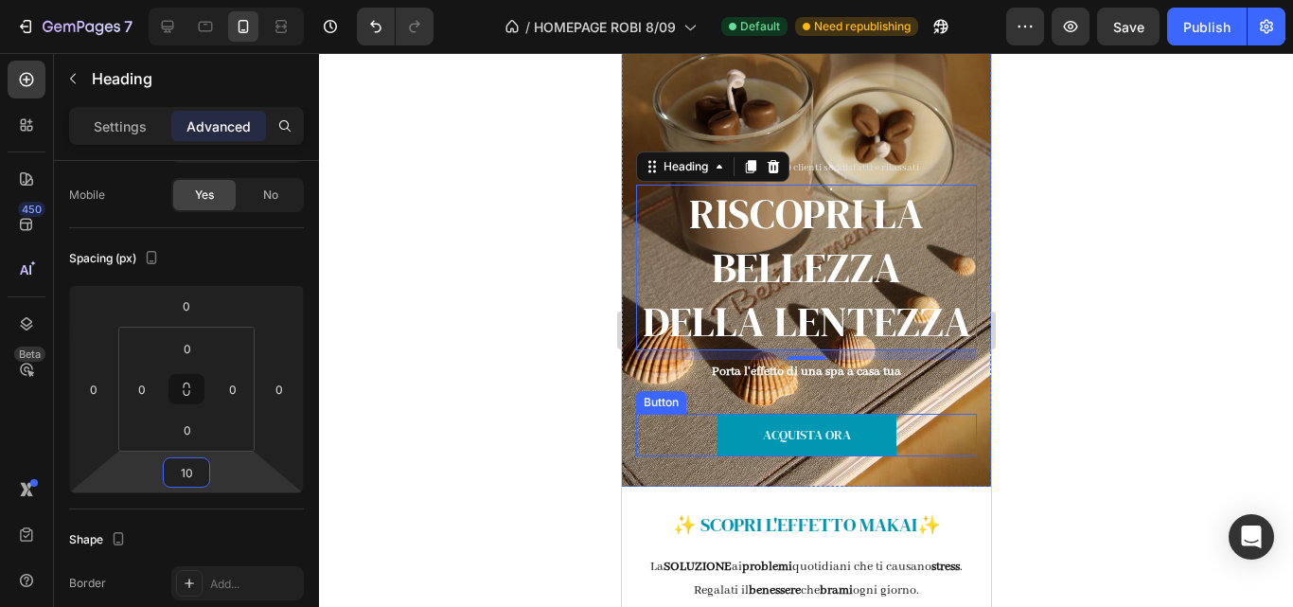
click at [683, 456] on div "ACQUISTA ORA Button" at bounding box center [805, 435] width 341 height 43
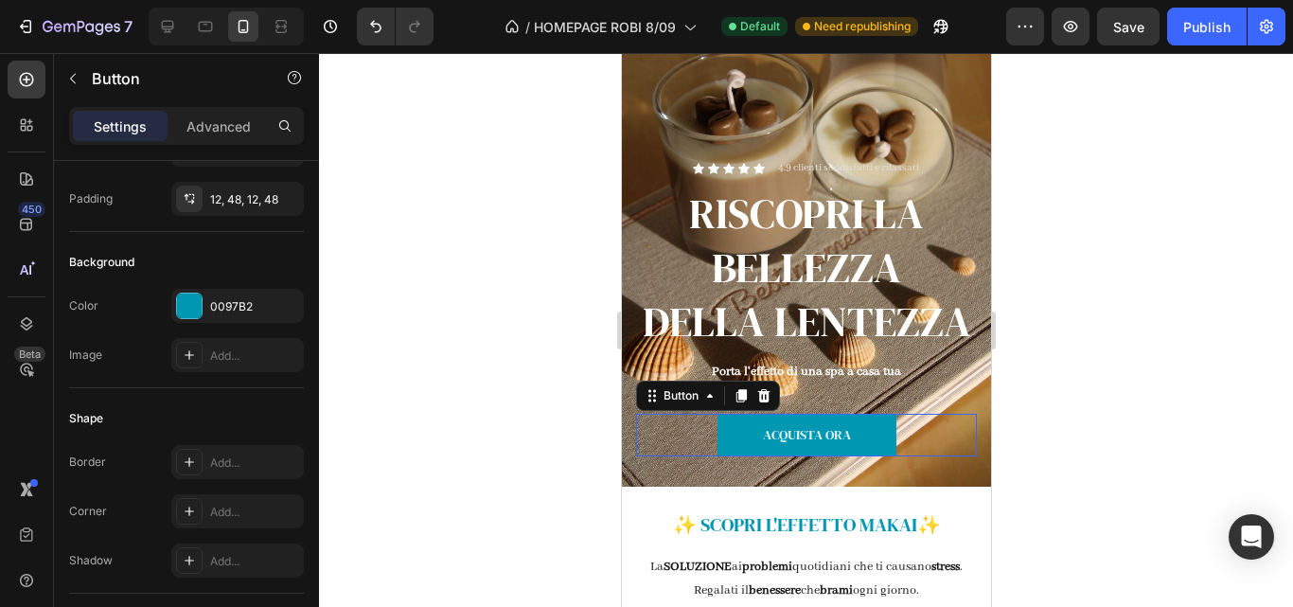
scroll to position [0, 0]
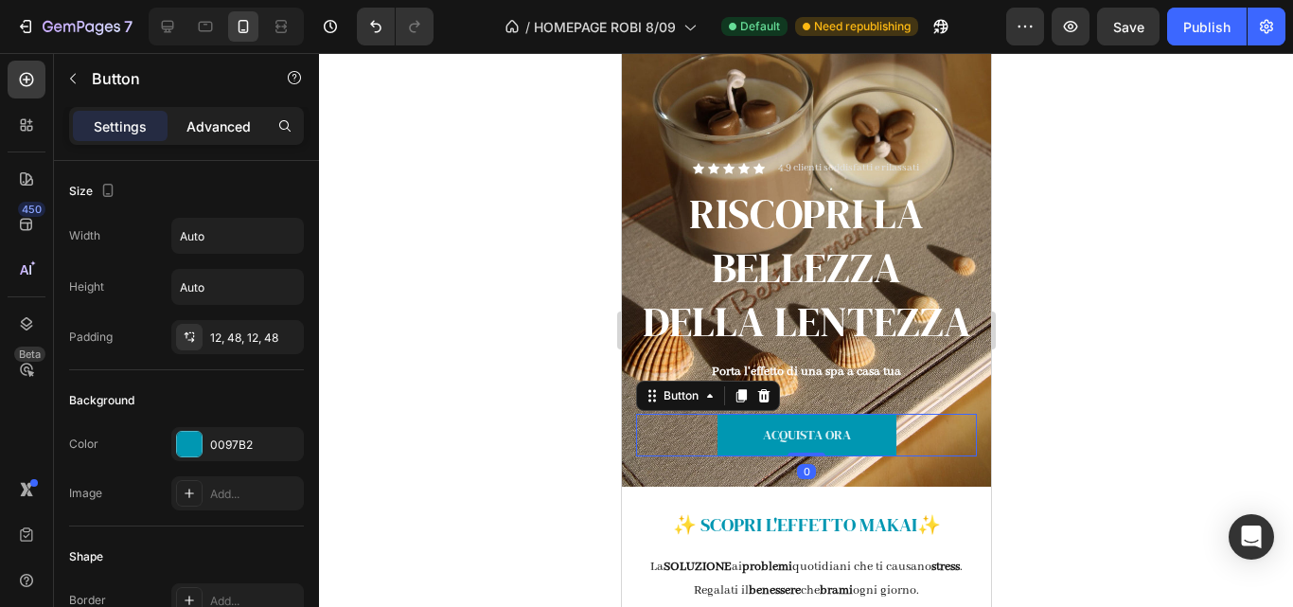
click at [223, 125] on p "Advanced" at bounding box center [218, 126] width 64 height 20
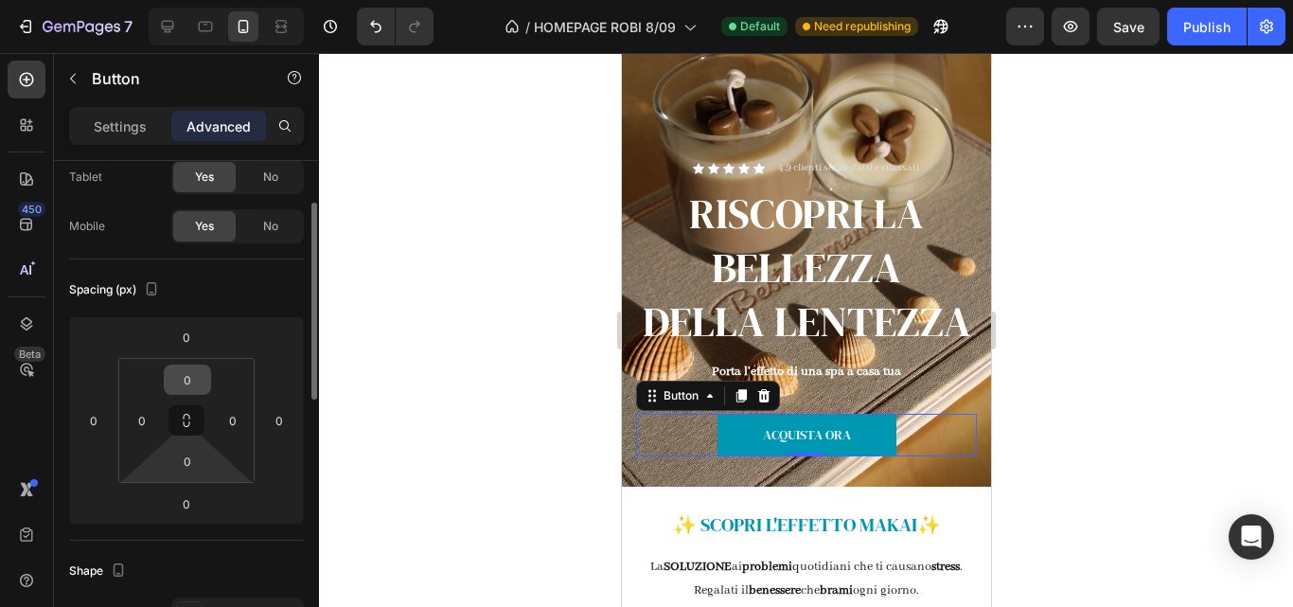
scroll to position [108, 0]
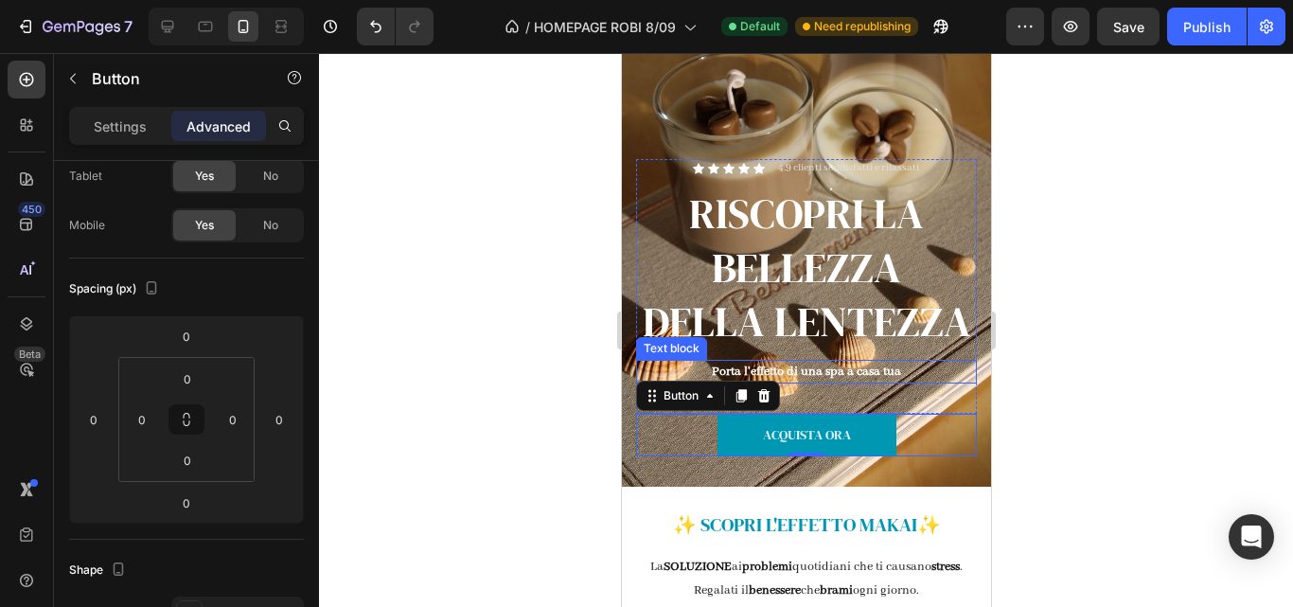
click at [787, 381] on p "Porta l'effetto di una spa a casa tua" at bounding box center [805, 372] width 337 height 20
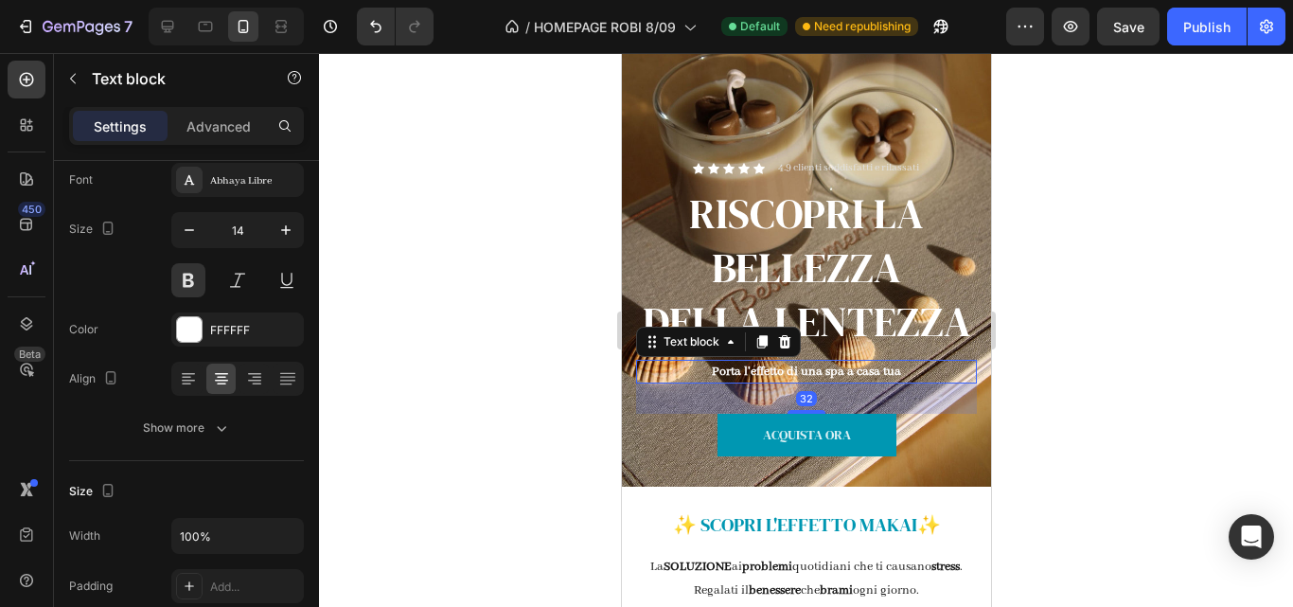
scroll to position [0, 0]
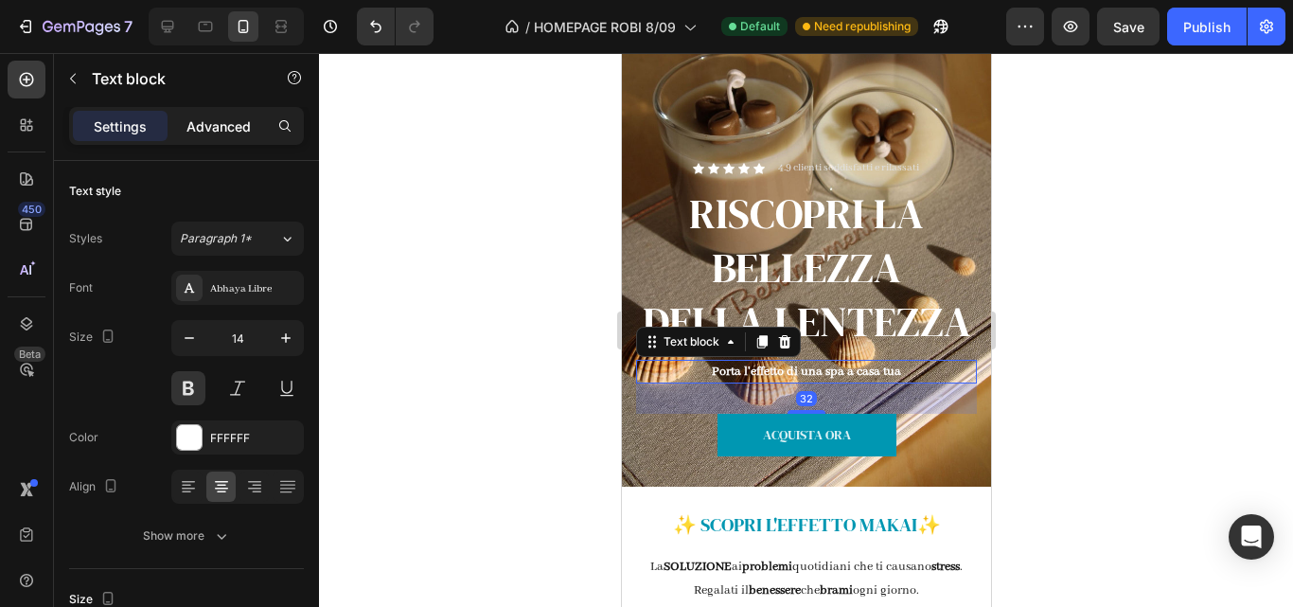
click at [251, 129] on div "Advanced" at bounding box center [218, 126] width 95 height 30
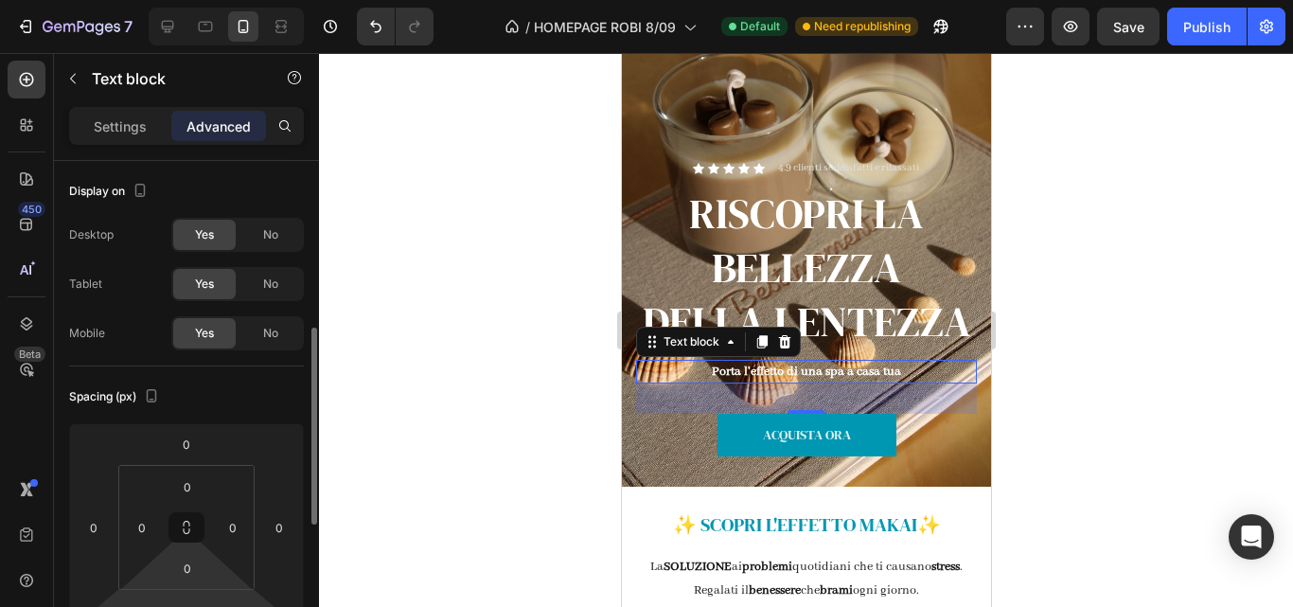
scroll to position [120, 0]
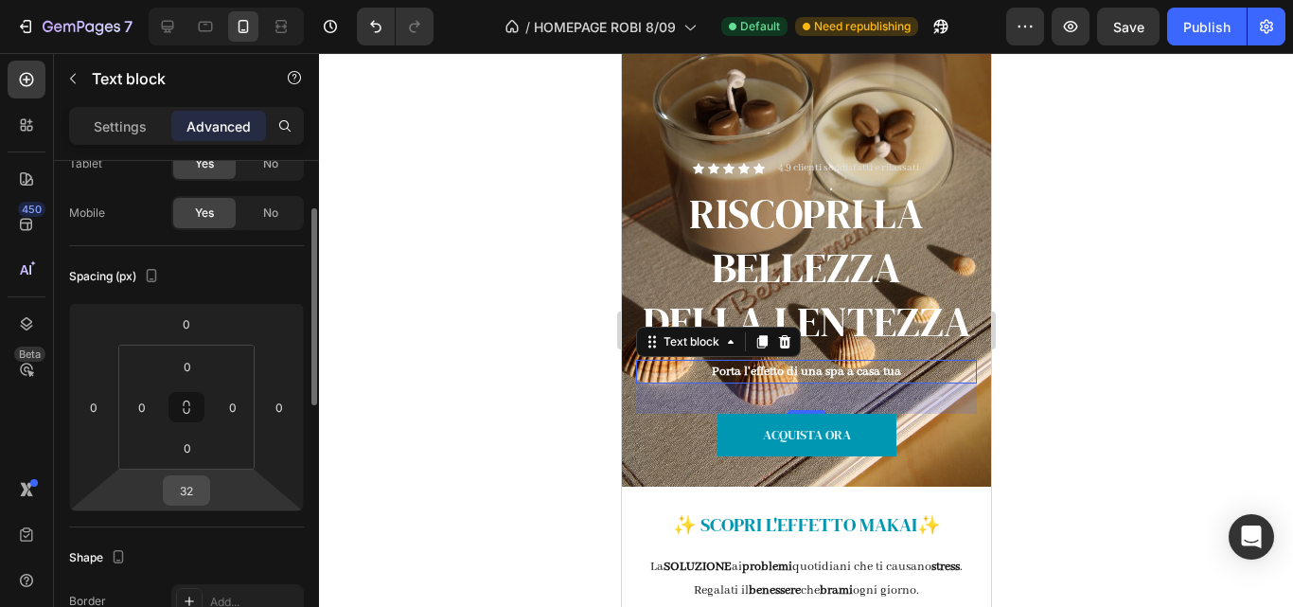
click at [198, 502] on input "32" at bounding box center [187, 490] width 38 height 28
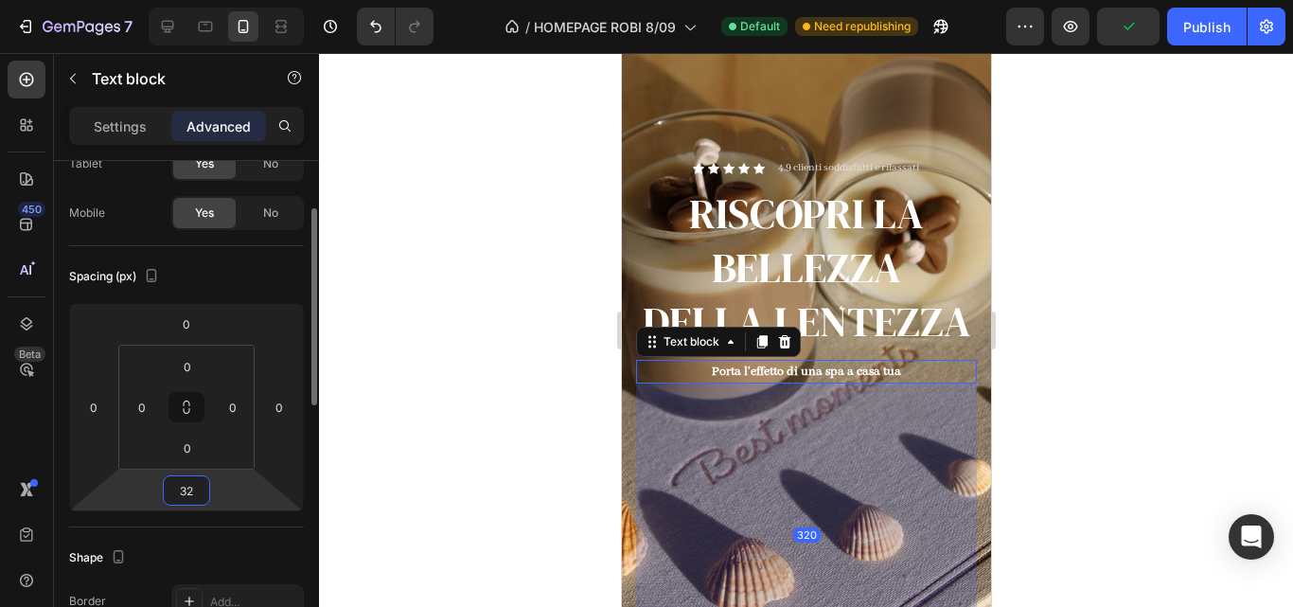
type input "3"
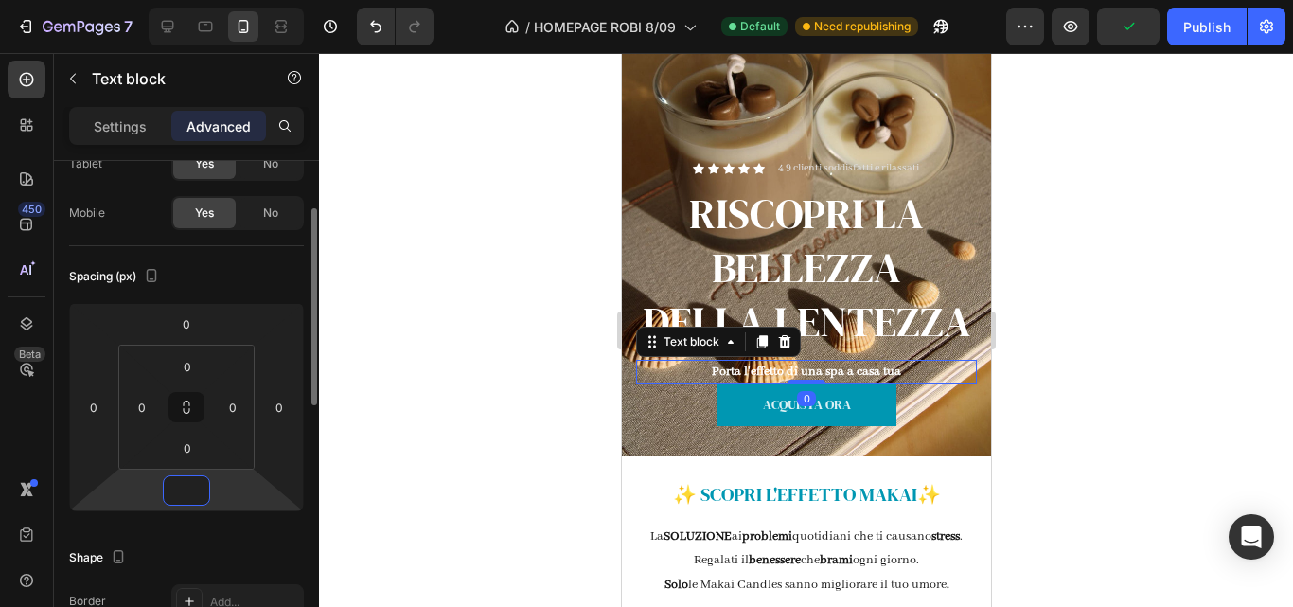
type input "0"
click at [1075, 365] on div at bounding box center [806, 330] width 974 height 554
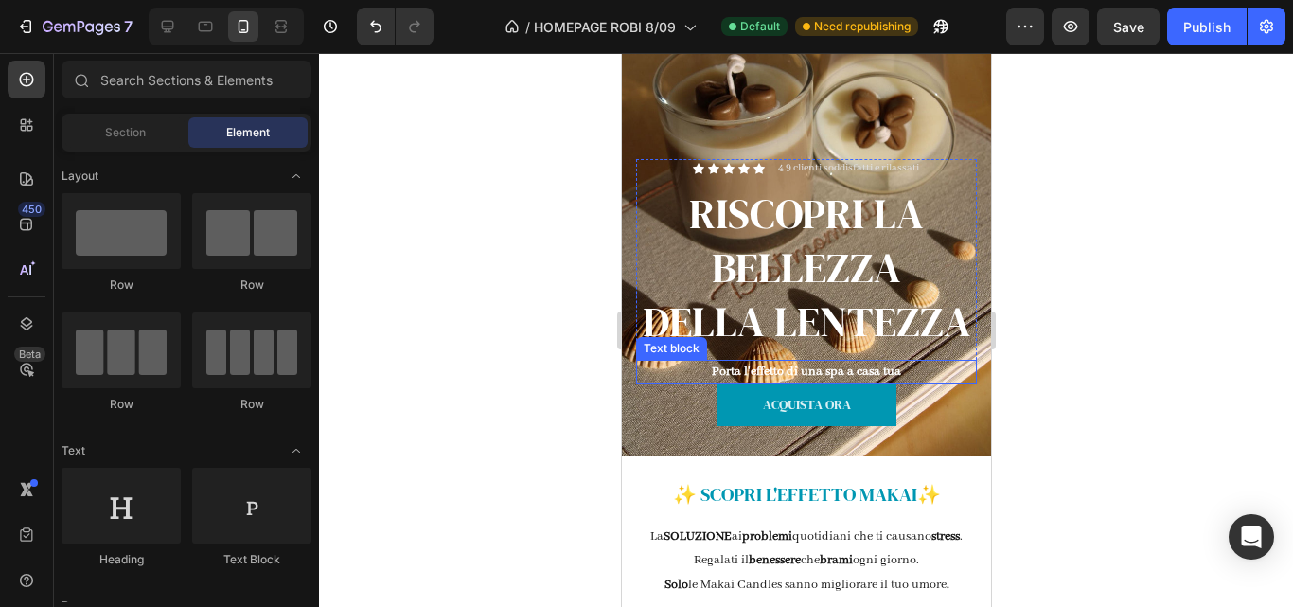
click at [804, 381] on p "Porta l'effetto di una spa a casa tua" at bounding box center [805, 372] width 337 height 20
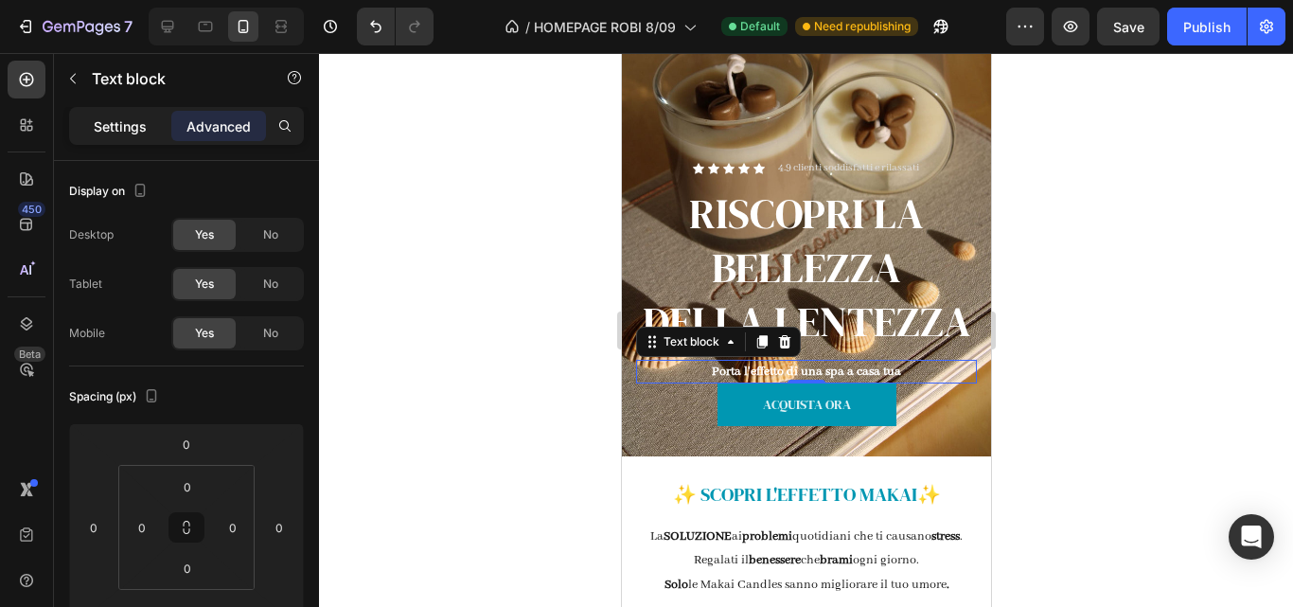
click at [99, 134] on p "Settings" at bounding box center [120, 126] width 53 height 20
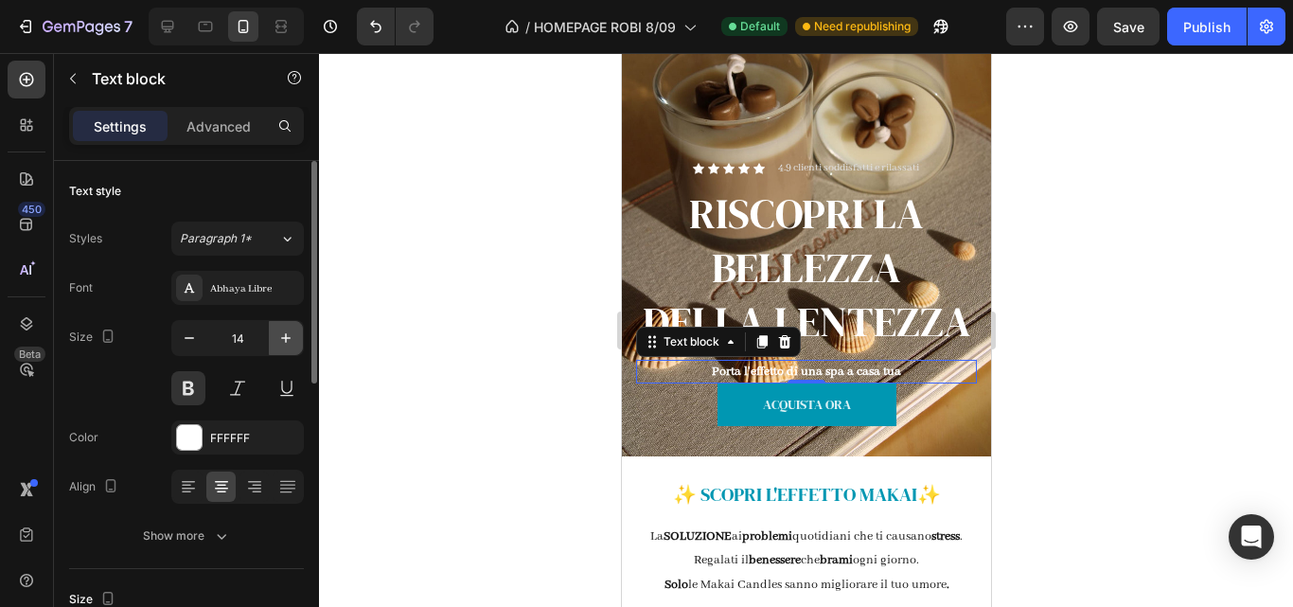
click at [285, 348] on button "button" at bounding box center [286, 338] width 34 height 34
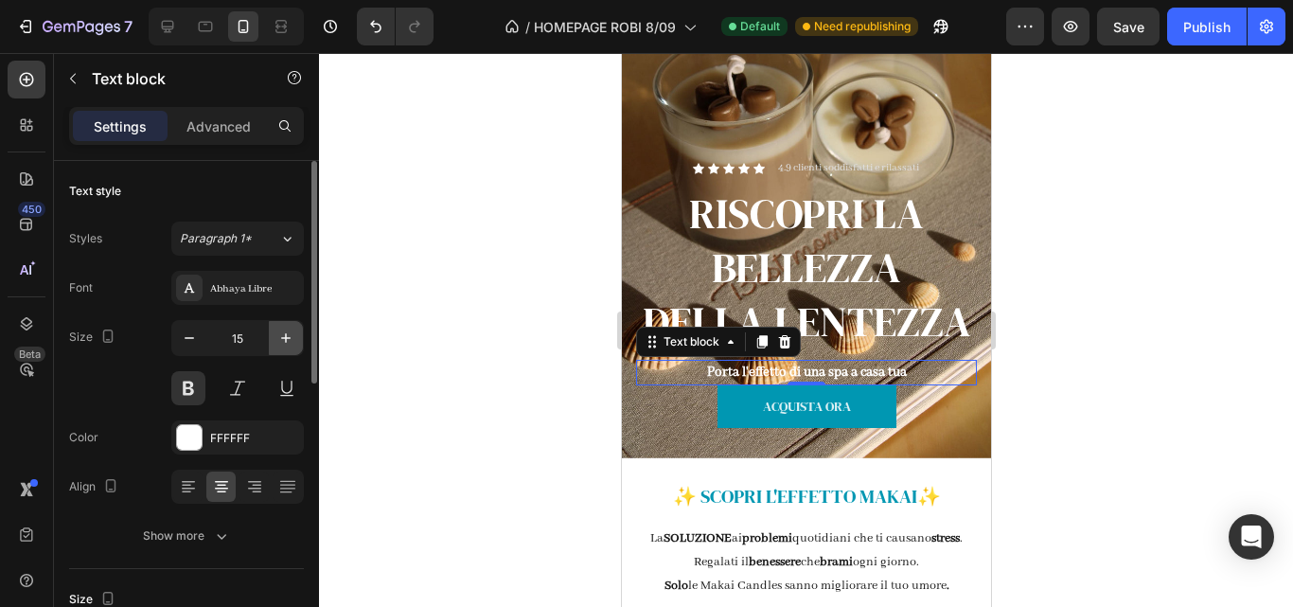
click at [285, 348] on button "button" at bounding box center [286, 338] width 34 height 34
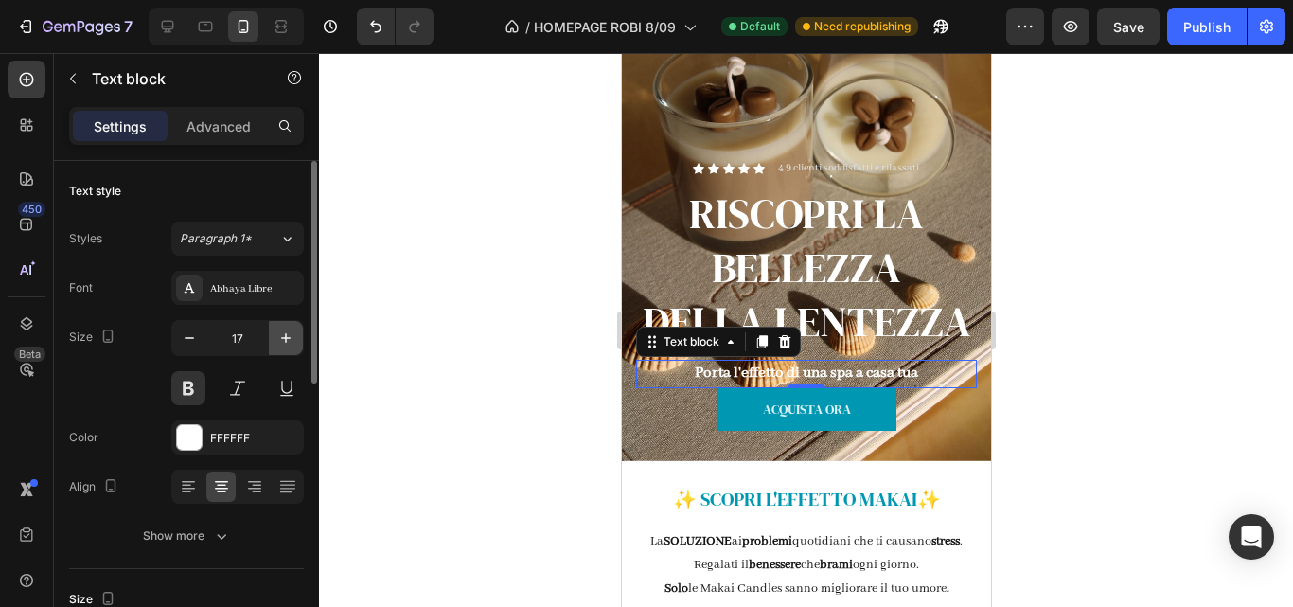
click at [285, 348] on button "button" at bounding box center [286, 338] width 34 height 34
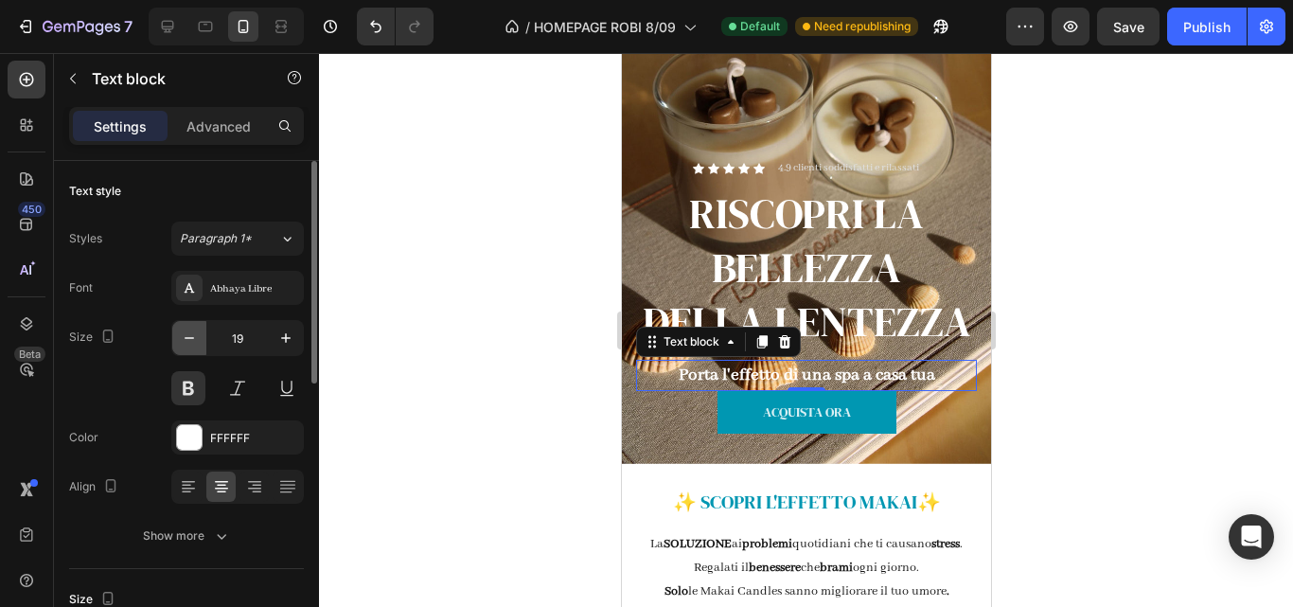
click at [183, 345] on icon "button" at bounding box center [189, 337] width 19 height 19
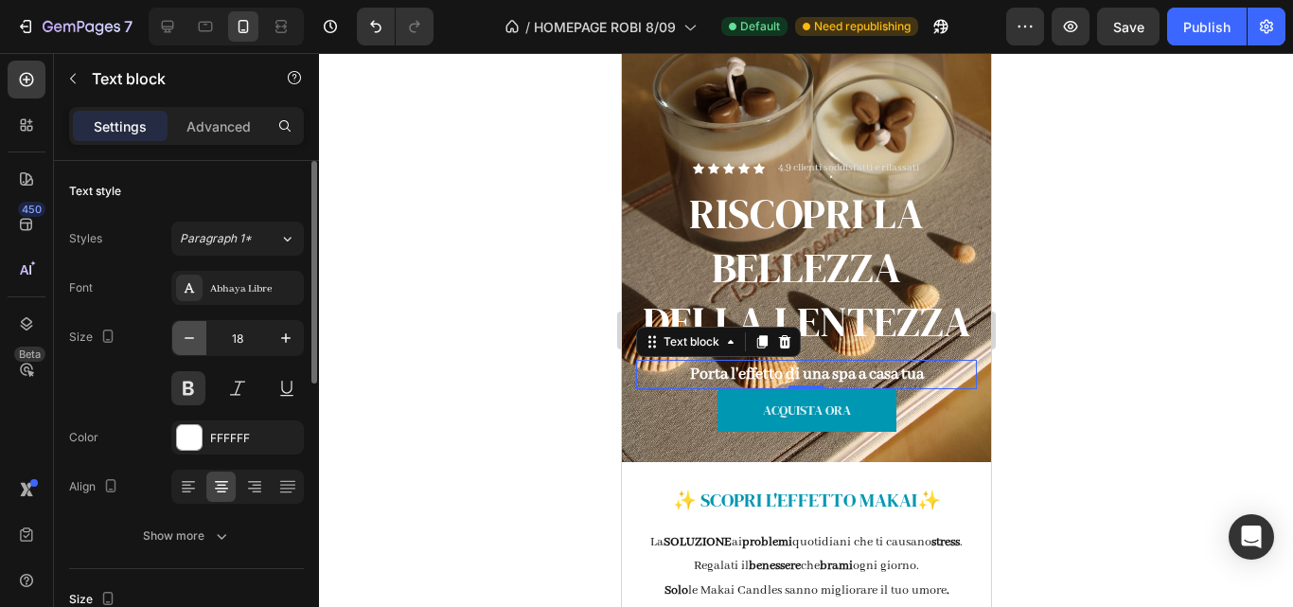
click at [183, 345] on icon "button" at bounding box center [189, 337] width 19 height 19
click at [279, 346] on icon "button" at bounding box center [285, 337] width 19 height 19
type input "19"
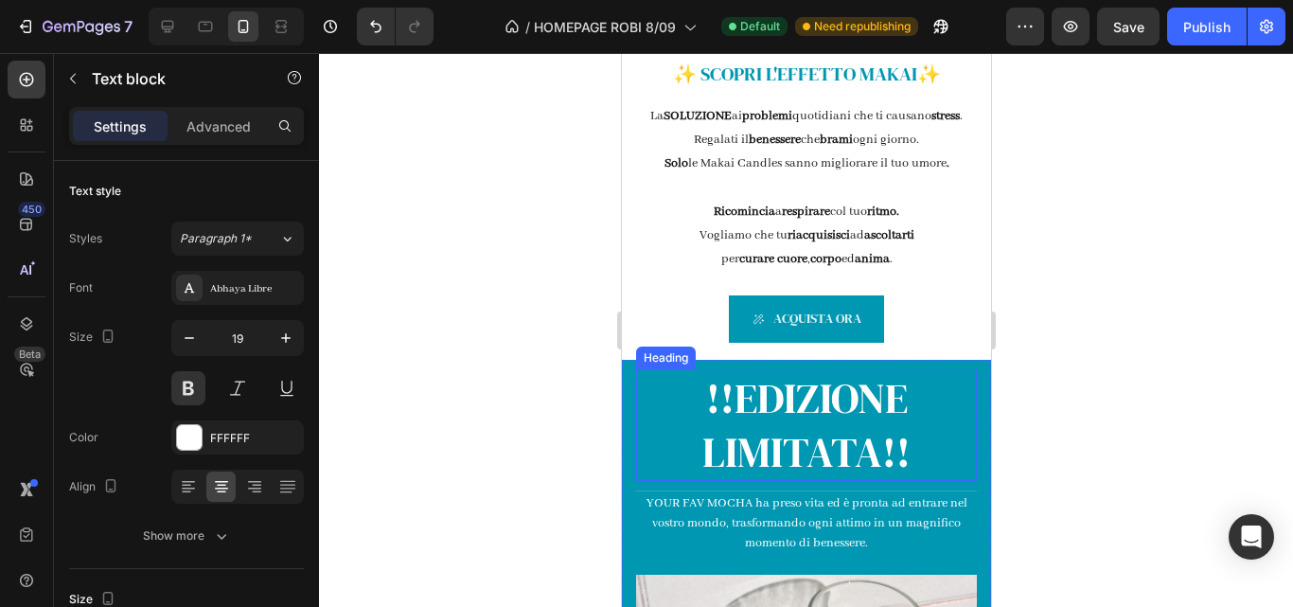
scroll to position [628, 0]
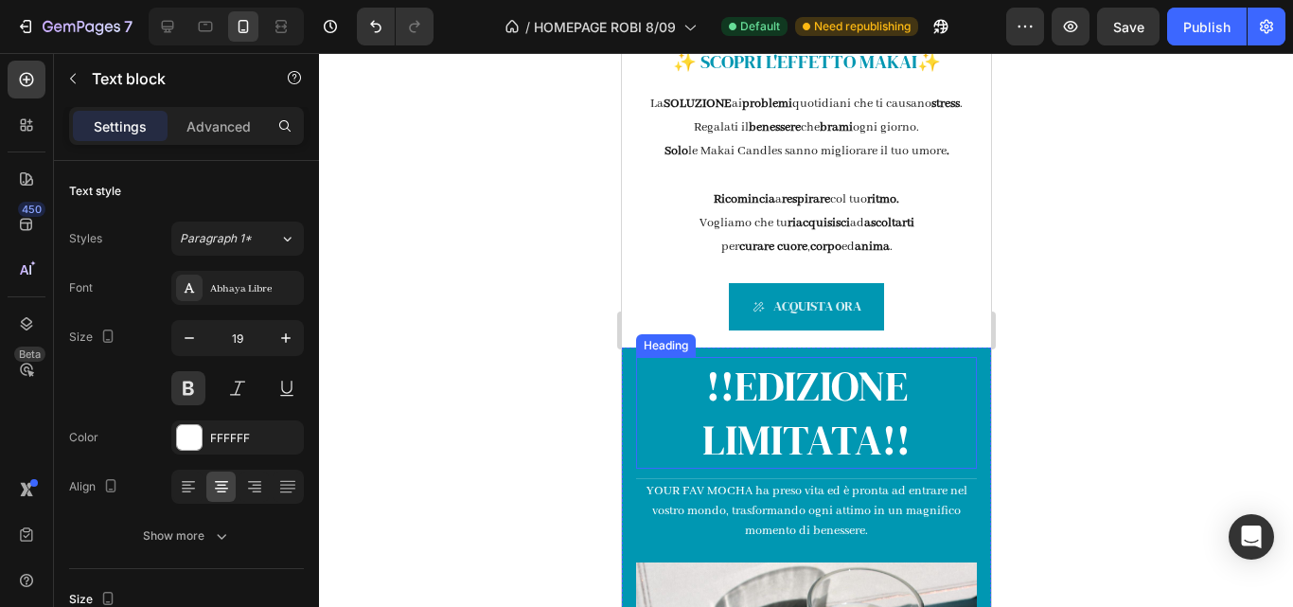
click at [727, 387] on h2 "!!EDIZIONE LIMITATA!!" at bounding box center [805, 413] width 341 height 112
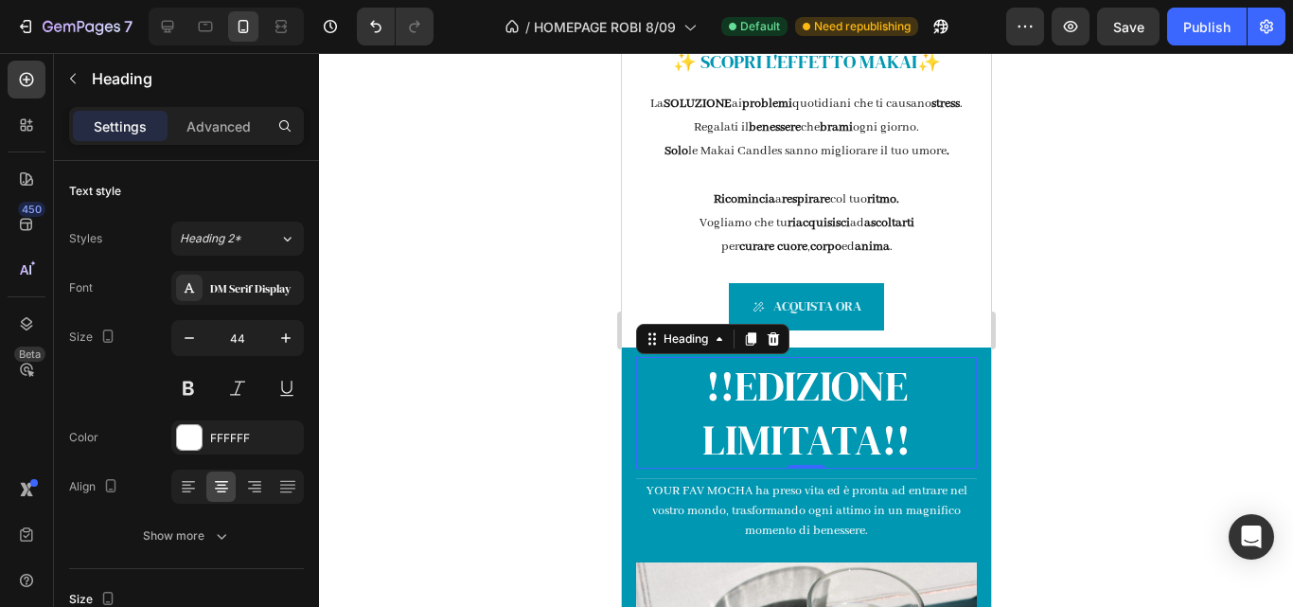
click at [727, 387] on p "!!EDIZIONE LIMITATA!!" at bounding box center [805, 413] width 337 height 108
click at [194, 347] on button "button" at bounding box center [189, 338] width 34 height 34
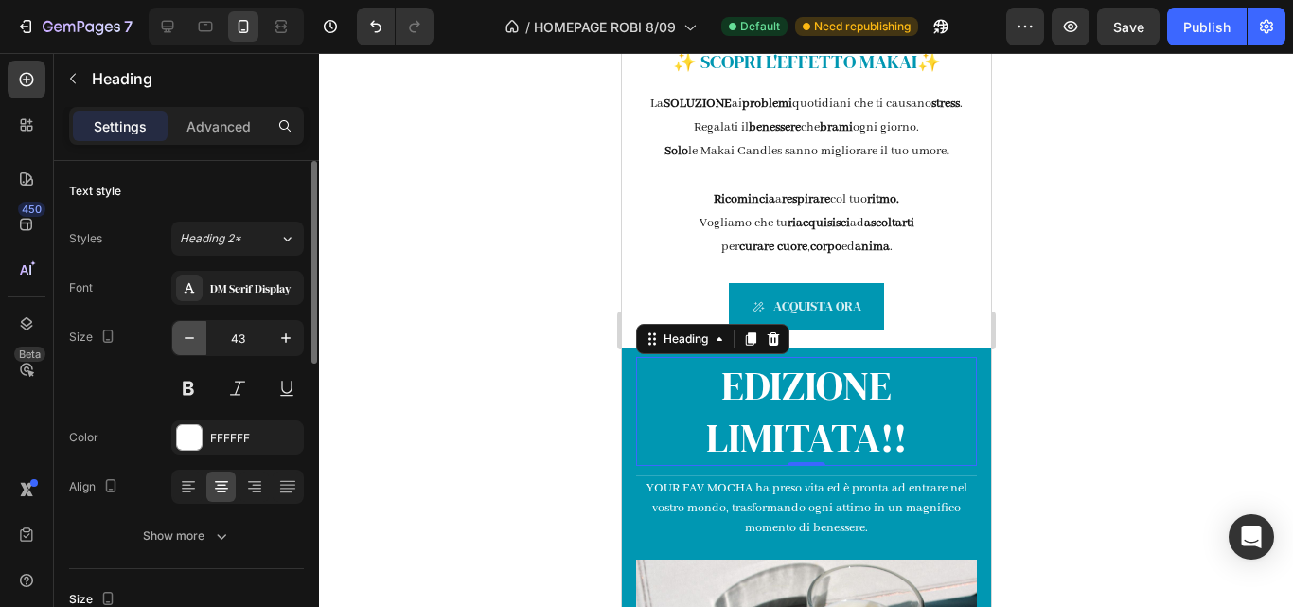
click at [194, 347] on button "button" at bounding box center [189, 338] width 34 height 34
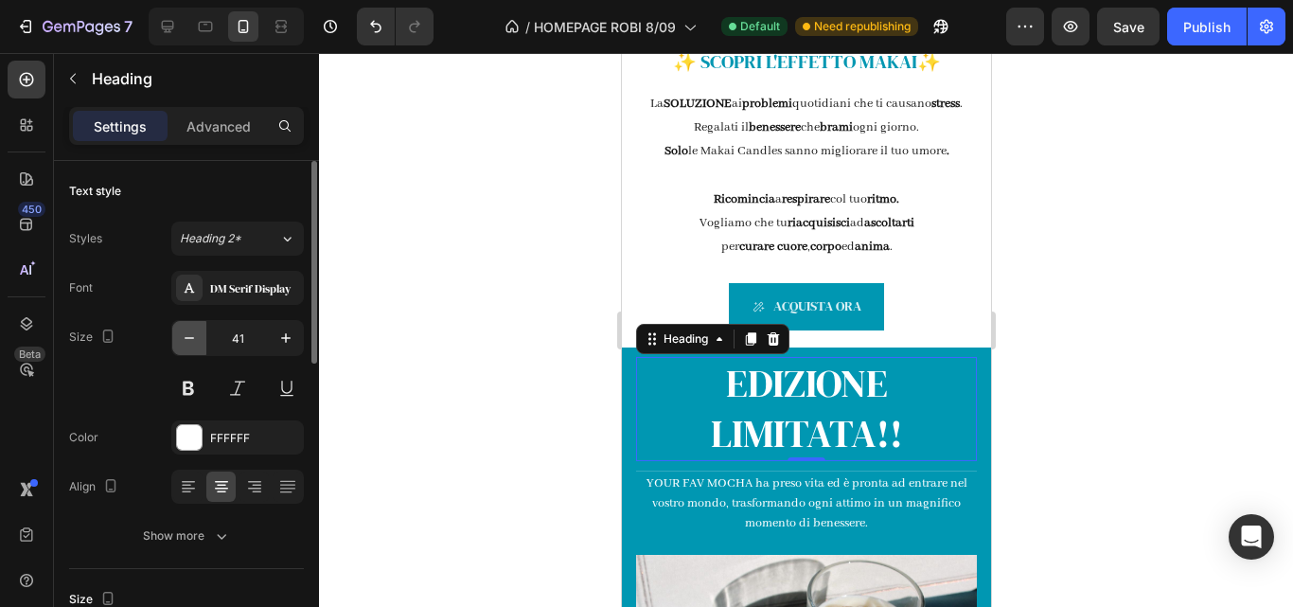
click at [194, 347] on button "button" at bounding box center [189, 338] width 34 height 34
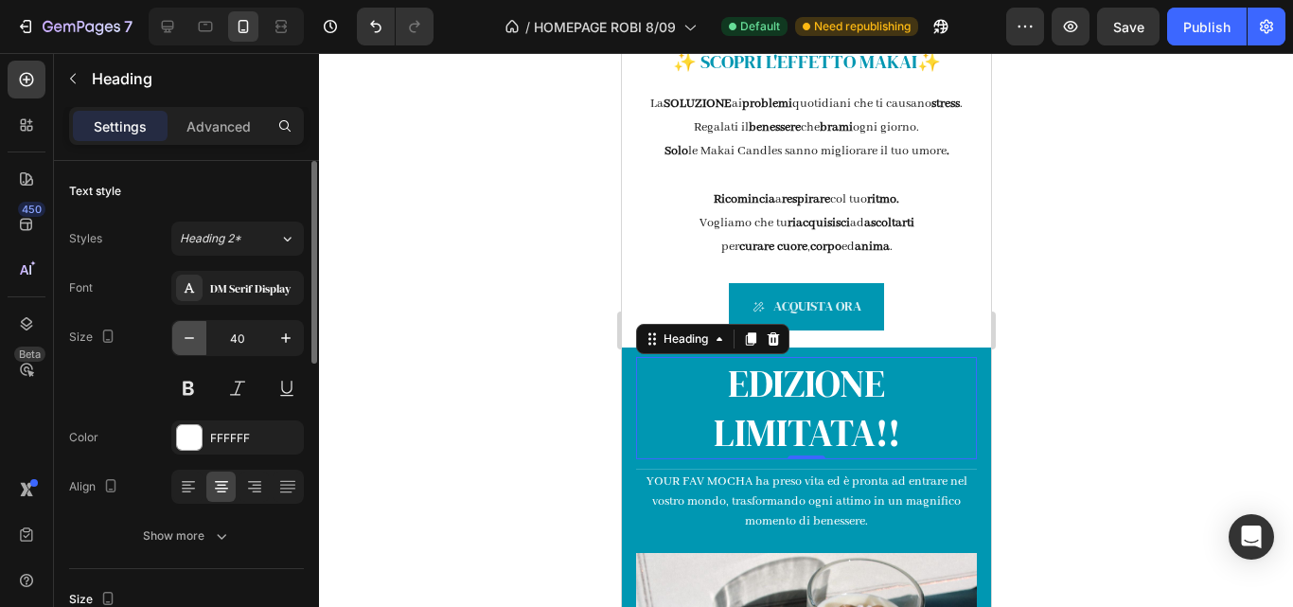
click at [194, 347] on button "button" at bounding box center [189, 338] width 34 height 34
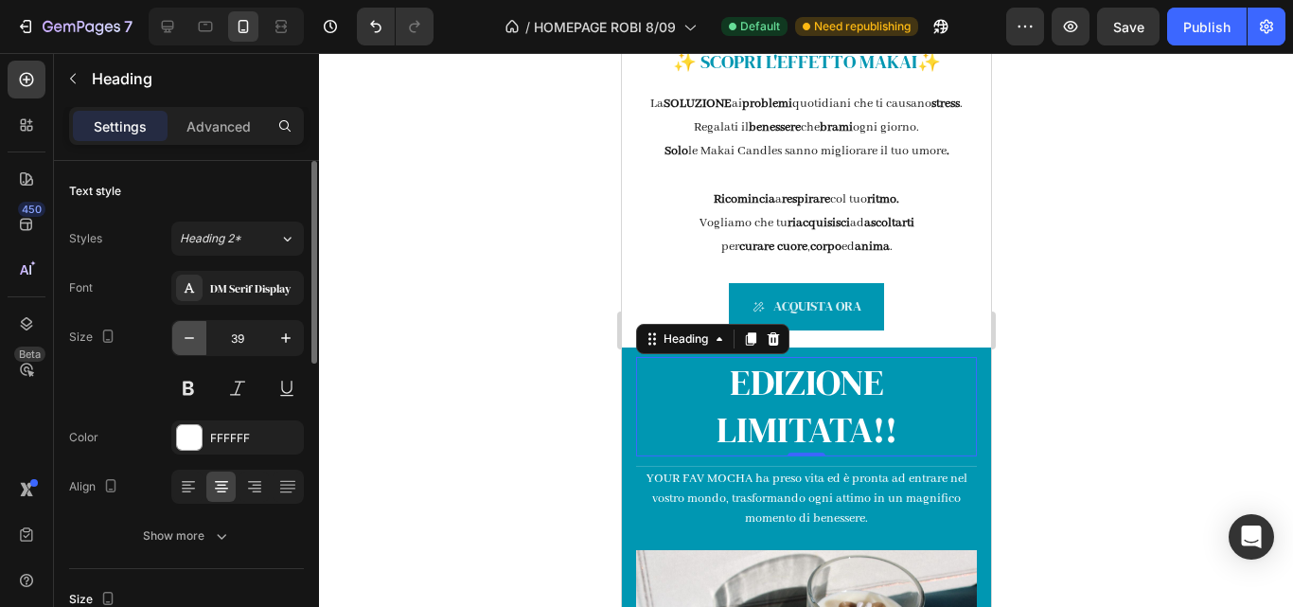
click at [194, 347] on button "button" at bounding box center [189, 338] width 34 height 34
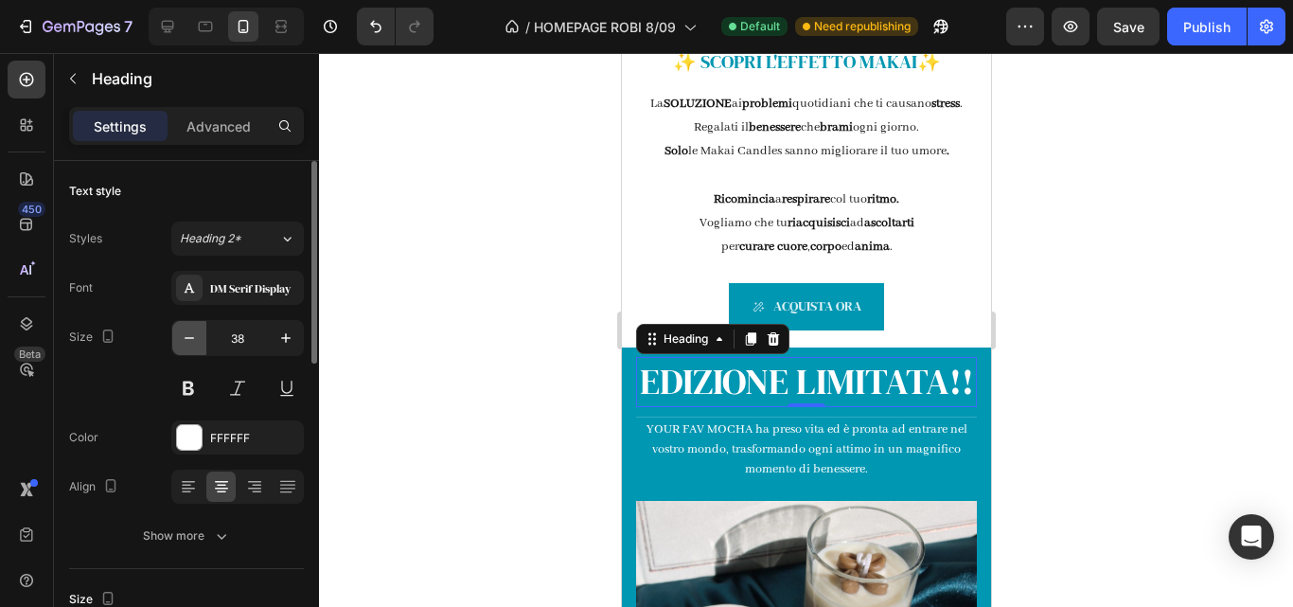
click at [194, 347] on button "button" at bounding box center [189, 338] width 34 height 34
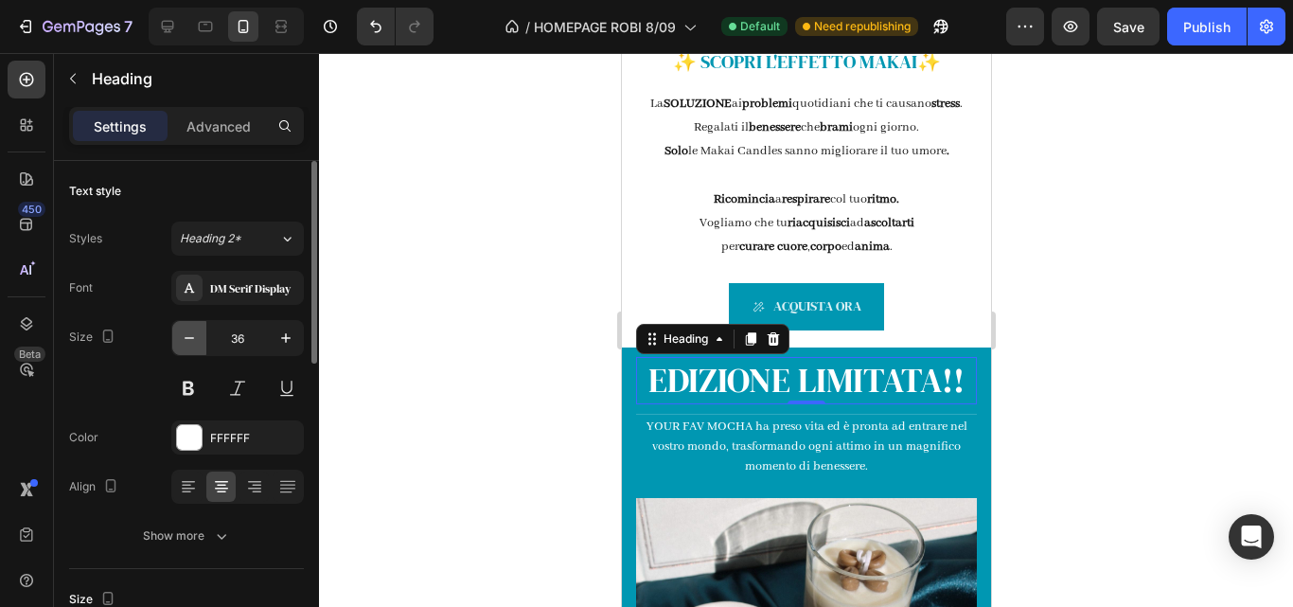
click at [194, 347] on button "button" at bounding box center [189, 338] width 34 height 34
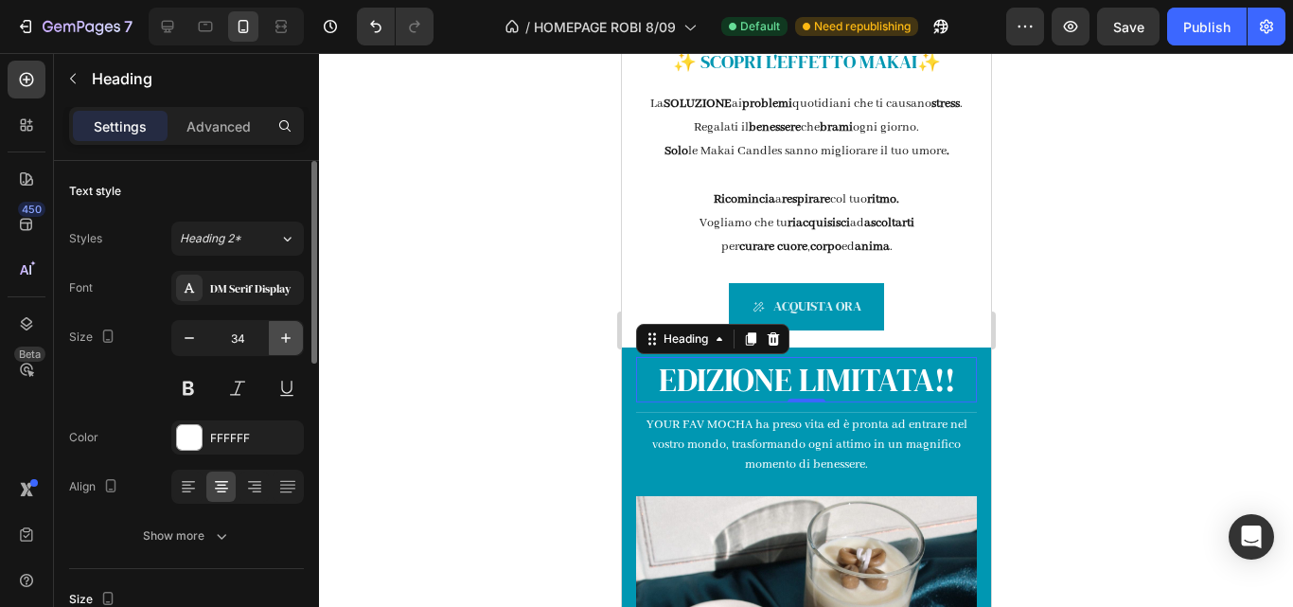
click at [286, 341] on icon "button" at bounding box center [285, 337] width 9 height 9
type input "35"
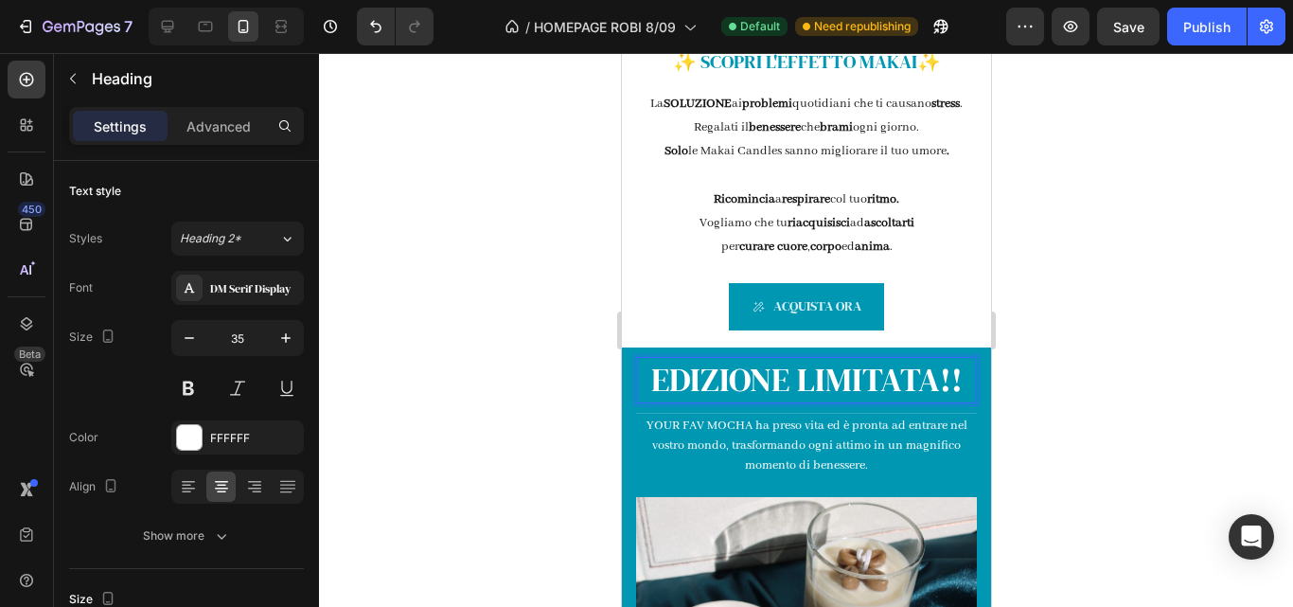
click at [941, 378] on p "EDIZIONE LIMITATA!!" at bounding box center [805, 381] width 337 height 44
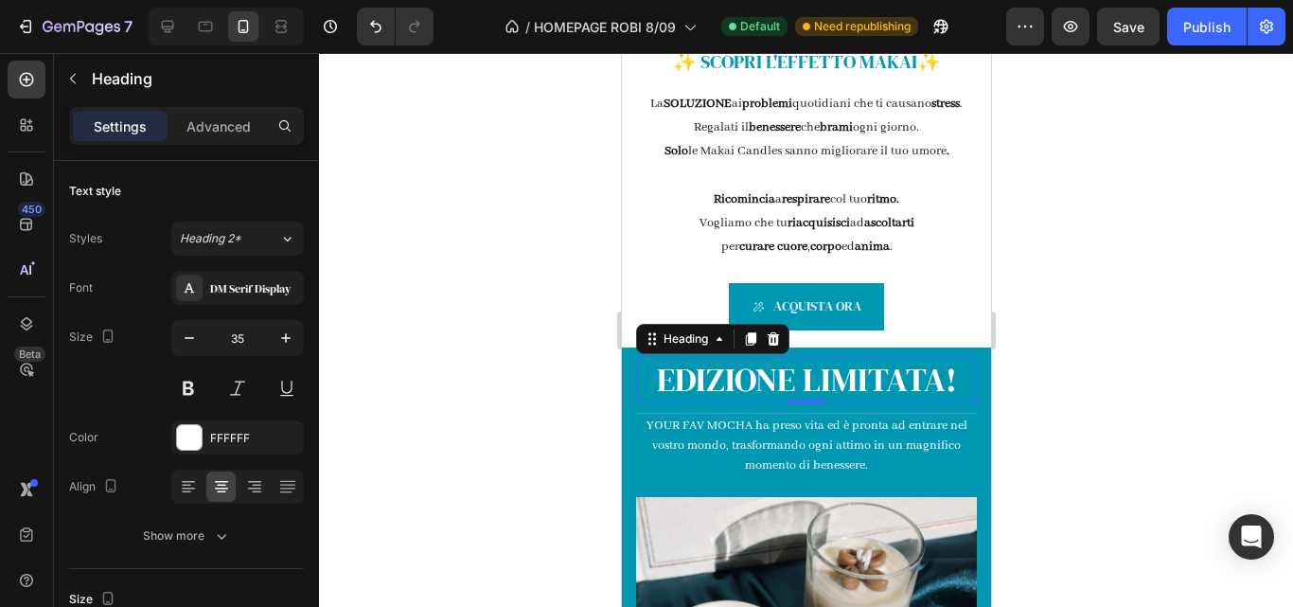
click at [1055, 367] on div at bounding box center [806, 330] width 974 height 554
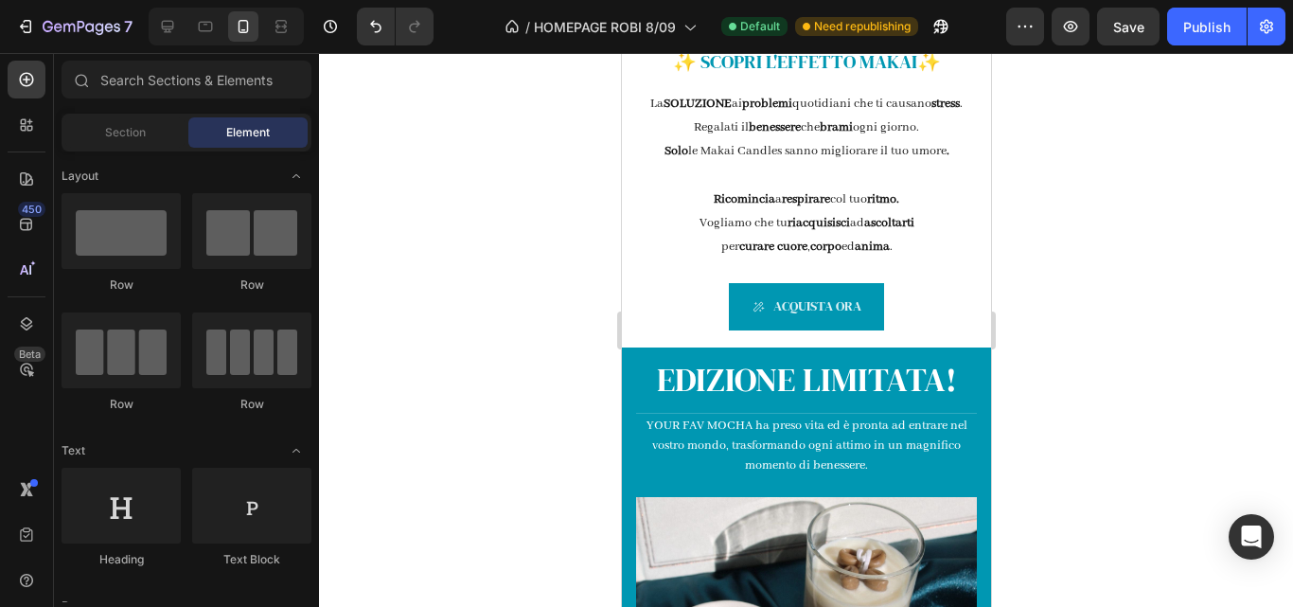
click at [1064, 292] on div at bounding box center [806, 330] width 974 height 554
click at [851, 463] on p "YOUR FAV MOCHA ha preso vita ed è pronta ad entrare nel vostro mondo, trasforma…" at bounding box center [805, 445] width 337 height 60
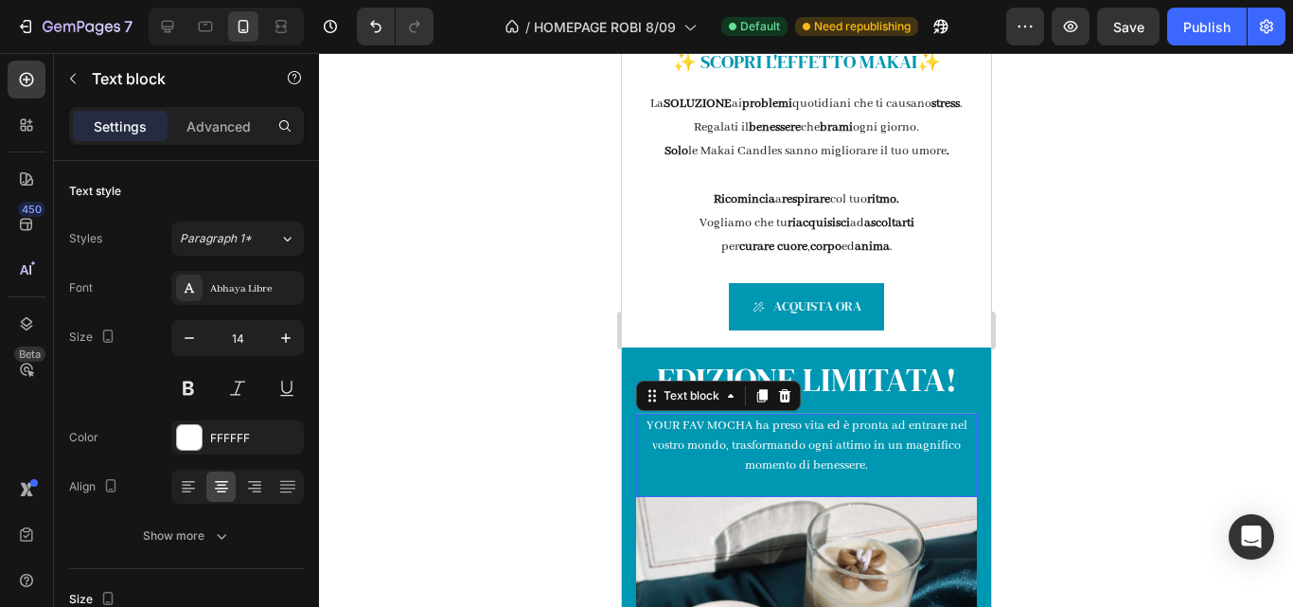
click at [851, 463] on p "YOUR FAV MOCHA ha preso vita ed è pronta ad entrare nel vostro mondo, trasforma…" at bounding box center [805, 445] width 337 height 60
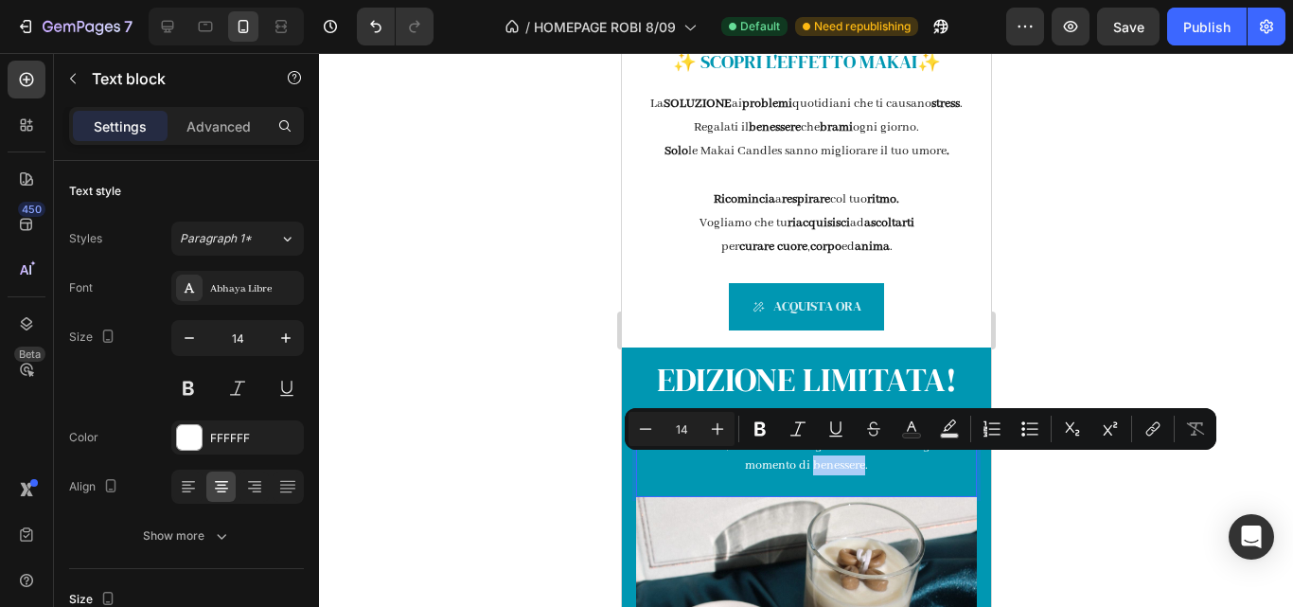
drag, startPoint x: 1136, startPoint y: 214, endPoint x: 110, endPoint y: 373, distance: 1038.2
click at [1136, 214] on div at bounding box center [806, 330] width 974 height 554
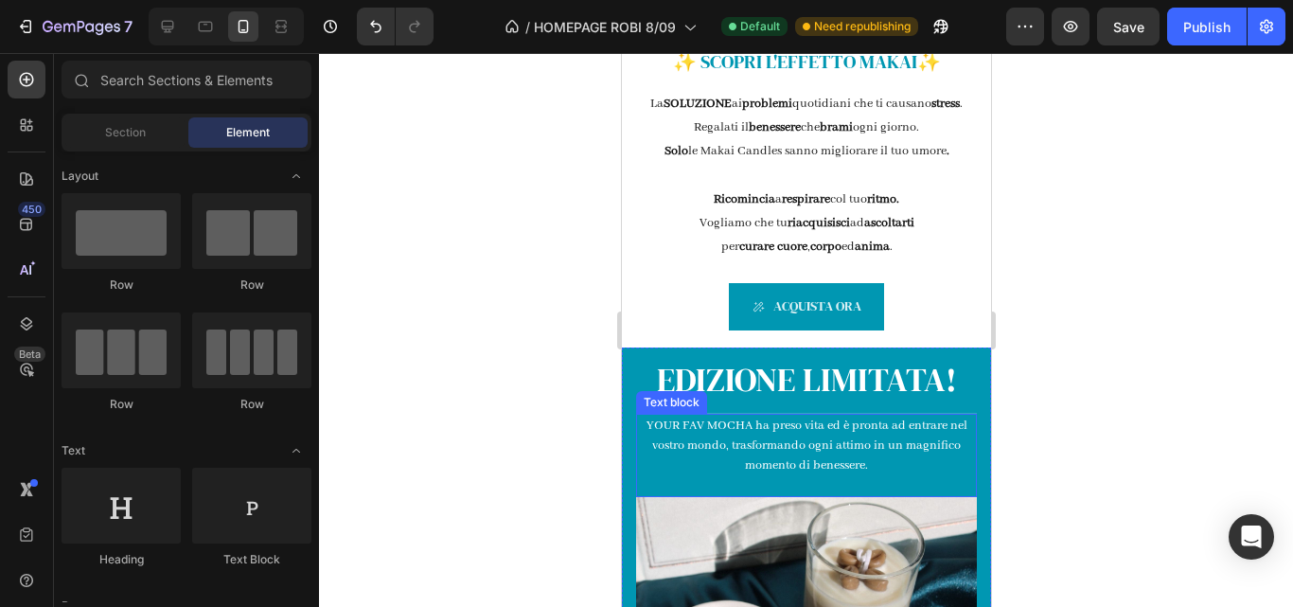
click at [746, 426] on p "YOUR FAV MOCHA ha preso vita ed è pronta ad entrare nel vostro mondo, trasforma…" at bounding box center [805, 445] width 337 height 60
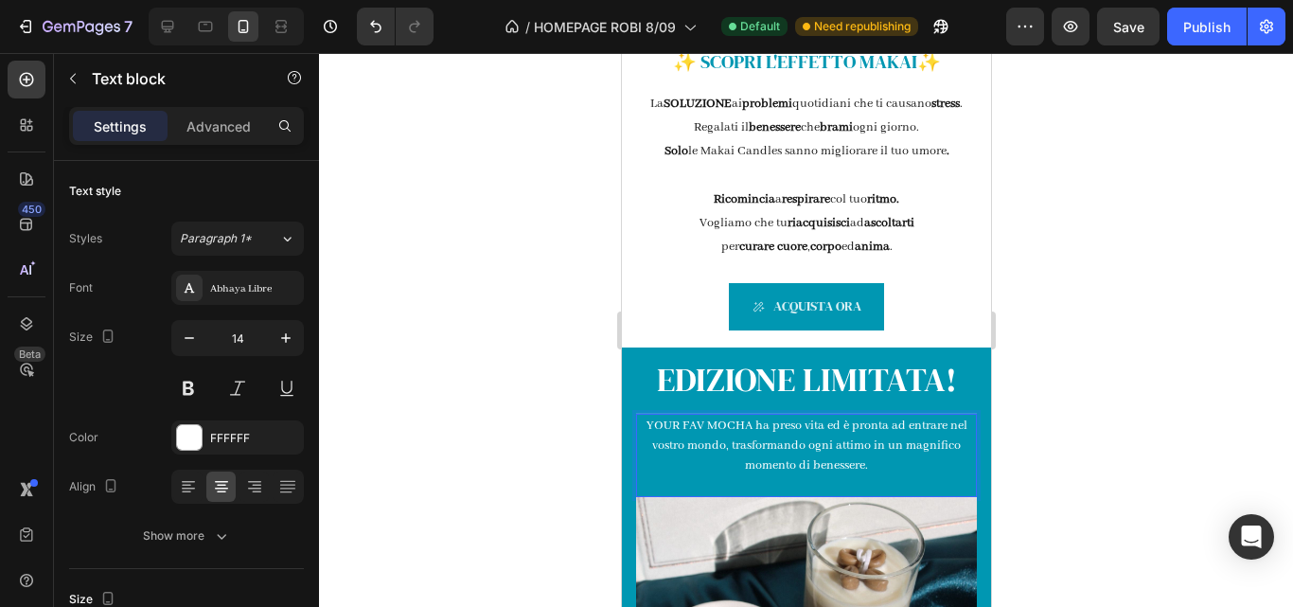
drag, startPoint x: 745, startPoint y: 425, endPoint x: 641, endPoint y: 430, distance: 104.2
click at [641, 430] on p "YOUR FAV MOCHA ha preso vita ed è pronta ad entrare nel vostro mondo, trasforma…" at bounding box center [805, 445] width 337 height 60
click at [741, 423] on p "YOUR FAV MOCHA ha preso vita ed è pronta ad entrare nel vostro mondo, trasforma…" at bounding box center [805, 445] width 337 height 60
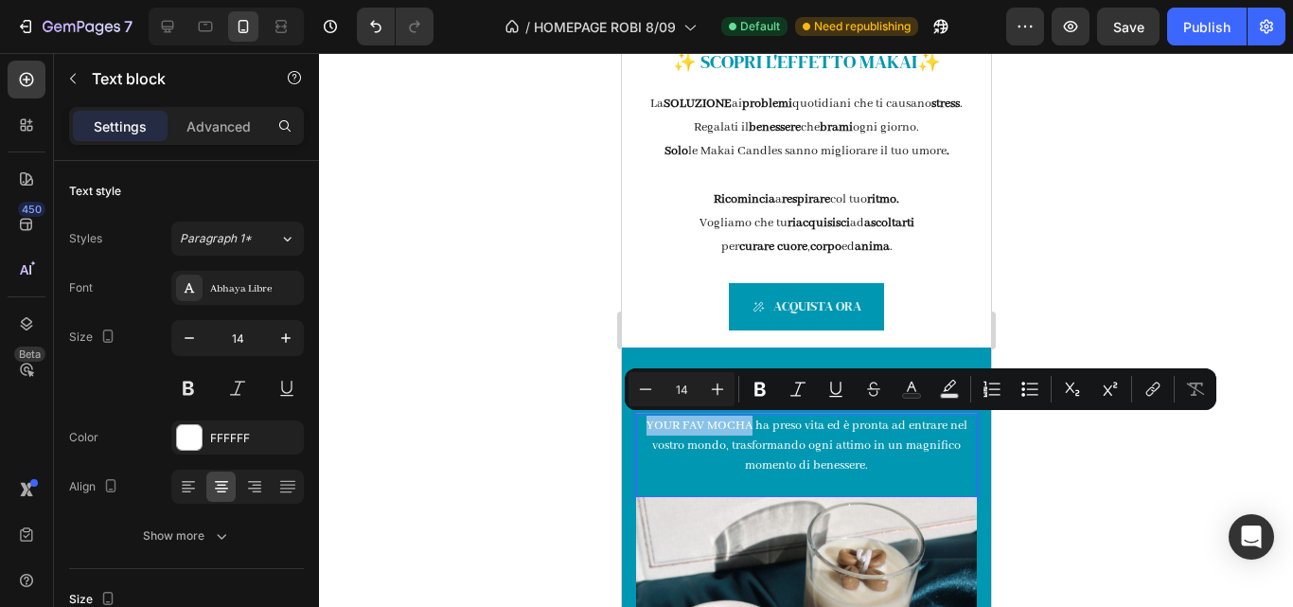
drag, startPoint x: 742, startPoint y: 425, endPoint x: 642, endPoint y: 427, distance: 100.3
click at [642, 427] on p "YOUR FAV MOCHA ha preso vita ed è pronta ad entrare nel vostro mondo, trasforma…" at bounding box center [805, 445] width 337 height 60
click at [751, 401] on button "Bold" at bounding box center [760, 389] width 34 height 34
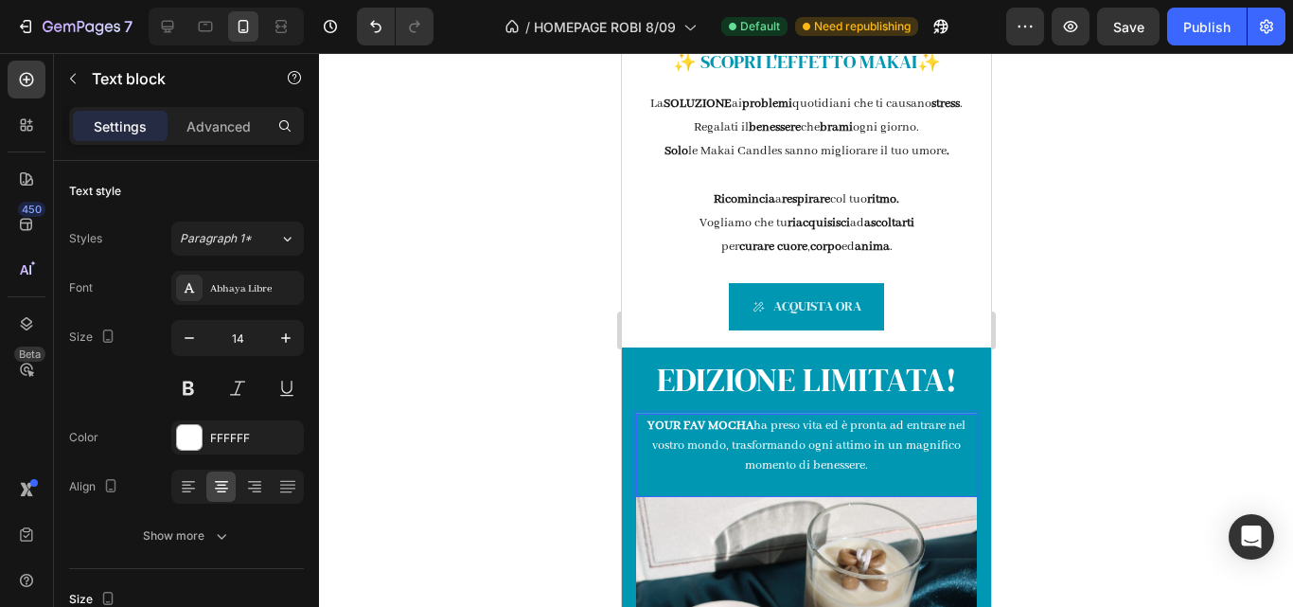
click at [663, 444] on p "YOUR FAV MOCHA ha preso vita ed è pronta ad entrare nel vostro mondo, trasforma…" at bounding box center [805, 445] width 337 height 60
click at [769, 427] on p "YOUR FAV MOCHA u ha preso vita ed è pronta ad entrare nel tmondo, trasformando …" at bounding box center [805, 445] width 337 height 60
click at [746, 421] on p "YOUR FAV MOCHA ha preso vita ed è pronta ad entrare nel tmondo, trasformando og…" at bounding box center [805, 445] width 337 height 60
click at [665, 446] on p "YOUR FAV MOCHA ha preso vita ed è pronta ad entrare nel tmondo, trasformando og…" at bounding box center [805, 445] width 337 height 60
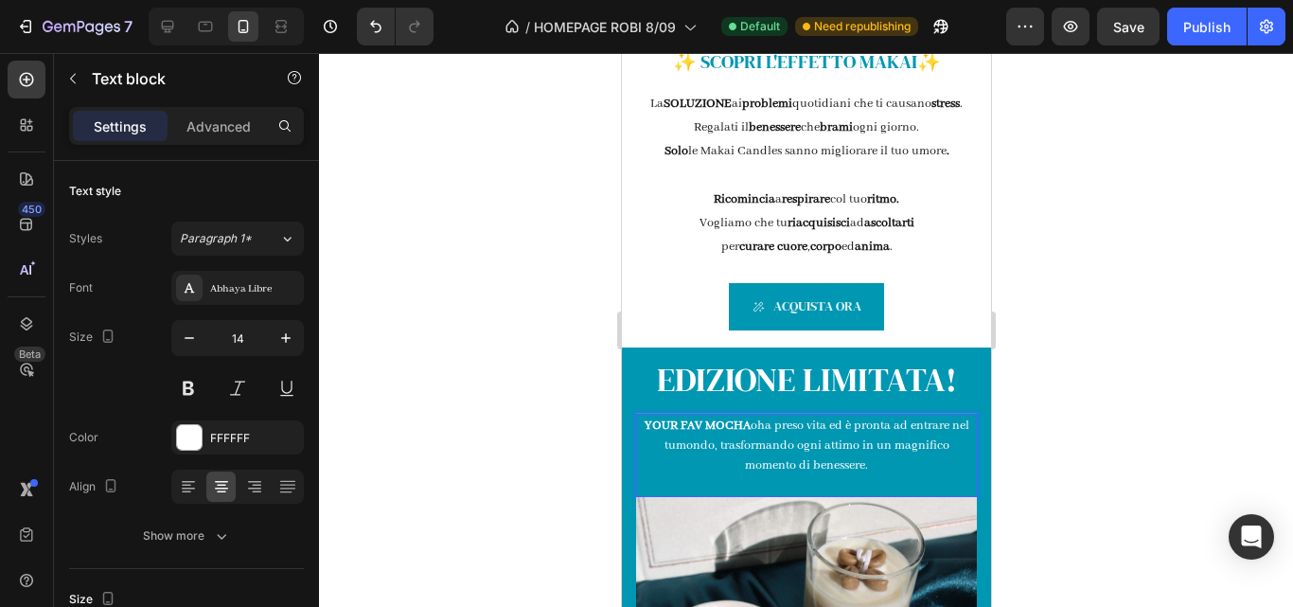
click at [762, 423] on p "YOUR FAV MOCHA oha preso vita ed è pronta ad entrare nel tumondo, trasformando …" at bounding box center [805, 445] width 337 height 60
click at [672, 444] on p "YOUR FAV MOCHA ha preso vita ed è pronta ad entrare nel tumondo, trasformando o…" at bounding box center [805, 445] width 337 height 60
click at [667, 444] on p "YOUR FAV MOCHA ha preso vita ed è pronta ad entrare nel tumondo, trasformando o…" at bounding box center [805, 445] width 337 height 60
click at [667, 444] on p "YOUR FAV MOCHA ha preso vita ed è pronta ad entrare nel tuomondo, trasformando …" at bounding box center [805, 445] width 337 height 60
click at [672, 446] on p "YOUR FAV MOCHA ha preso vita ed è pronta ad entrare nel tuomondo, trasformando …" at bounding box center [805, 445] width 337 height 60
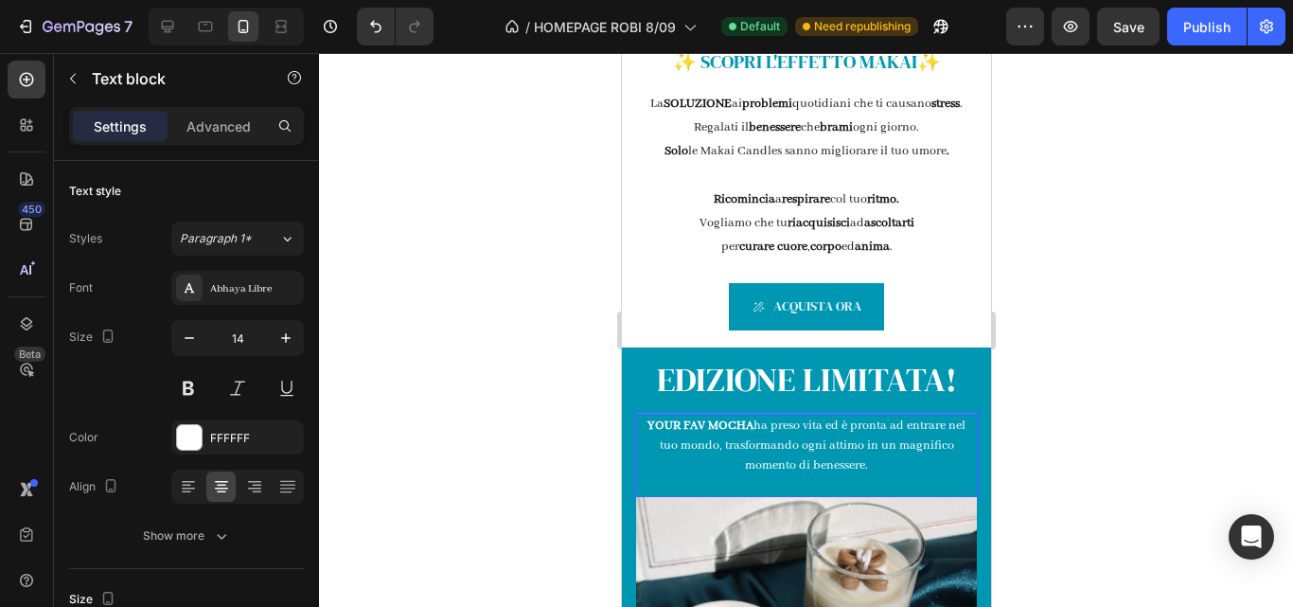
click at [743, 425] on strong "YOUR FAV MOCHA" at bounding box center [699, 425] width 106 height 16
click at [652, 378] on p "EDIZIONE LIMITATA!" at bounding box center [805, 381] width 337 height 44
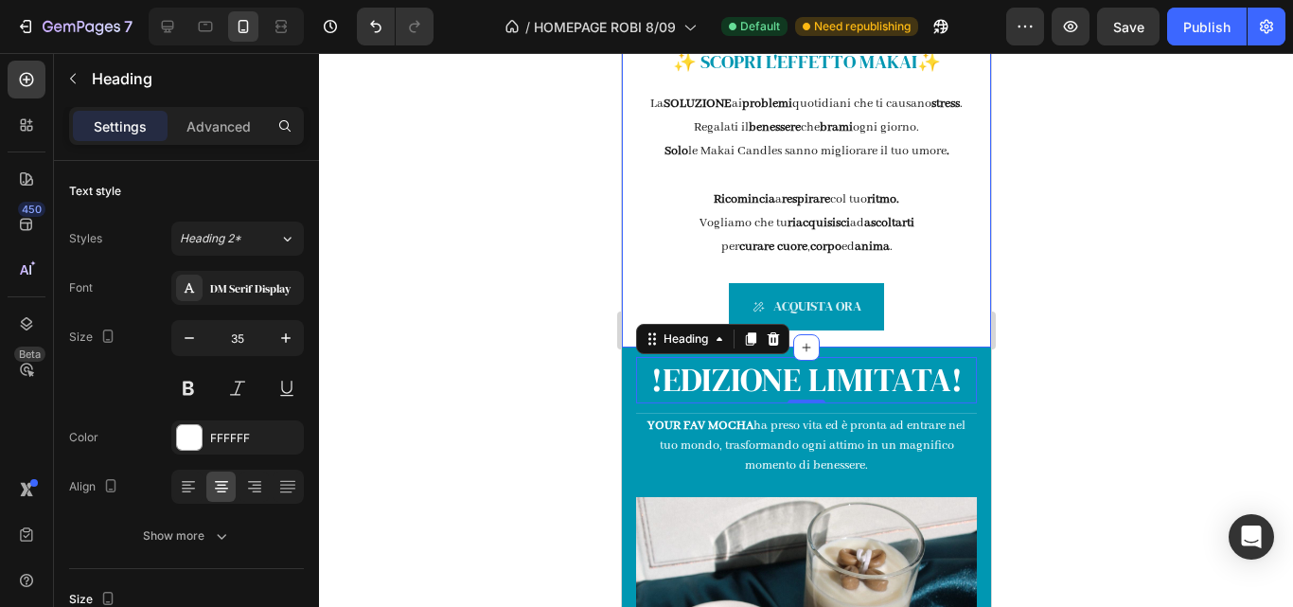
click at [1175, 316] on div at bounding box center [806, 330] width 974 height 554
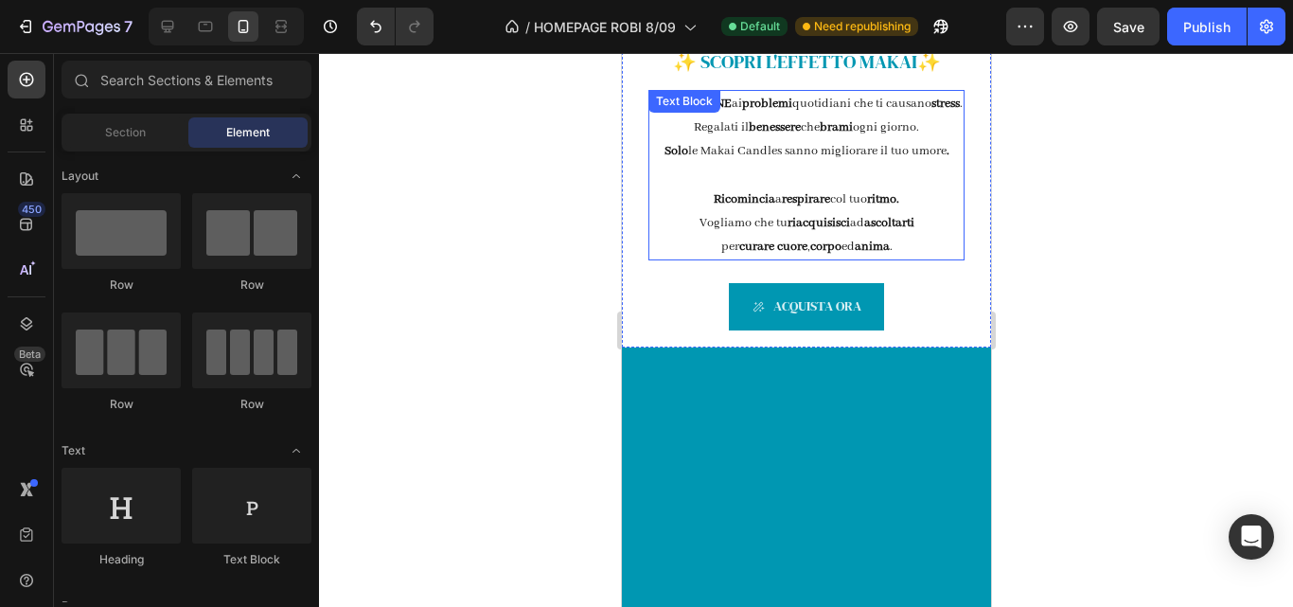
scroll to position [0, 0]
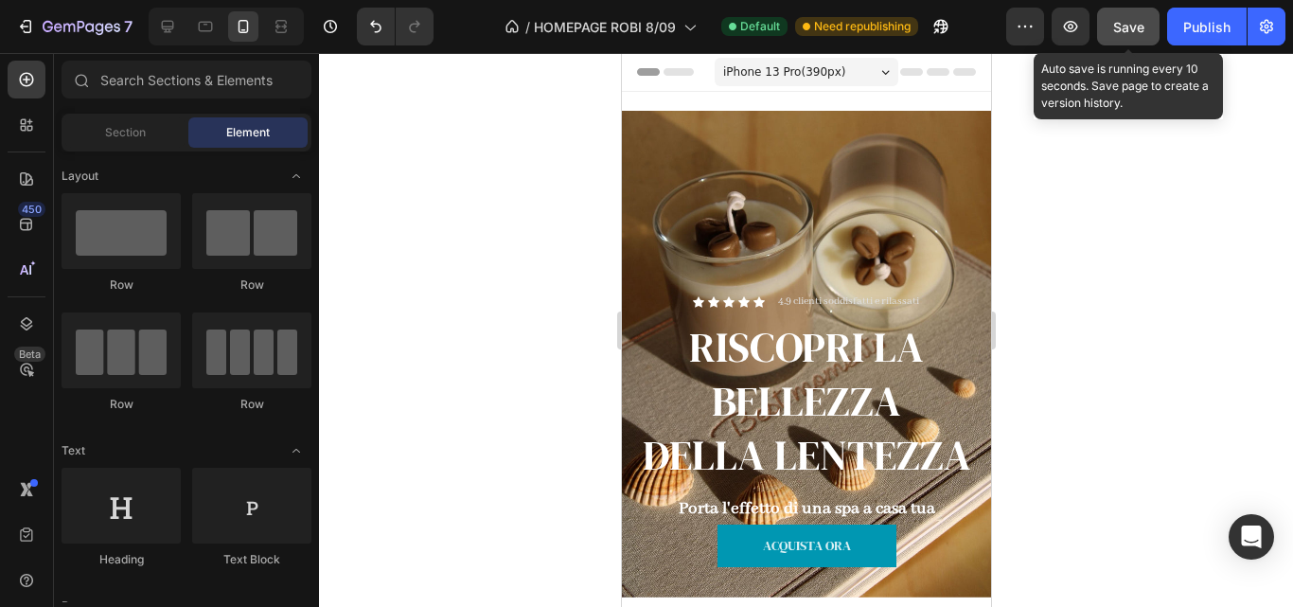
click at [1116, 36] on div "Save" at bounding box center [1128, 27] width 31 height 20
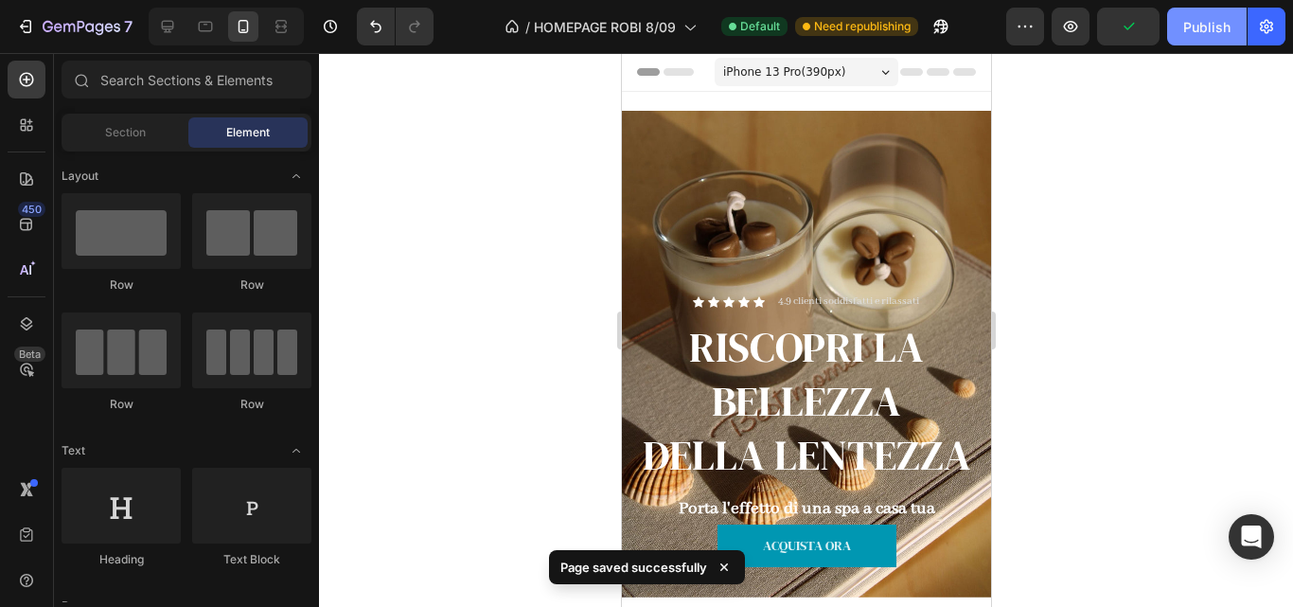
click at [1186, 44] on button "Publish" at bounding box center [1207, 27] width 80 height 38
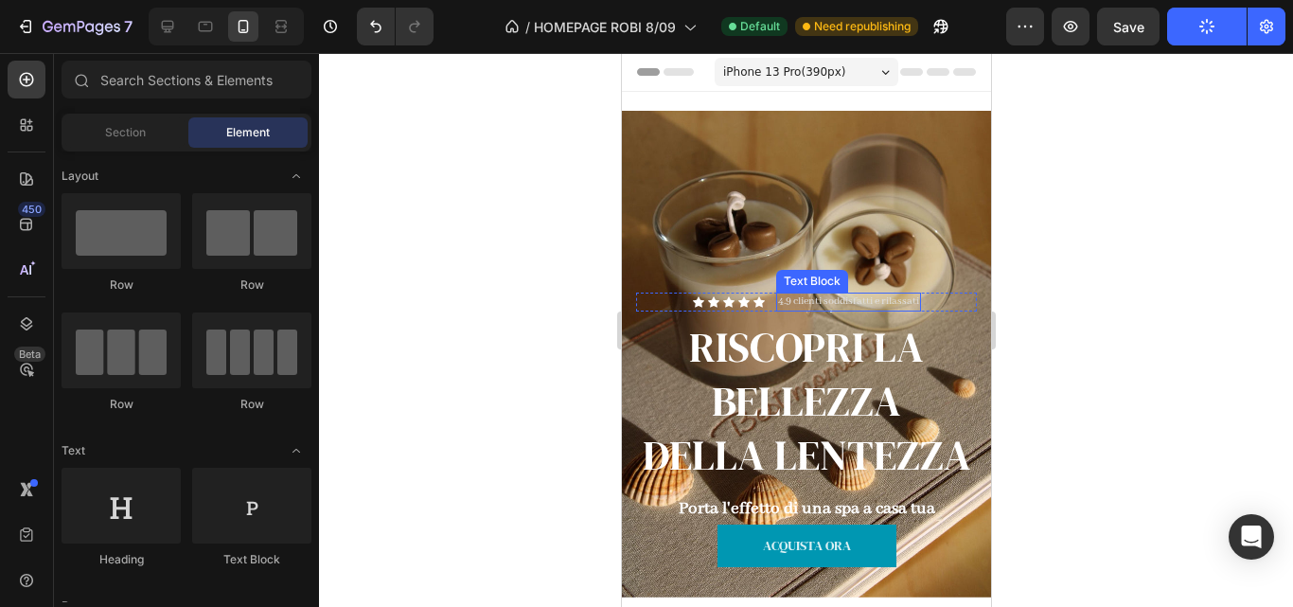
click at [869, 304] on p "4.9 clienti soddisfatti e rilassati" at bounding box center [847, 301] width 141 height 15
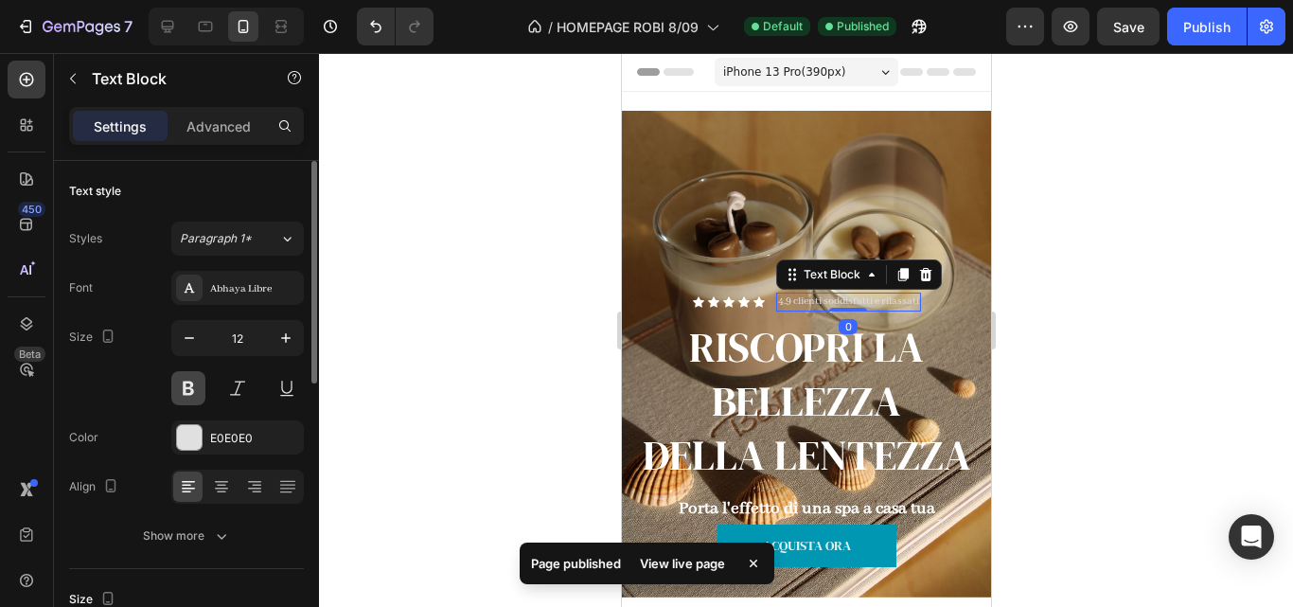
click at [200, 393] on button at bounding box center [188, 388] width 34 height 34
click at [284, 337] on icon "button" at bounding box center [285, 337] width 19 height 19
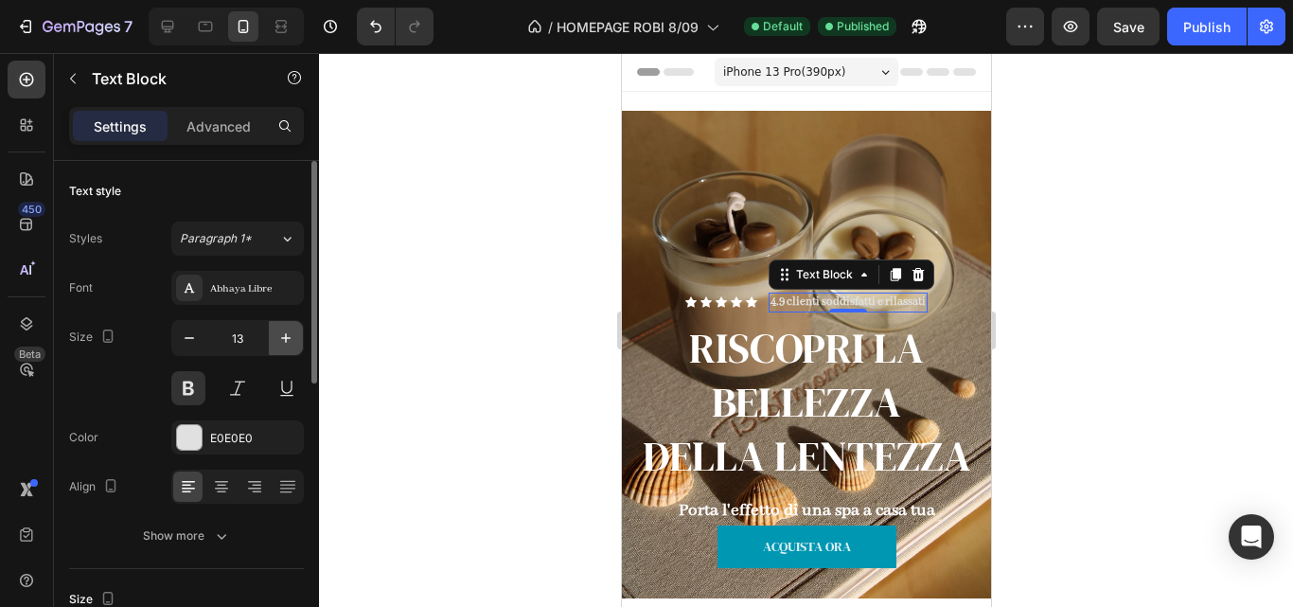
click at [284, 337] on icon "button" at bounding box center [285, 337] width 19 height 19
type input "14"
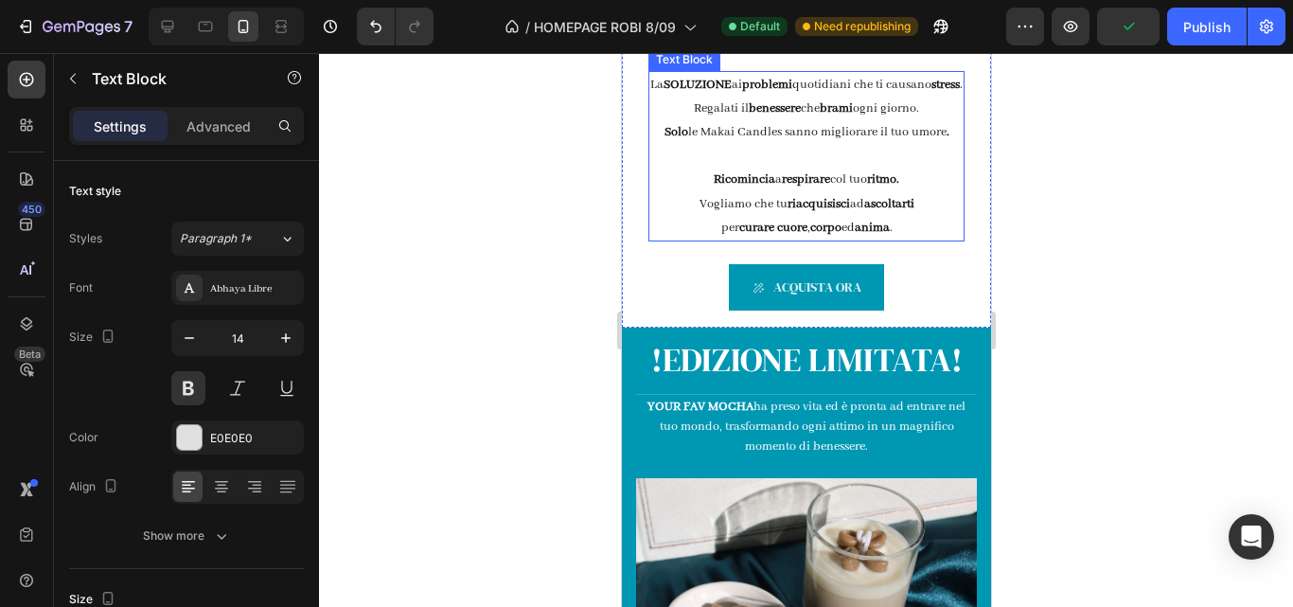
scroll to position [650, 0]
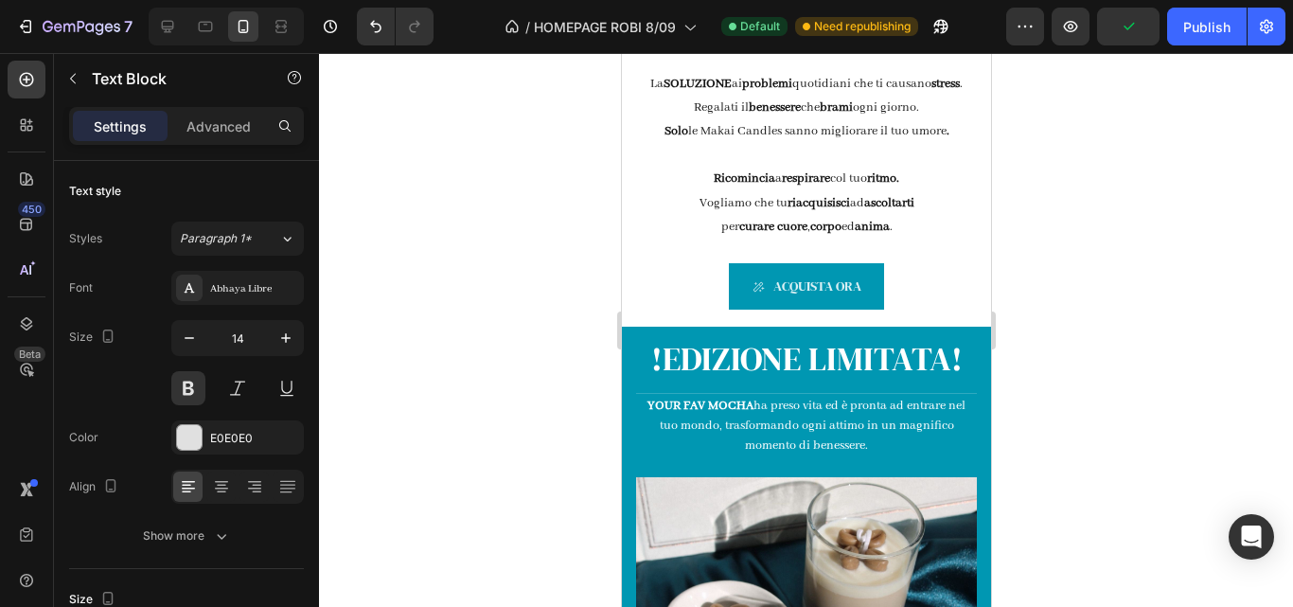
click at [1029, 231] on div at bounding box center [806, 330] width 974 height 554
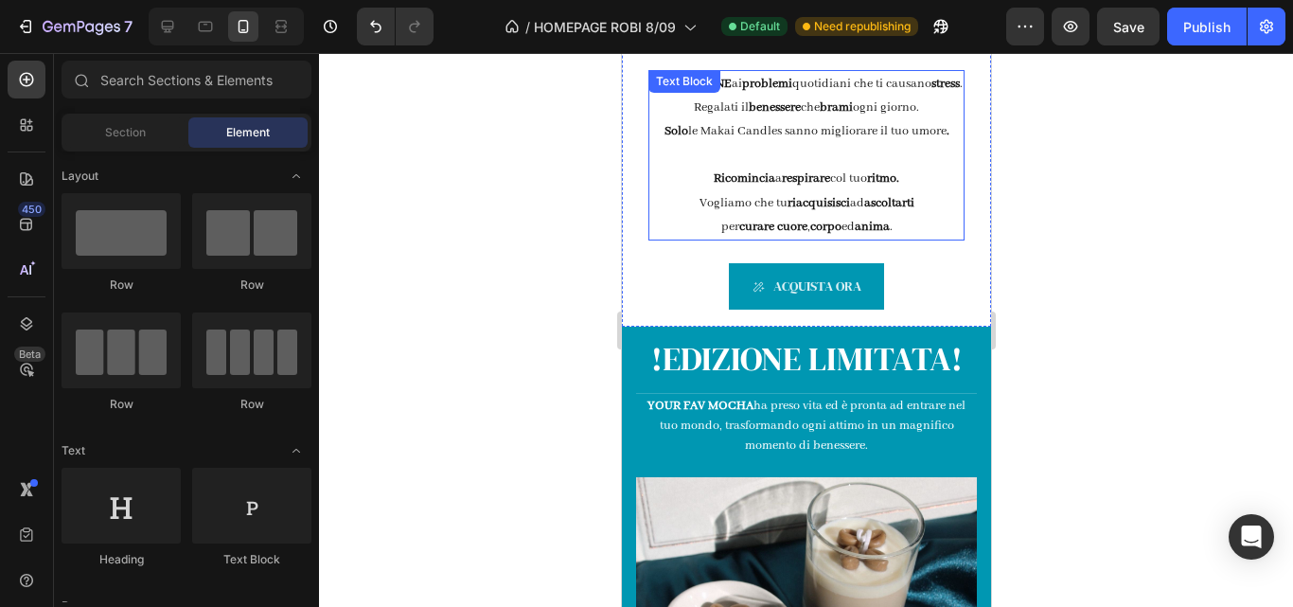
click at [785, 164] on p at bounding box center [805, 155] width 312 height 24
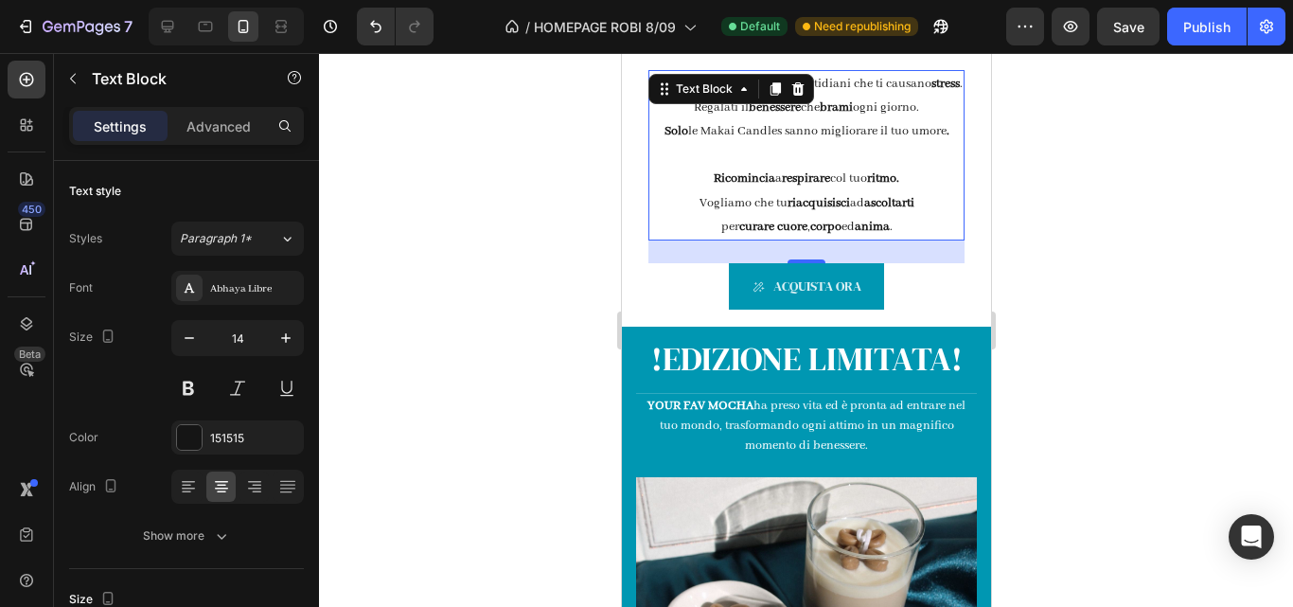
click at [1138, 239] on div at bounding box center [806, 330] width 974 height 554
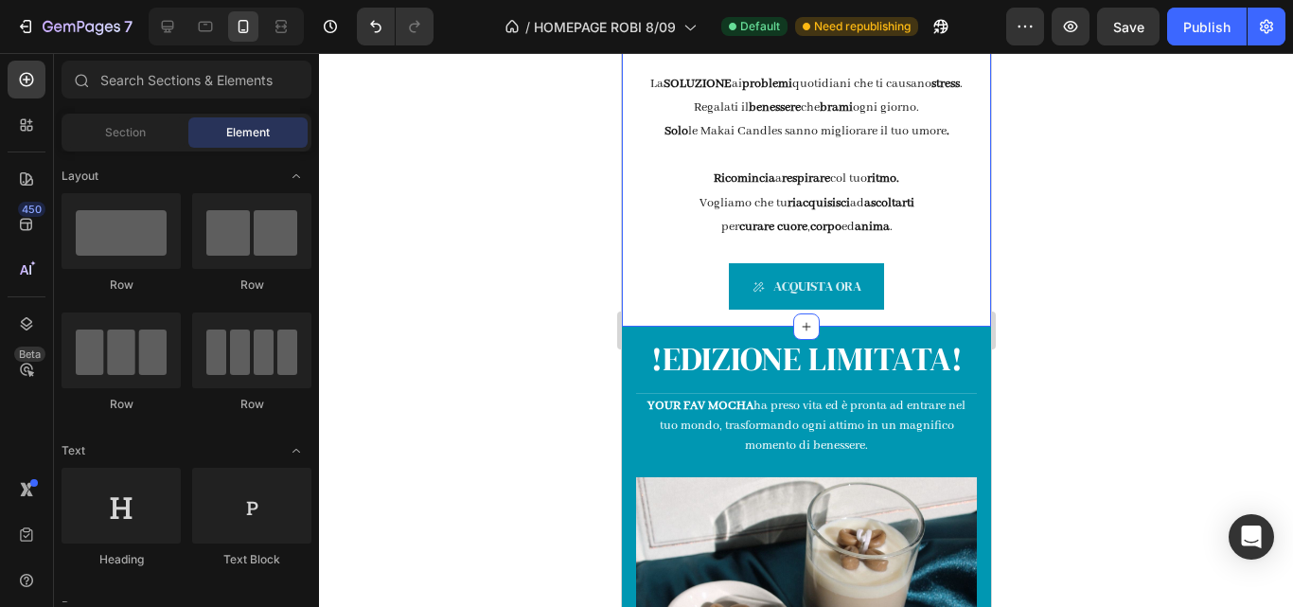
scroll to position [533, 0]
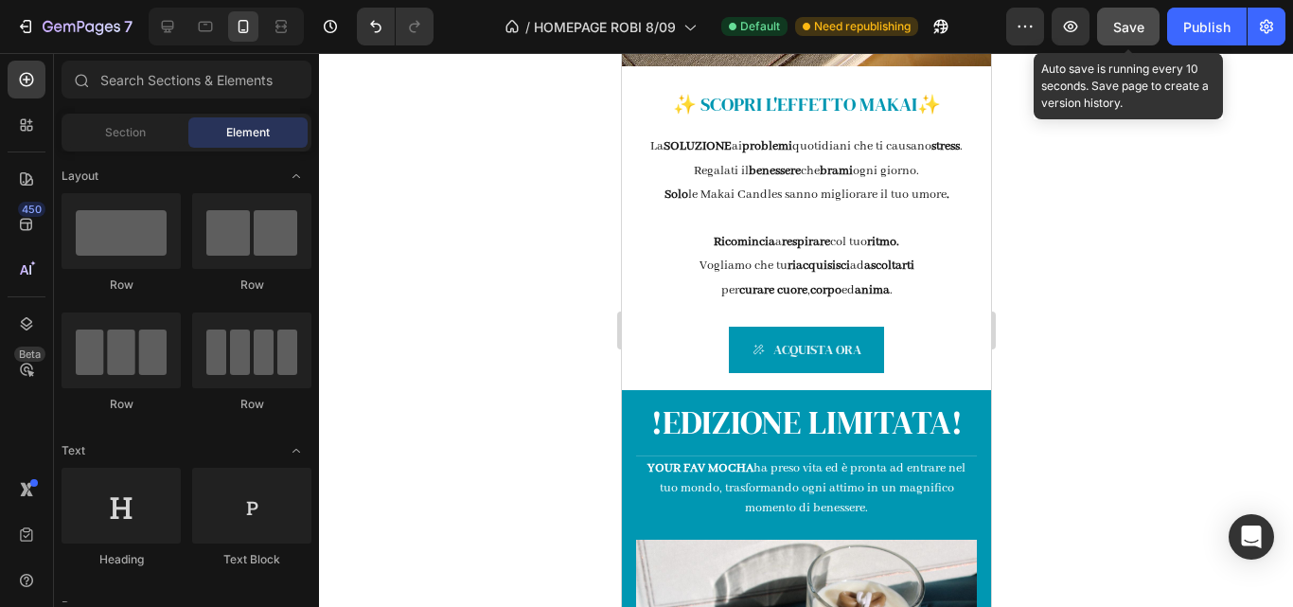
click at [1131, 38] on button "Save" at bounding box center [1128, 27] width 62 height 38
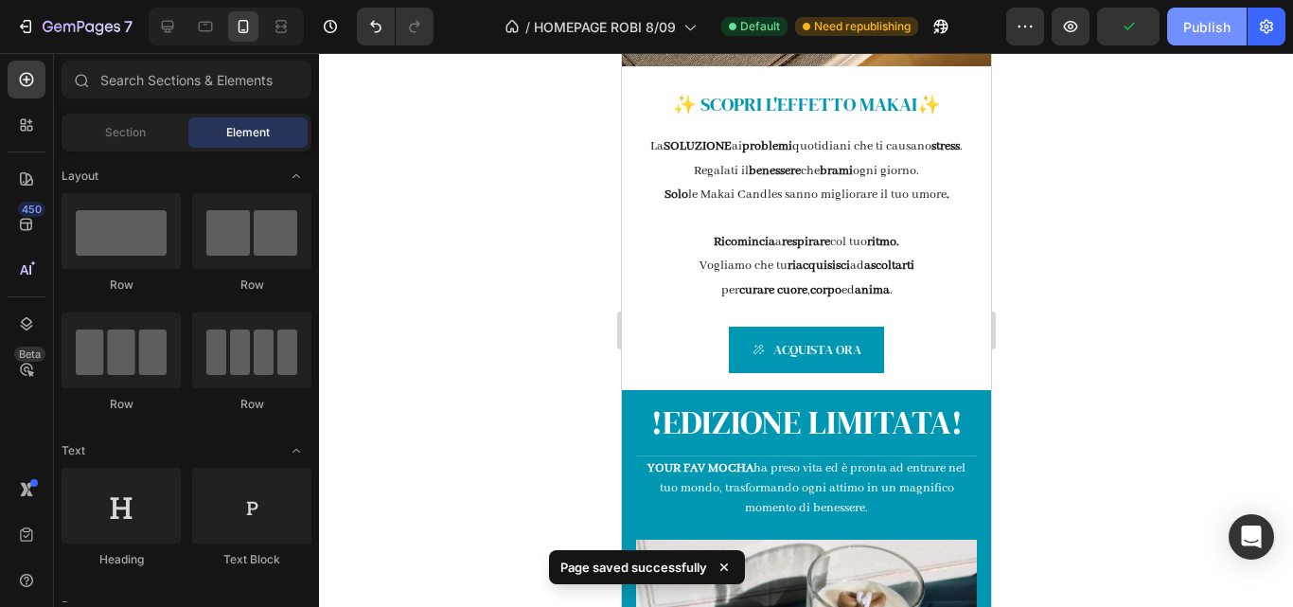
click at [1210, 22] on div "Publish" at bounding box center [1206, 27] width 47 height 20
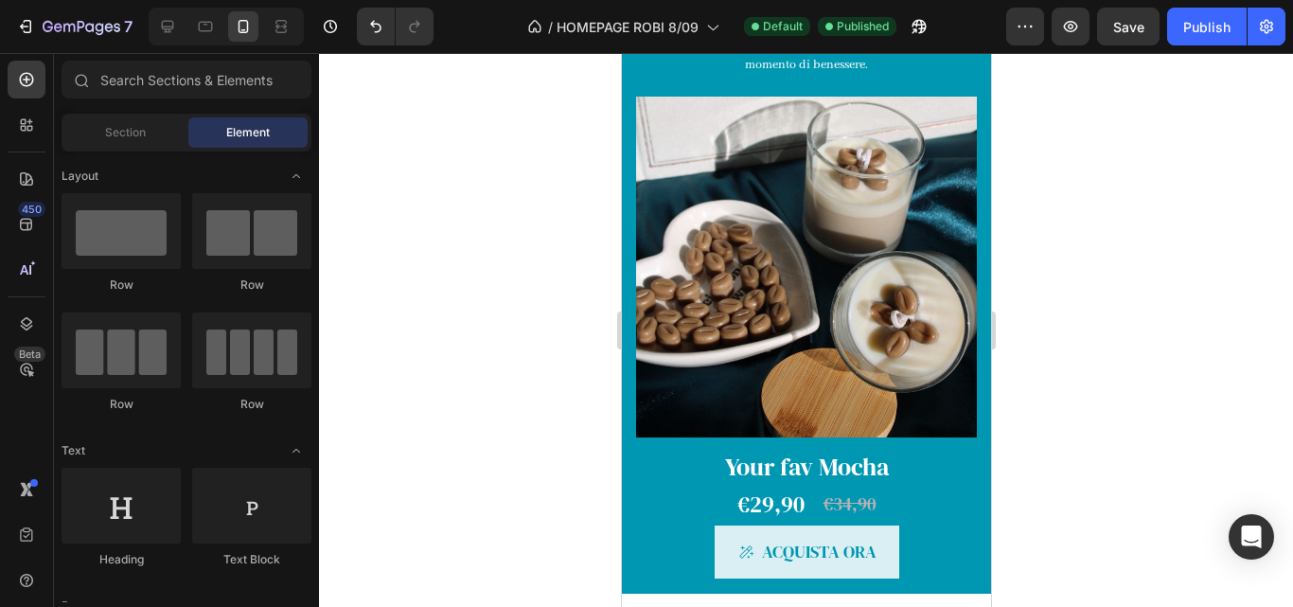
scroll to position [967, 0]
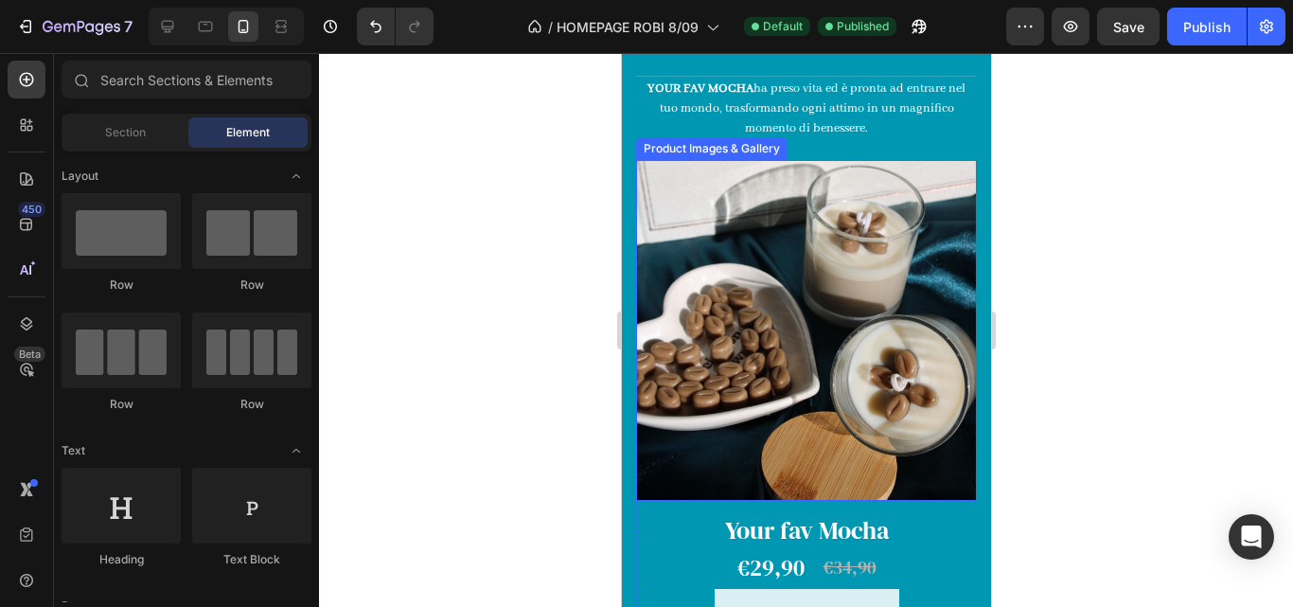
click at [911, 292] on img at bounding box center [805, 330] width 341 height 341
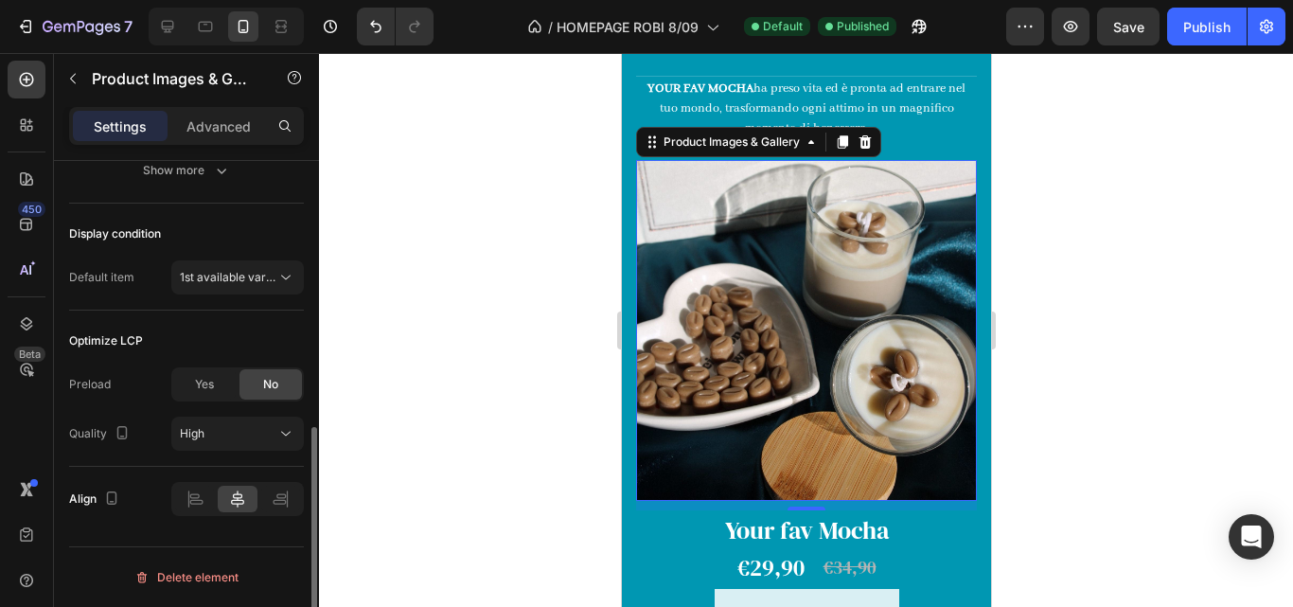
scroll to position [566, 0]
click at [220, 286] on div "1st available variant" at bounding box center [237, 277] width 115 height 19
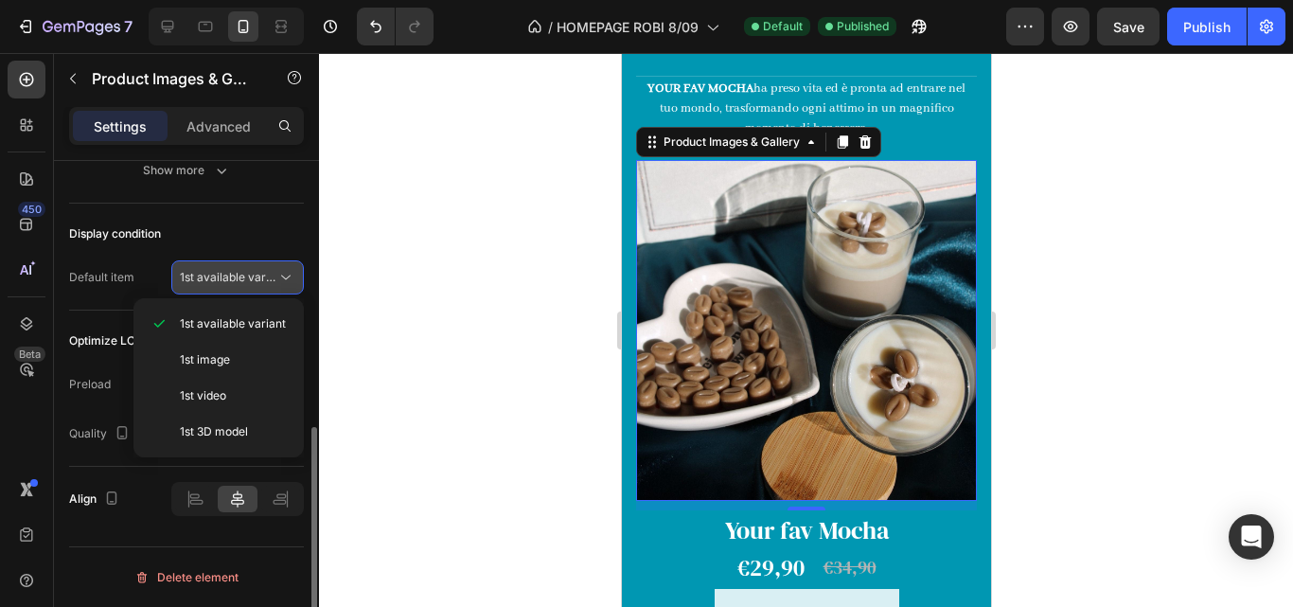
click at [220, 286] on div "1st available variant" at bounding box center [237, 277] width 115 height 19
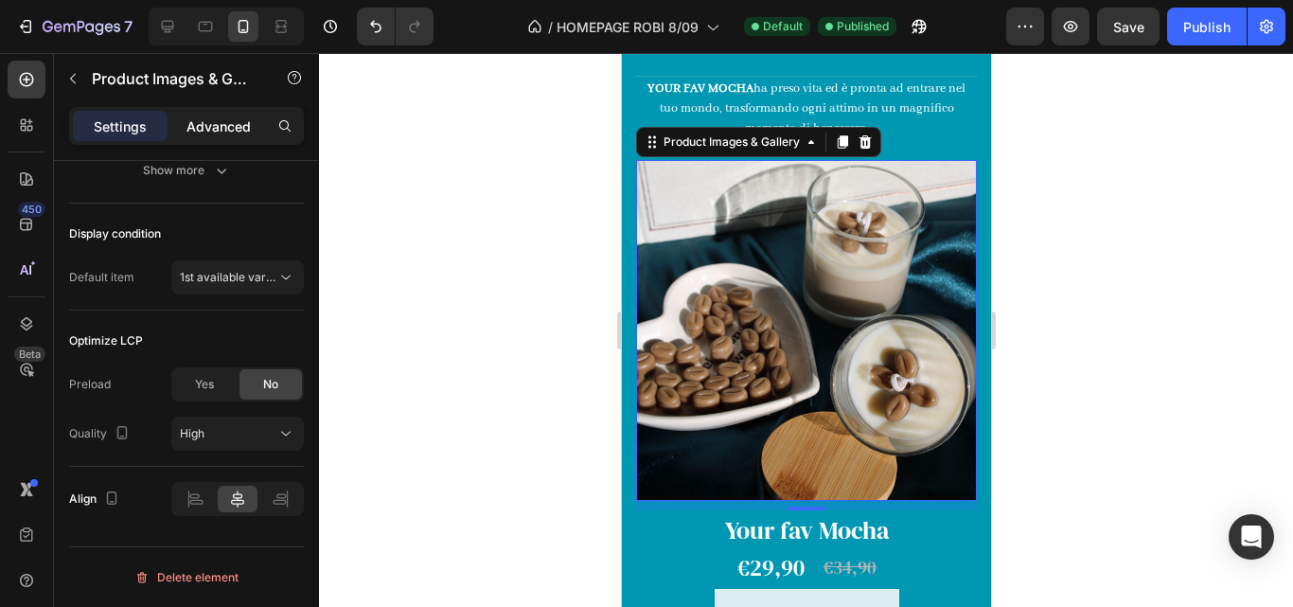
click at [212, 114] on div "Advanced" at bounding box center [218, 126] width 95 height 30
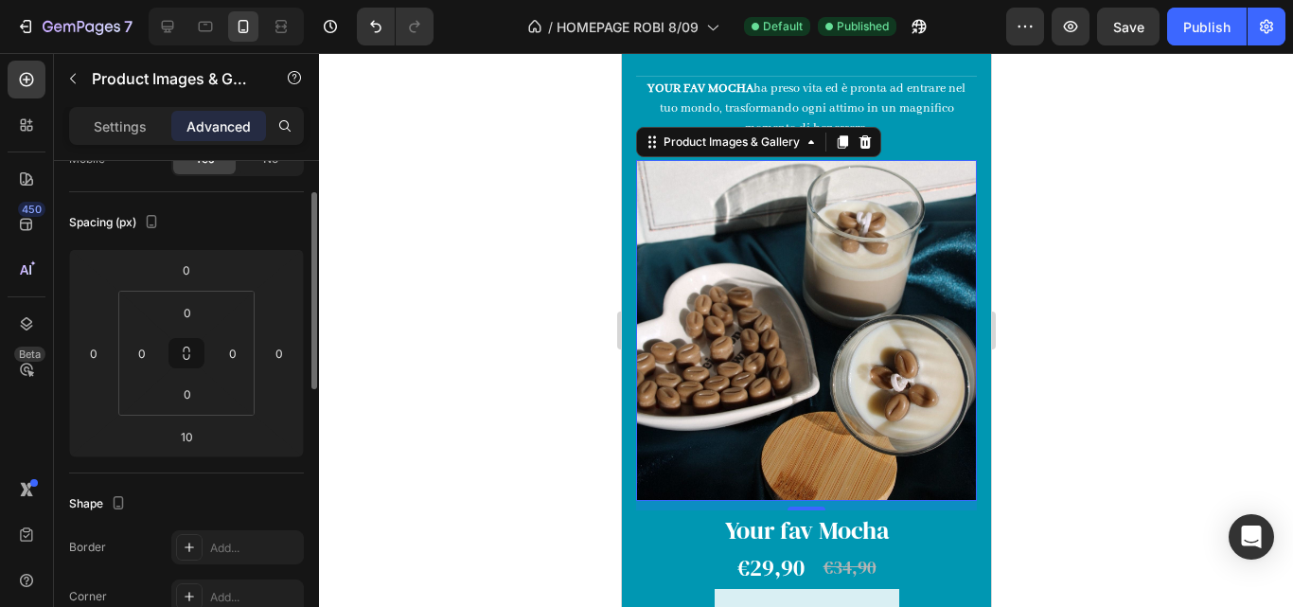
scroll to position [0, 0]
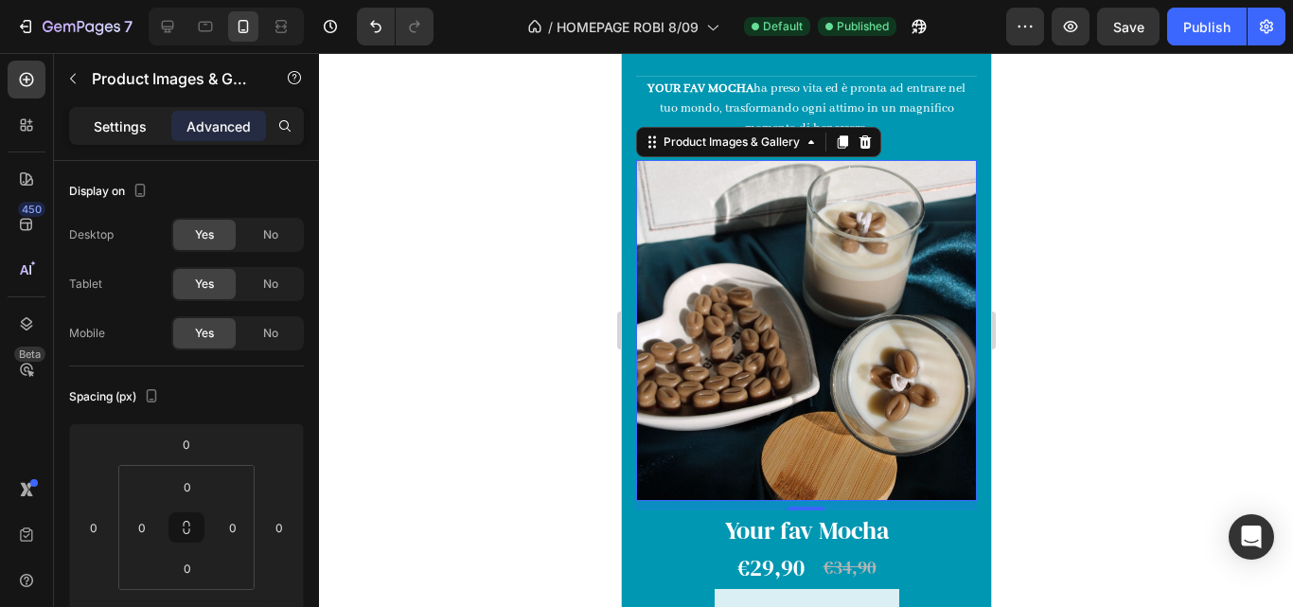
click at [115, 135] on p "Settings" at bounding box center [120, 126] width 53 height 20
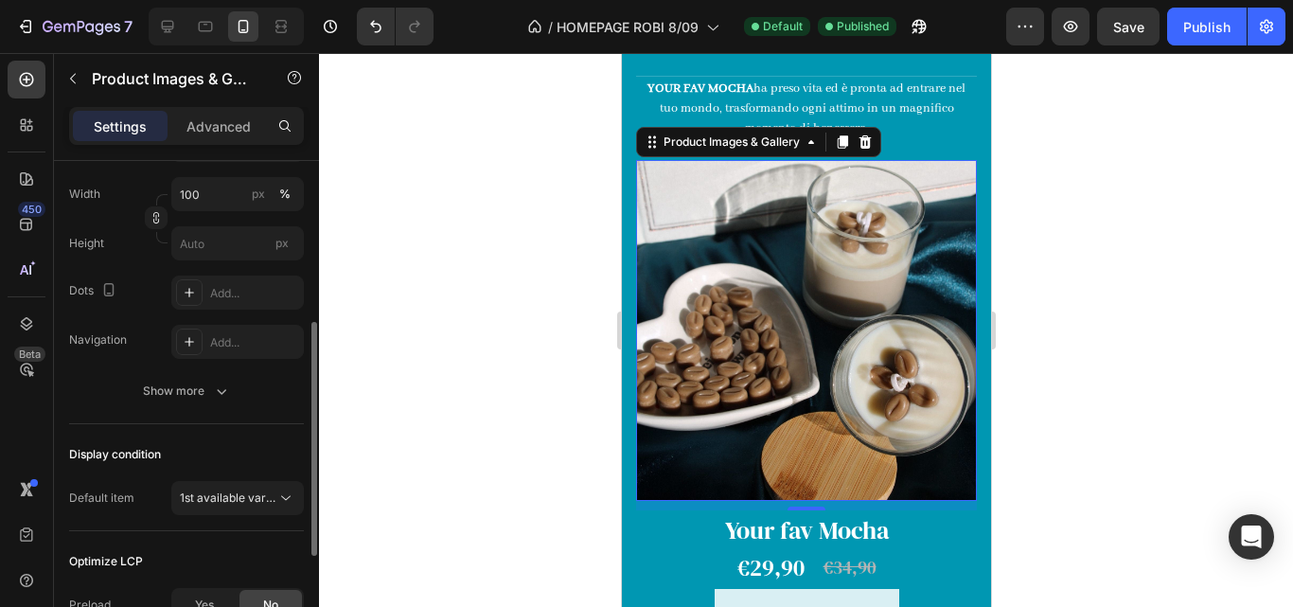
scroll to position [345, 0]
click at [235, 130] on p "Advanced" at bounding box center [218, 126] width 64 height 20
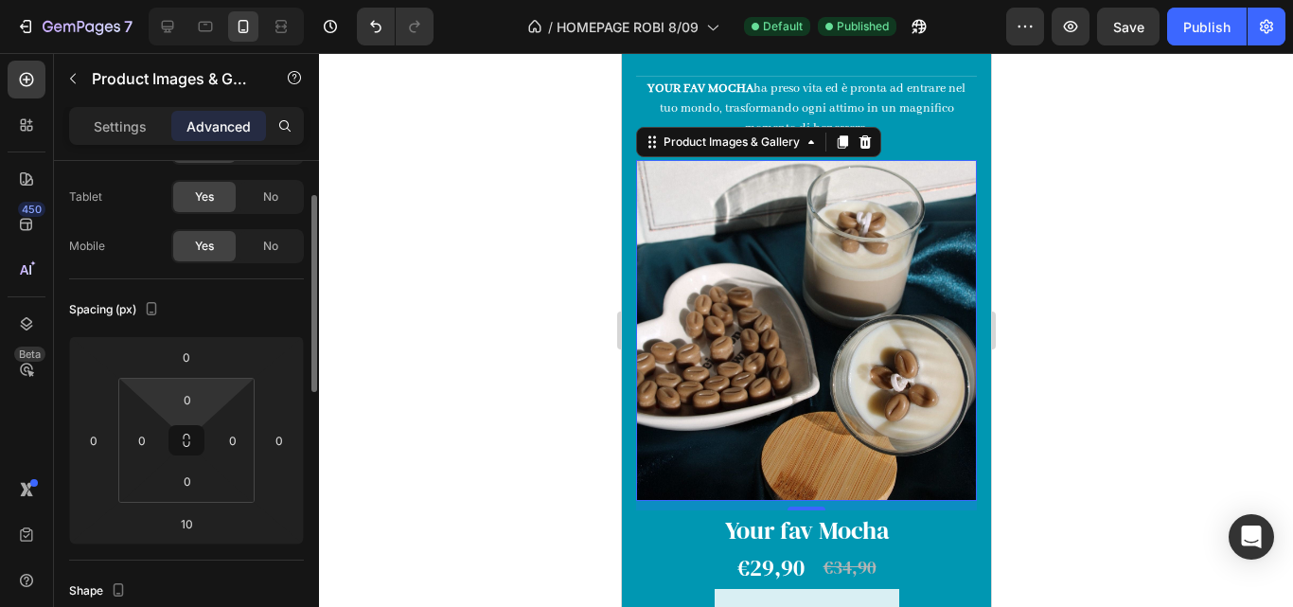
scroll to position [0, 0]
